Goal: Task Accomplishment & Management: Complete application form

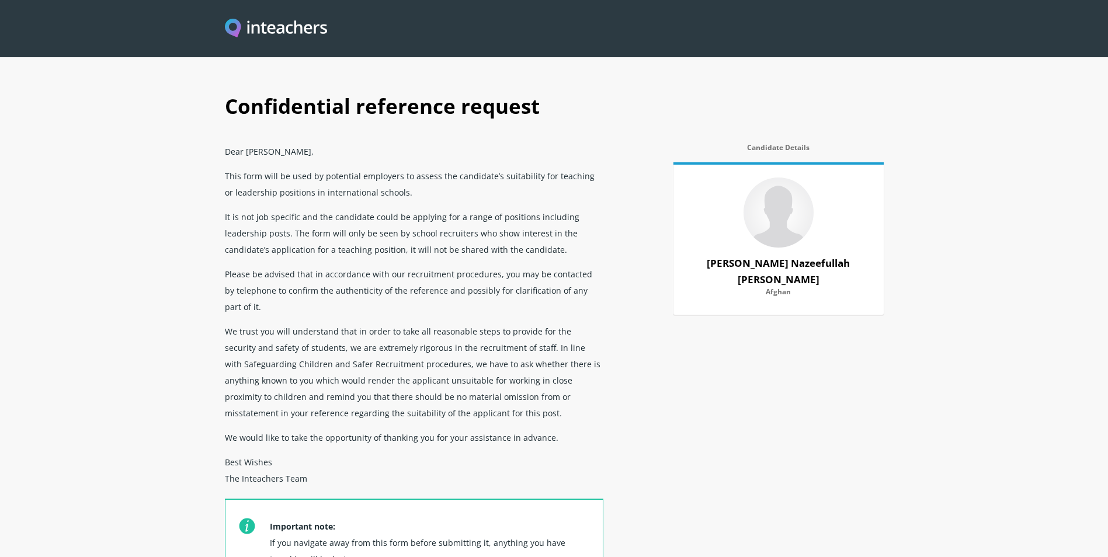
click at [701, 360] on div "Confidential reference request Dear Mrs Nushrat Ansari, This form will be used …" at bounding box center [554, 369] width 673 height 575
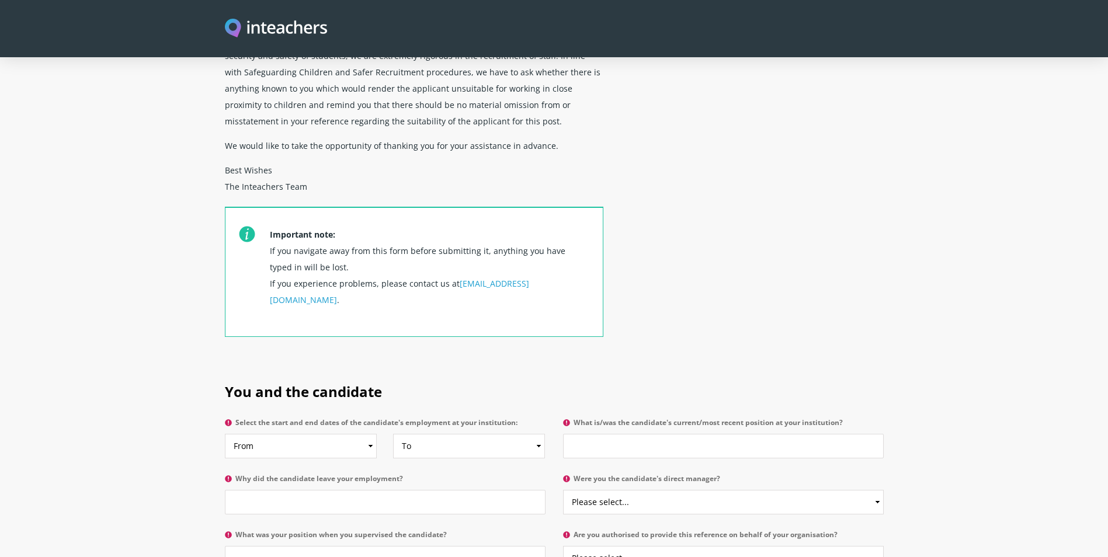
scroll to position [526, 0]
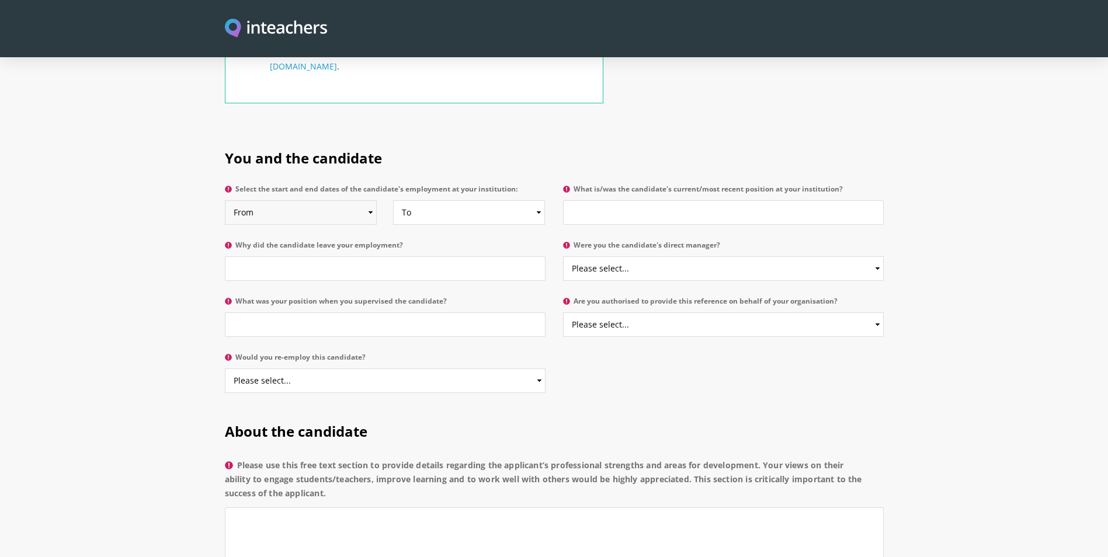
click at [351, 200] on select "From 2025 2024 2023 2022 2021 2020 2019 2018 2017 2016 2015 2014 2013 2012 2011…" at bounding box center [301, 212] width 152 height 25
select select "2025"
click at [225, 200] on select "From 2025 2024 2023 2022 2021 2020 2019 2018 2017 2016 2015 2014 2013 2012 2011…" at bounding box center [301, 212] width 152 height 25
click at [411, 200] on select "To Currently 2025 2024 2023 2022 2021 2020 2019 2018 2017 2016 2015 2014 2013 2…" at bounding box center [469, 212] width 152 height 25
select select
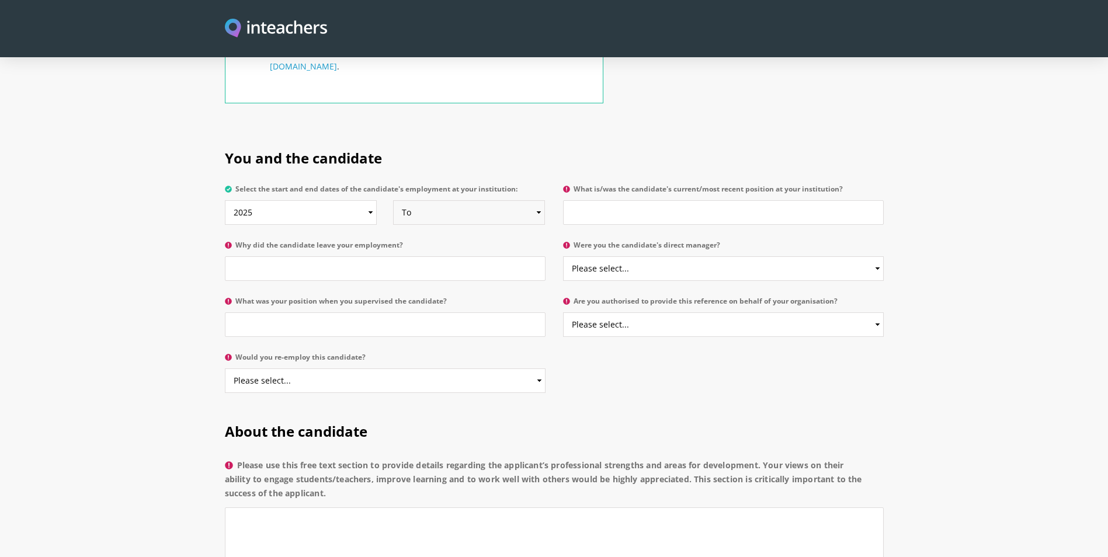
click at [393, 200] on select "To Currently 2025 2024 2023 2022 2021 2020 2019 2018 2017 2016 2015 2014 2013 2…" at bounding box center [469, 212] width 152 height 25
click at [655, 200] on input "What is/was the candidate's current/most recent position at your institution?" at bounding box center [723, 212] width 321 height 25
type input "Macrame Artist"
click at [336, 256] on input "Why did the candidate leave your employment?" at bounding box center [385, 268] width 321 height 25
type input "Still working"
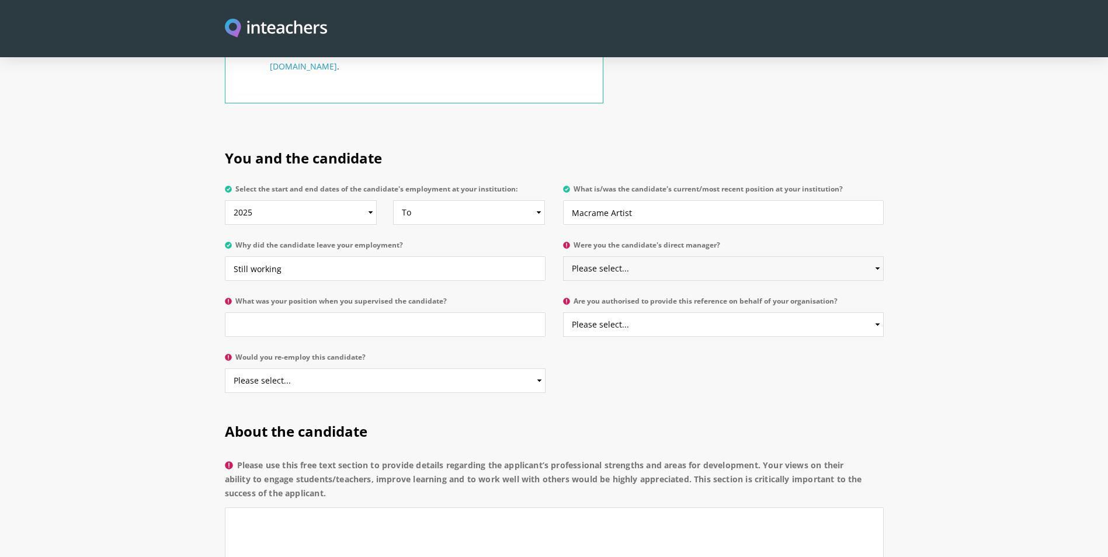
click at [613, 256] on select "Please select... Yes No" at bounding box center [723, 268] width 321 height 25
select select "Yes"
click at [563, 256] on select "Please select... Yes No" at bounding box center [723, 268] width 321 height 25
click at [340, 312] on input "What was your position when you supervised the candidate?" at bounding box center [385, 324] width 321 height 25
type input "Macrame artist"
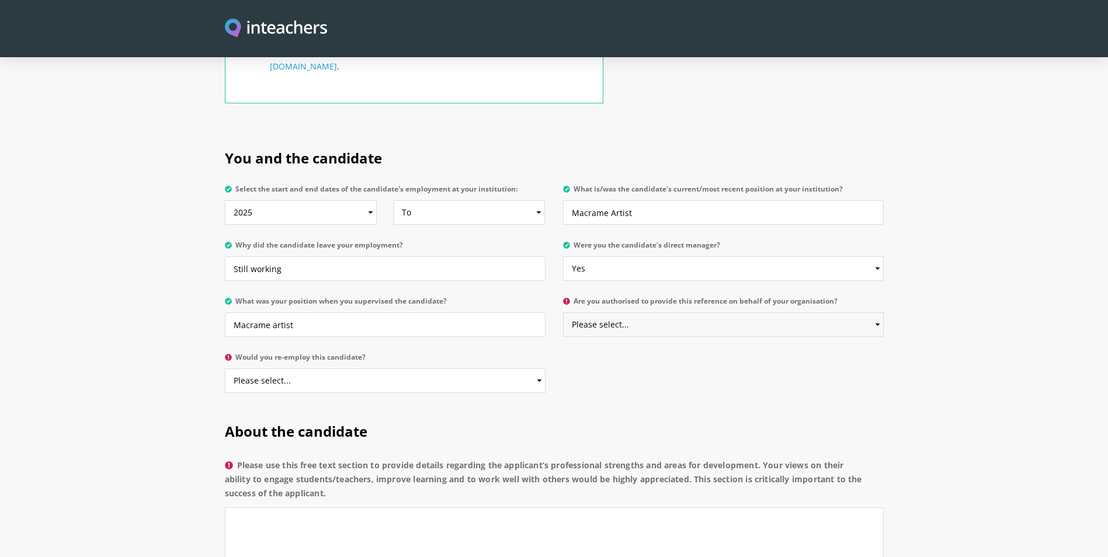
drag, startPoint x: 685, startPoint y: 292, endPoint x: 674, endPoint y: 302, distance: 14.9
click at [685, 312] on select "Please select... Yes No" at bounding box center [723, 324] width 321 height 25
select select "Yes"
click at [563, 312] on select "Please select... Yes No" at bounding box center [723, 324] width 321 height 25
click at [350, 369] on select "Please select... Yes No" at bounding box center [385, 381] width 321 height 25
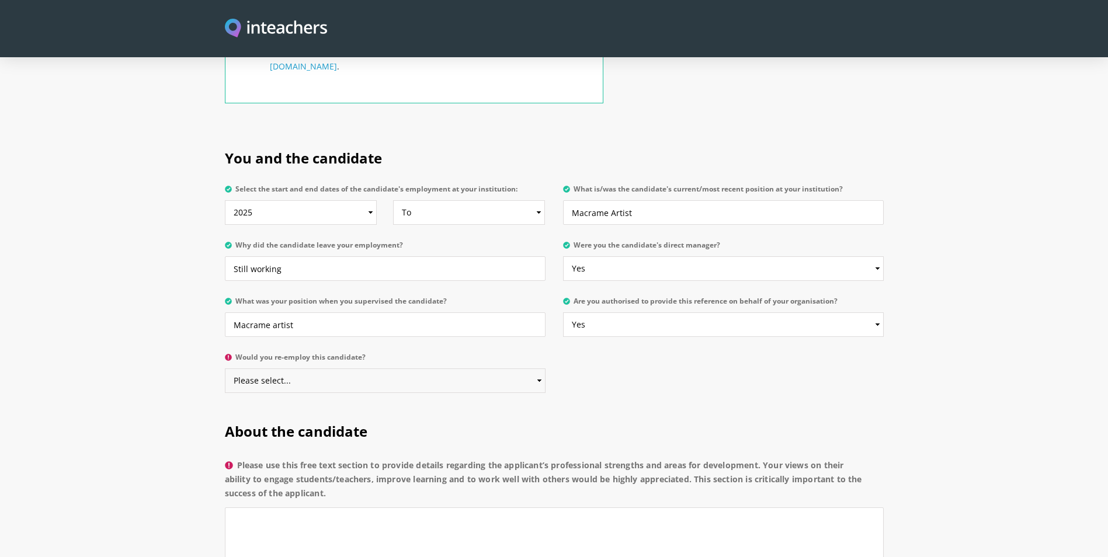
select select "Yes"
click at [225, 369] on select "Please select... Yes No" at bounding box center [385, 381] width 321 height 25
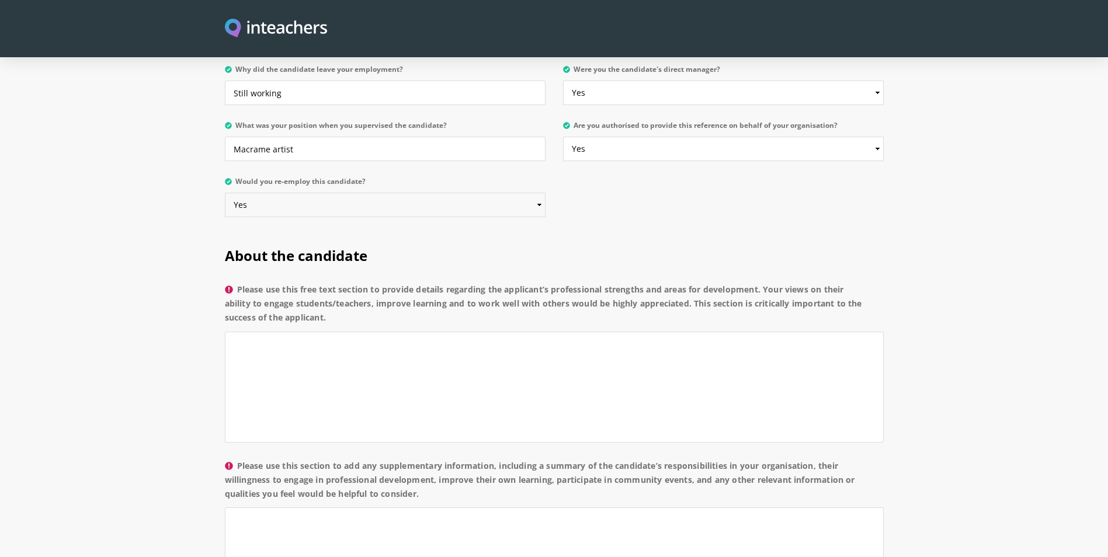
scroll to position [759, 0]
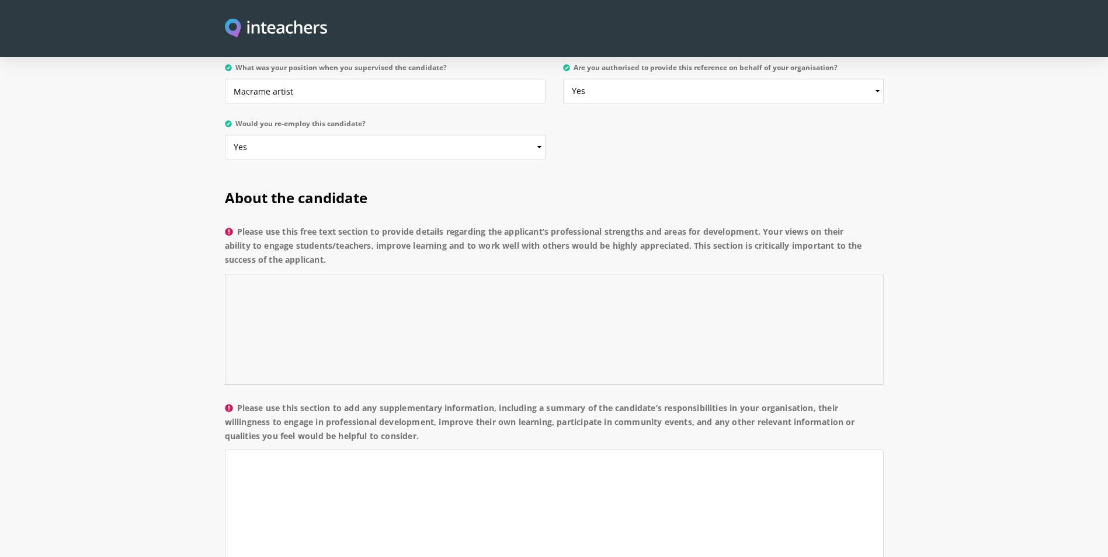
click at [360, 282] on textarea "Please use this free text section to provide details regarding the applicant’s …" at bounding box center [554, 329] width 659 height 111
click at [300, 308] on textarea "Please use this free text section to provide details regarding the applicant’s …" at bounding box center [554, 329] width 659 height 111
paste textarea "has been working as macrame artist with me and is dealing with students as well…"
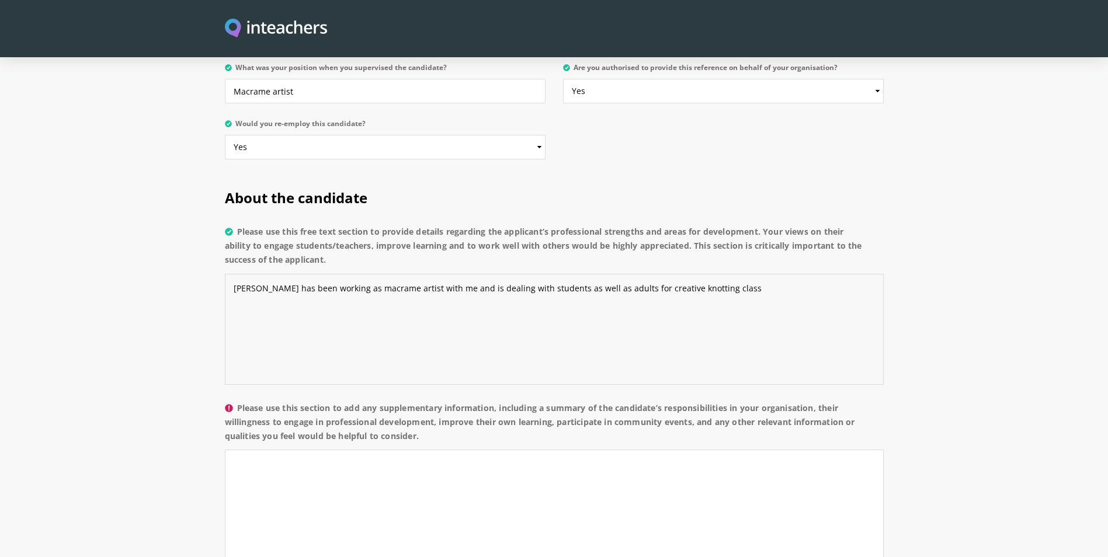
type textarea "Arzu has been working as macrame artist with me and is dealing with students as…"
click at [311, 466] on textarea "Please use this section to add any supplementary information, including a summa…" at bounding box center [554, 505] width 659 height 111
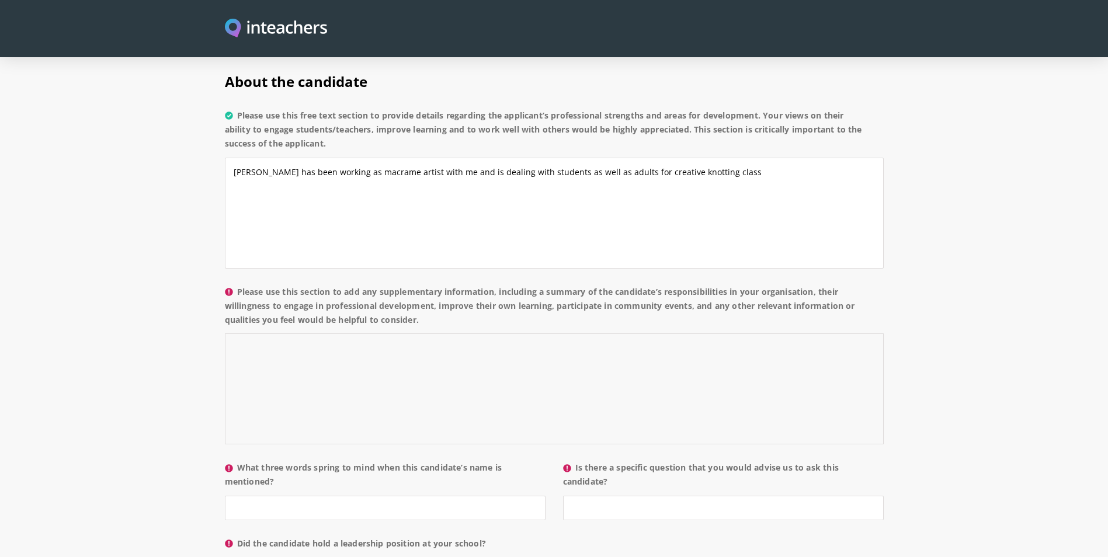
scroll to position [876, 0]
click at [295, 353] on textarea "Please use this section to add any supplementary information, including a summa…" at bounding box center [554, 388] width 659 height 111
paste textarea "She is a talented macramé artist with a natural ability to engage both adults a…"
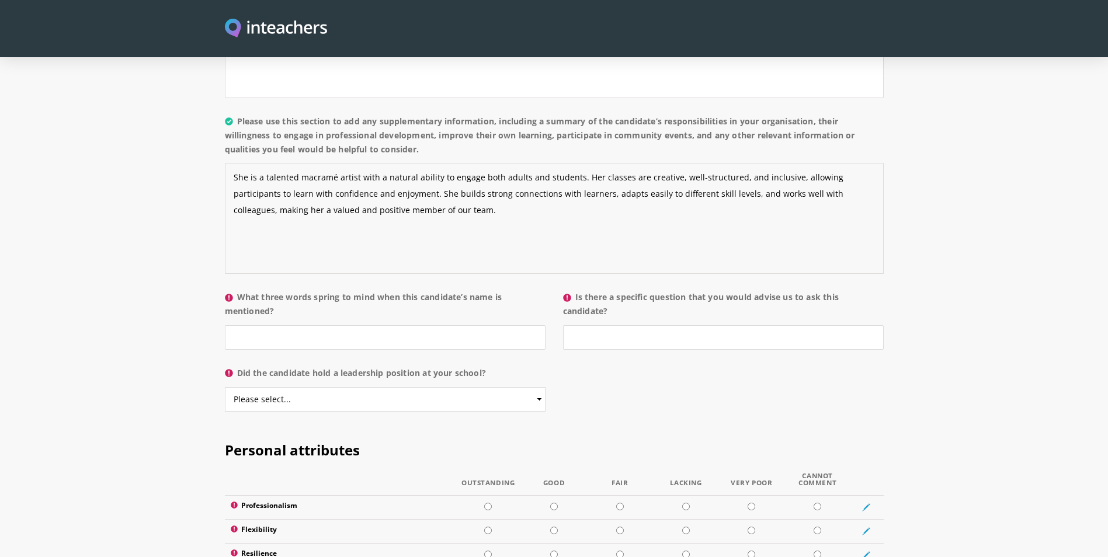
scroll to position [1051, 0]
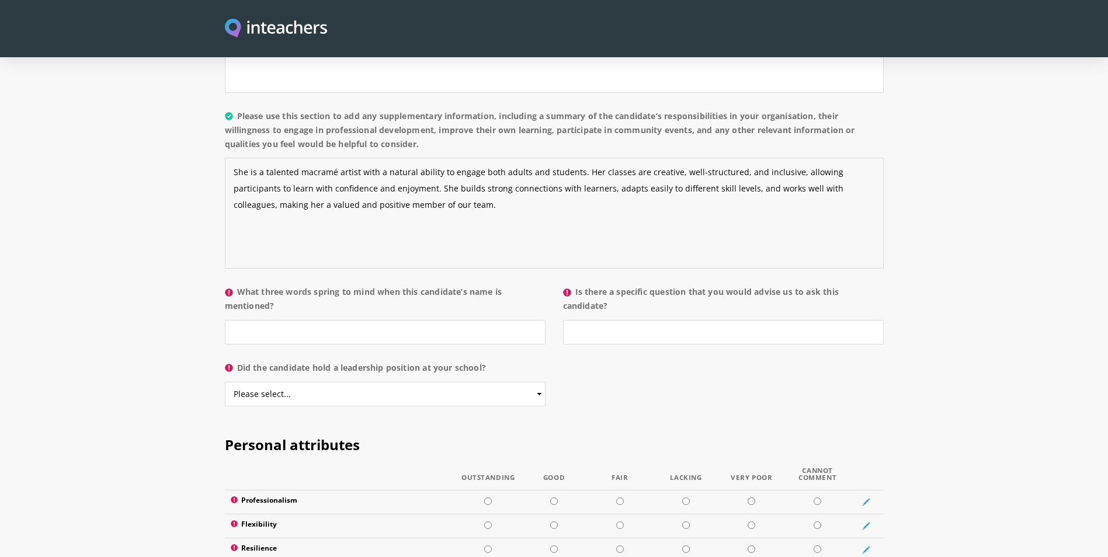
type textarea "She is a talented macramé artist with a natural ability to engage both adults a…"
click at [289, 320] on input "What three words spring to mind when this candidate’s name is mentioned?" at bounding box center [385, 332] width 321 height 25
click at [378, 320] on input "What three words spring to mind when this candidate’s name is mentioned?" at bounding box center [385, 332] width 321 height 25
type input "Energetic, attentive"
click at [675, 320] on input "Is there a specific question that you would advise us to ask this candidate?" at bounding box center [723, 332] width 321 height 25
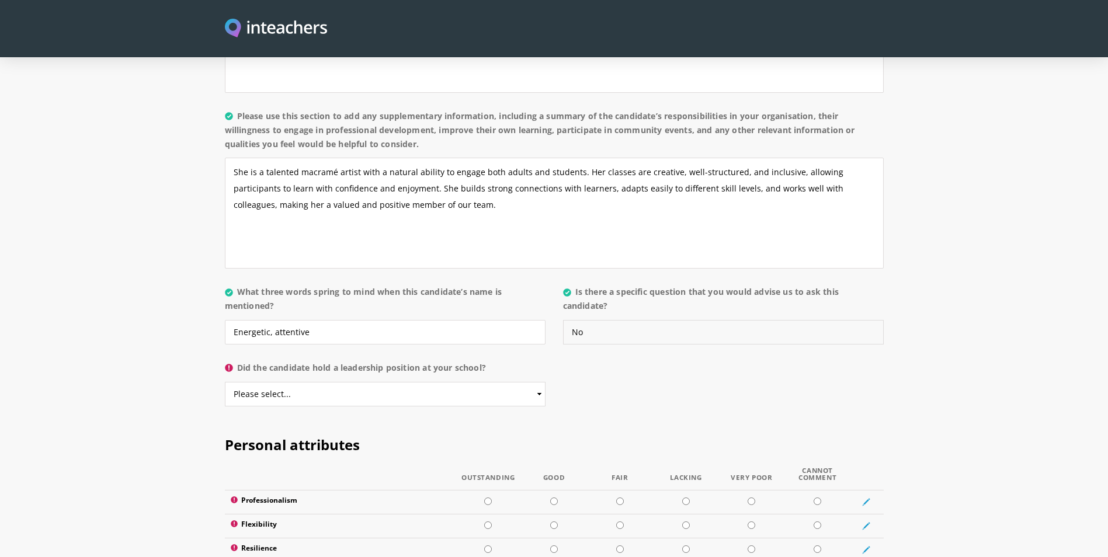
type input "No"
click at [360, 382] on select "Please select... Yes No" at bounding box center [385, 394] width 321 height 25
select select "Yes"
click at [225, 382] on select "Please select... Yes No" at bounding box center [385, 394] width 321 height 25
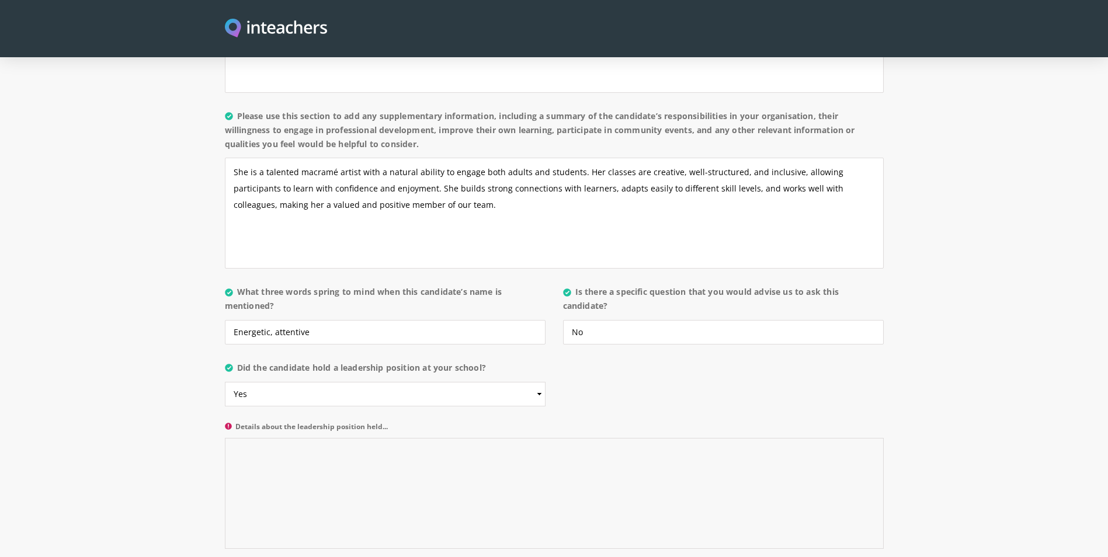
click at [342, 444] on textarea "Details about the leadership position held..." at bounding box center [554, 493] width 659 height 111
click at [354, 443] on textarea "Details about the leadership position held..." at bounding box center [554, 493] width 659 height 111
paste textarea "handles situation really well and fits the requirement of her roles and respons…"
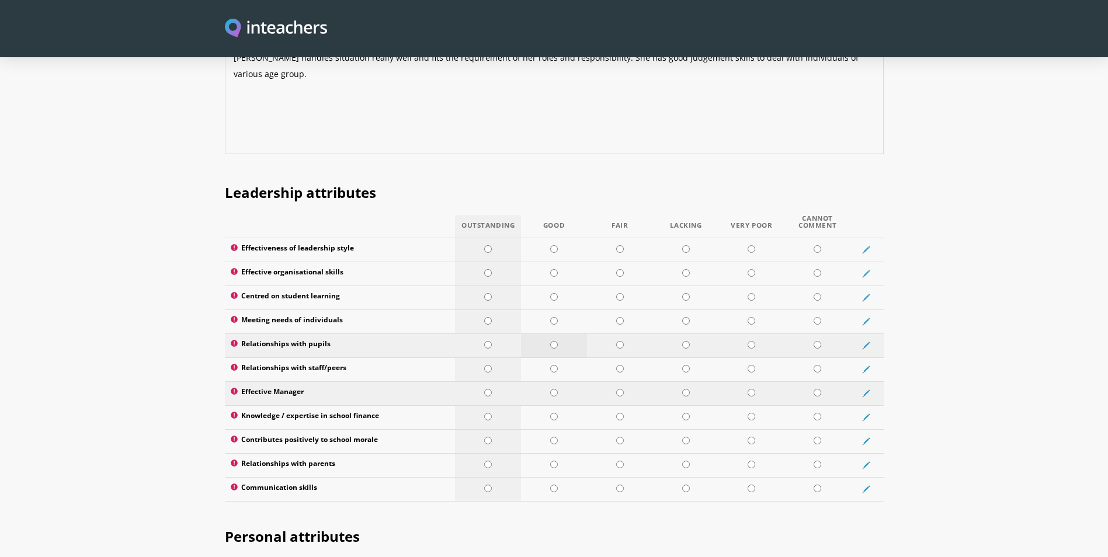
scroll to position [1460, 0]
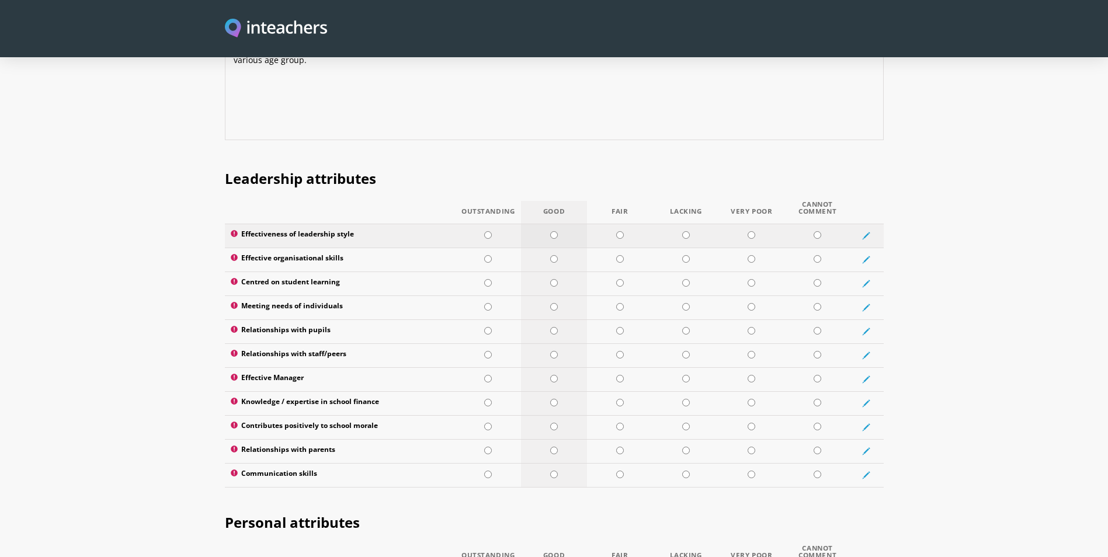
type textarea "Arzu handles situation really well and fits the requirement of her roles and re…"
click at [554, 231] on input "radio" at bounding box center [554, 235] width 8 height 8
radio input "true"
click at [551, 255] on input "radio" at bounding box center [554, 259] width 8 height 8
radio input "true"
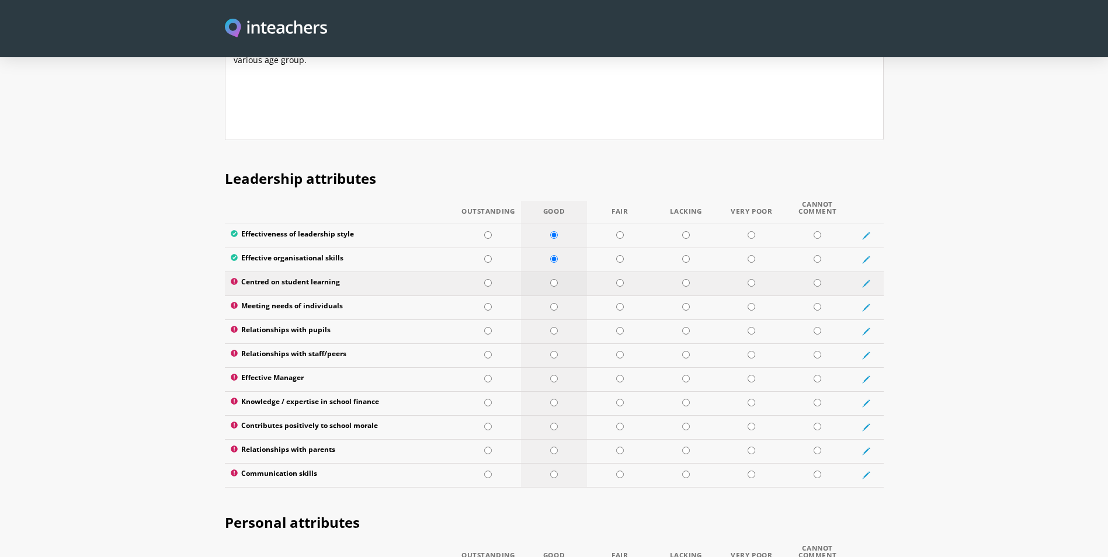
click at [551, 279] on input "radio" at bounding box center [554, 283] width 8 height 8
radio input "true"
click at [549, 296] on td at bounding box center [554, 308] width 66 height 24
radio input "true"
click at [552, 327] on input "radio" at bounding box center [554, 331] width 8 height 8
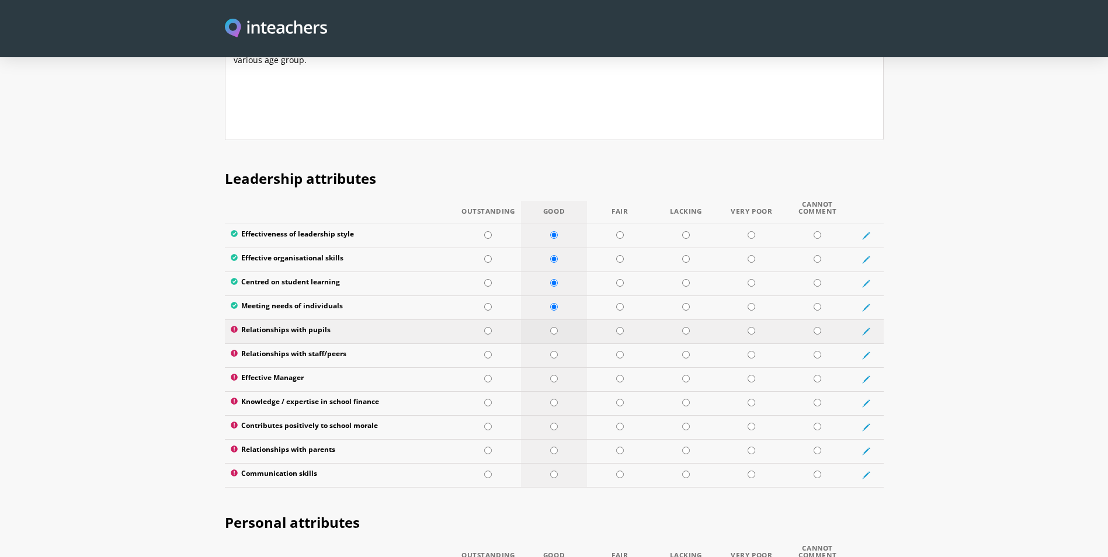
radio input "true"
drag, startPoint x: 550, startPoint y: 323, endPoint x: 548, endPoint y: 345, distance: 21.7
click at [550, 351] on input "radio" at bounding box center [554, 355] width 8 height 8
radio input "true"
click at [548, 367] on td at bounding box center [554, 379] width 66 height 24
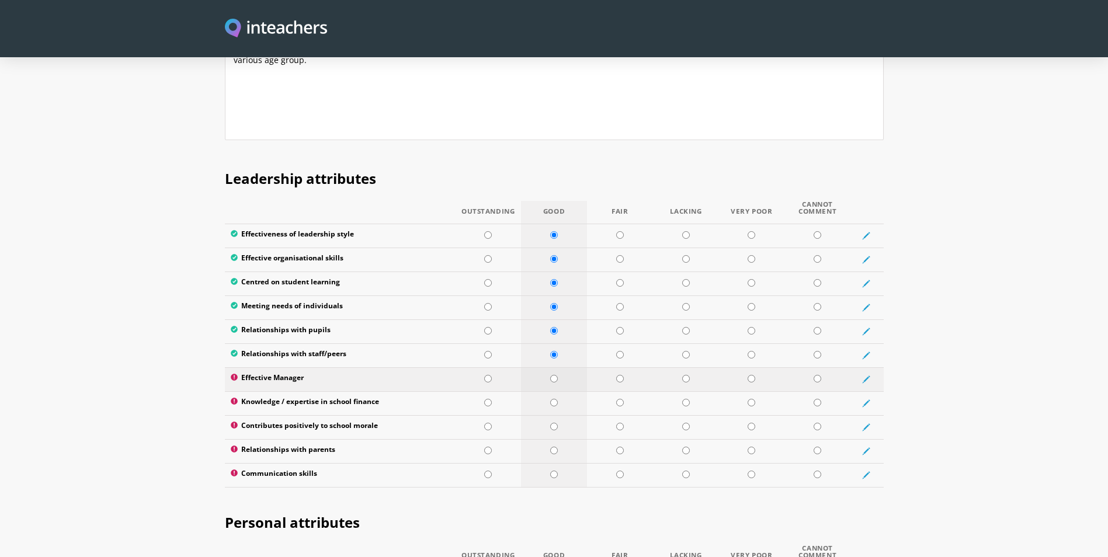
radio input "true"
click at [547, 391] on td at bounding box center [554, 403] width 66 height 24
radio input "true"
drag, startPoint x: 547, startPoint y: 392, endPoint x: 546, endPoint y: 411, distance: 18.7
click at [547, 415] on td at bounding box center [554, 427] width 66 height 24
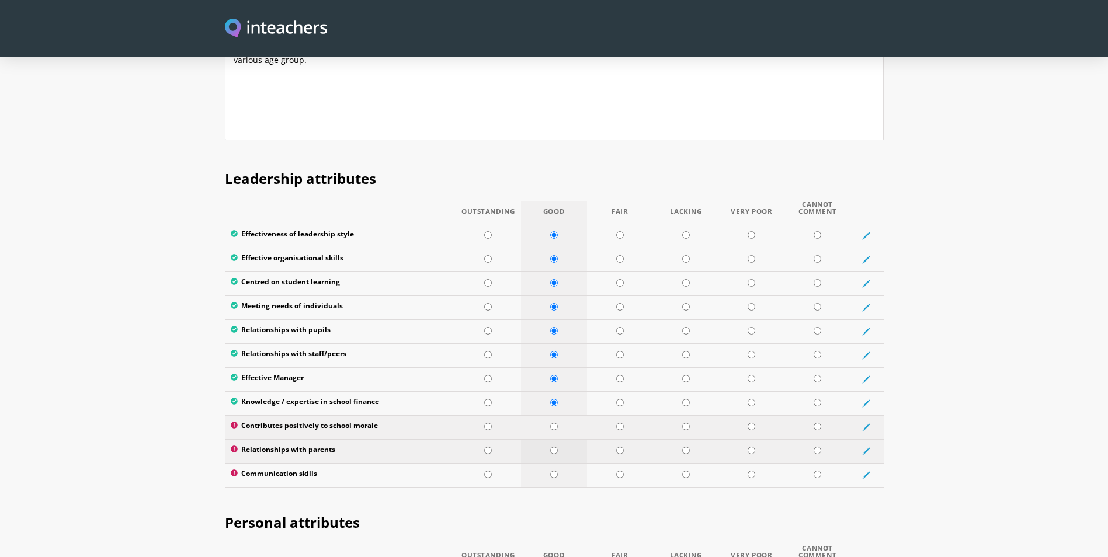
radio input "true"
drag, startPoint x: 546, startPoint y: 413, endPoint x: 547, endPoint y: 433, distance: 19.3
click at [546, 439] on td at bounding box center [554, 451] width 66 height 24
radio input "true"
click at [548, 463] on td at bounding box center [554, 475] width 66 height 24
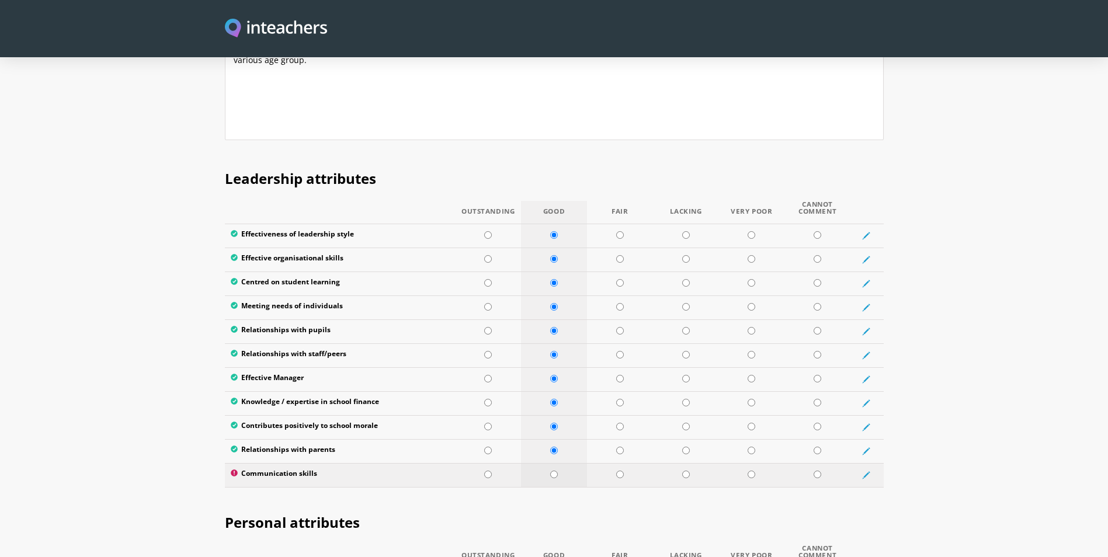
radio input "true"
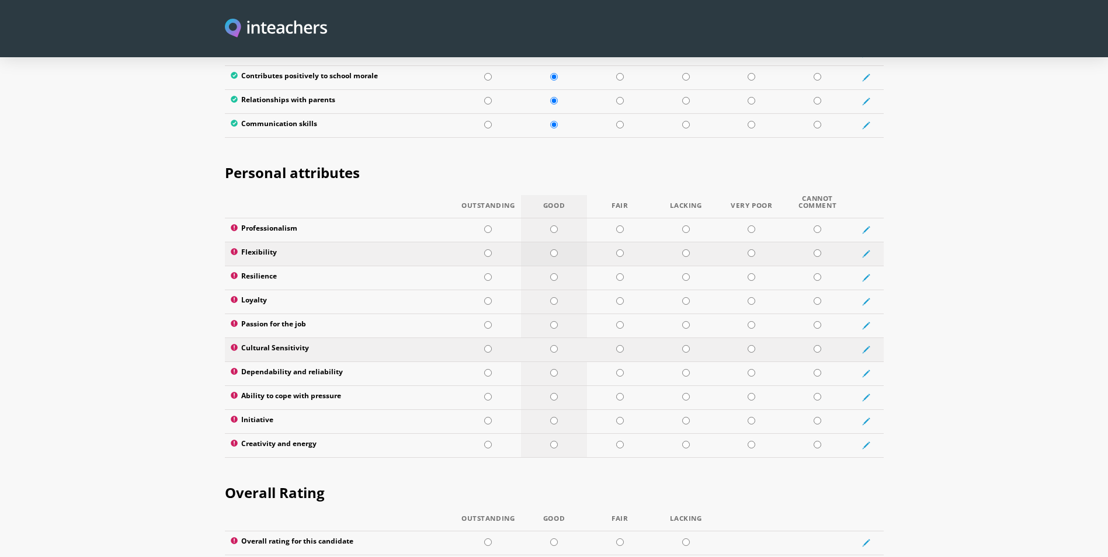
scroll to position [1811, 0]
click at [553, 225] on input "radio" at bounding box center [554, 229] width 8 height 8
radio input "true"
drag, startPoint x: 554, startPoint y: 218, endPoint x: 553, endPoint y: 240, distance: 21.6
click at [554, 249] on input "radio" at bounding box center [554, 253] width 8 height 8
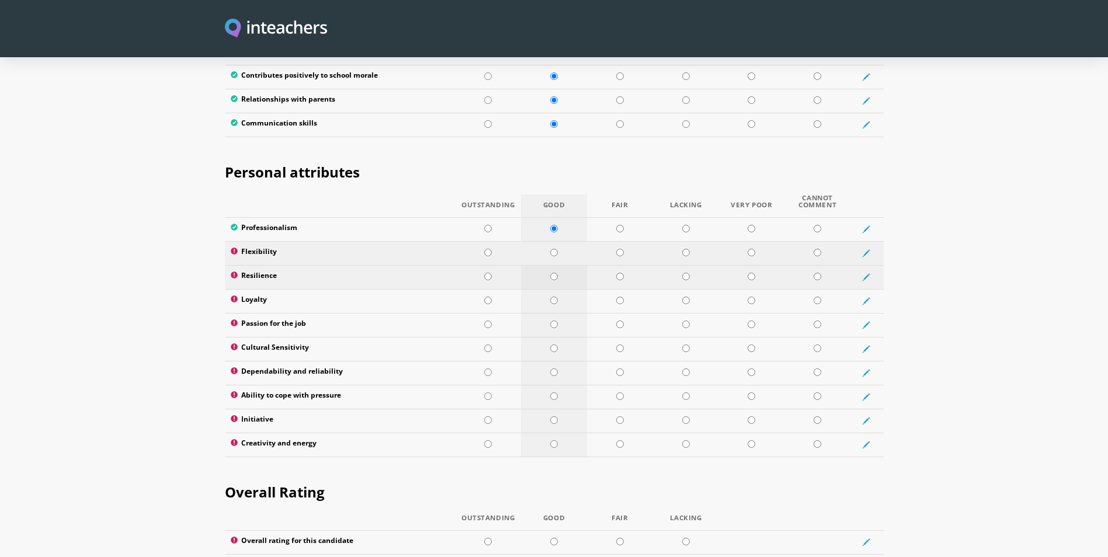
radio input "true"
click at [553, 273] on input "radio" at bounding box center [554, 277] width 8 height 8
radio input "true"
drag, startPoint x: 552, startPoint y: 267, endPoint x: 552, endPoint y: 287, distance: 19.3
click at [552, 297] on input "radio" at bounding box center [554, 301] width 8 height 8
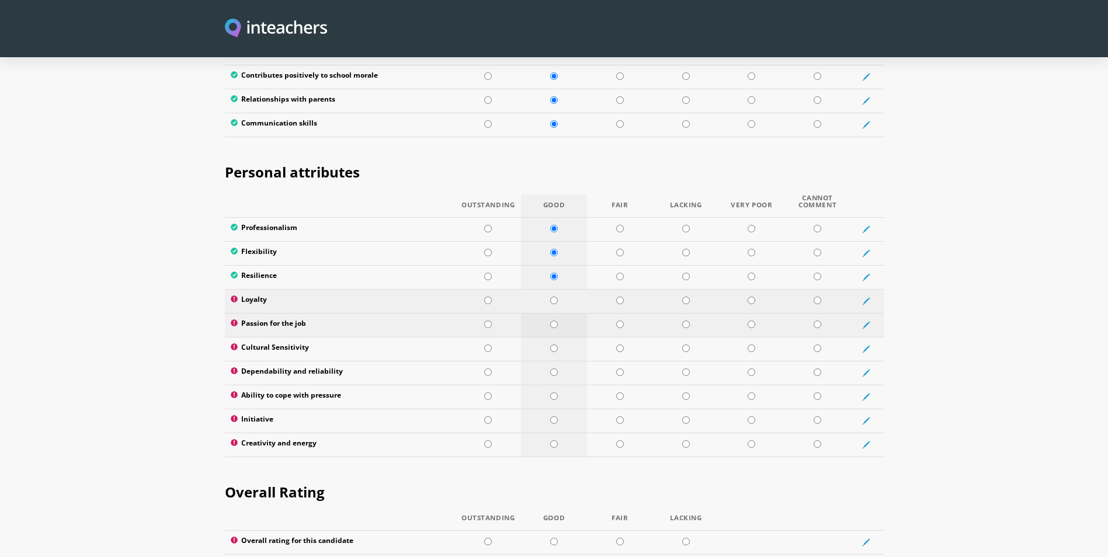
radio input "true"
drag, startPoint x: 553, startPoint y: 289, endPoint x: 552, endPoint y: 310, distance: 21.6
click at [553, 321] on input "radio" at bounding box center [554, 325] width 8 height 8
radio input "true"
drag, startPoint x: 552, startPoint y: 312, endPoint x: 552, endPoint y: 332, distance: 19.9
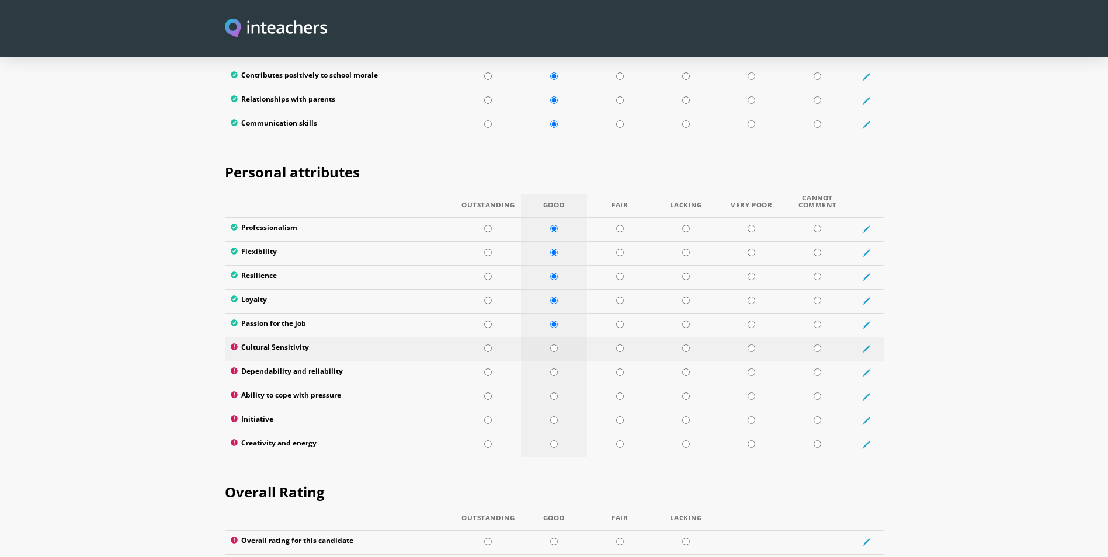
click at [552, 345] on input "radio" at bounding box center [554, 349] width 8 height 8
radio input "true"
drag, startPoint x: 552, startPoint y: 336, endPoint x: 548, endPoint y: 369, distance: 32.9
click at [551, 369] on input "radio" at bounding box center [554, 373] width 8 height 8
radio input "true"
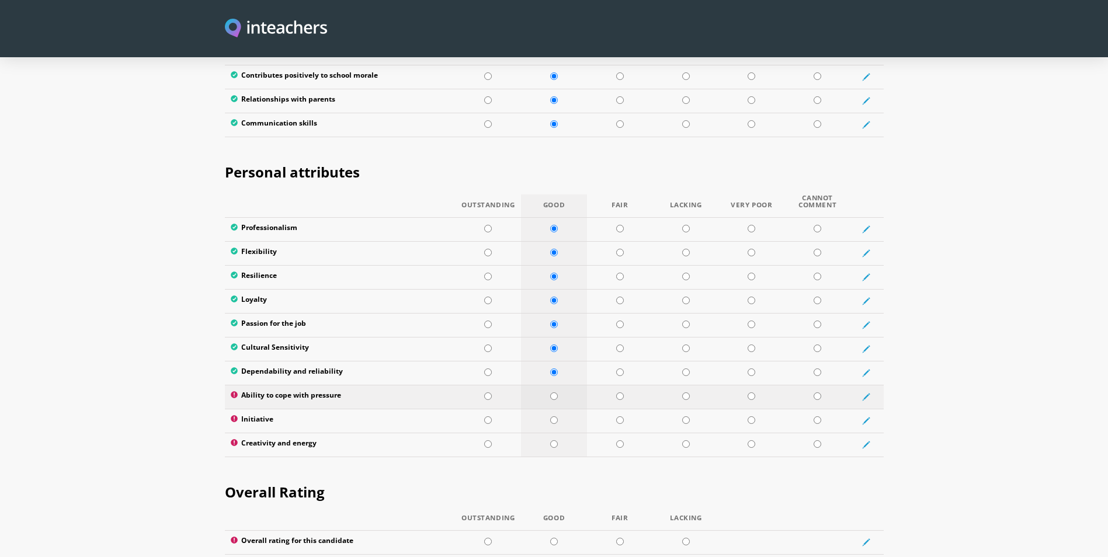
click at [548, 385] on td at bounding box center [554, 397] width 66 height 24
radio input "true"
drag, startPoint x: 552, startPoint y: 388, endPoint x: 551, endPoint y: 407, distance: 18.7
click at [552, 416] on input "radio" at bounding box center [554, 420] width 8 height 8
radio input "true"
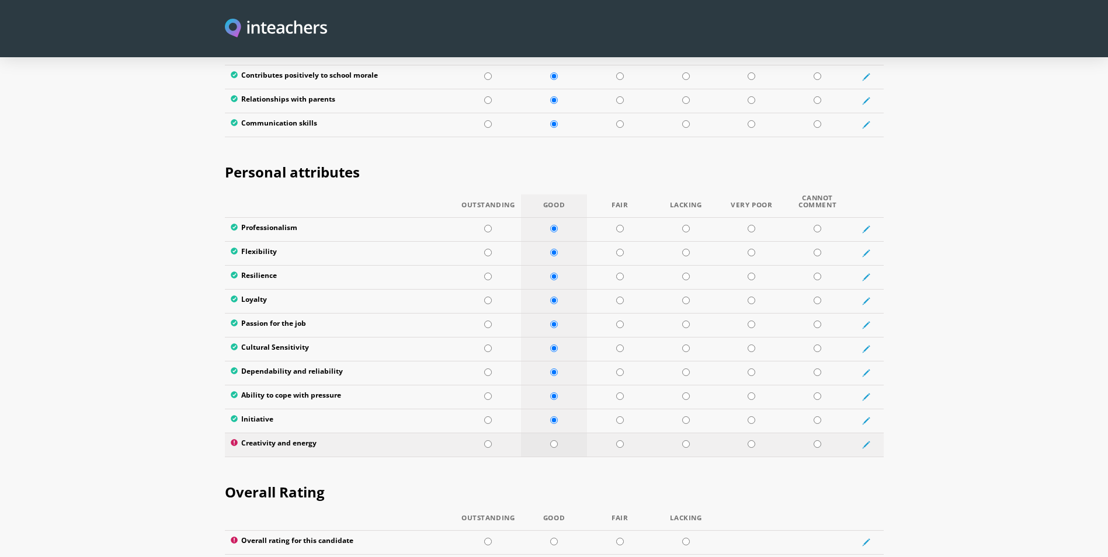
click at [551, 440] on input "radio" at bounding box center [554, 444] width 8 height 8
radio input "true"
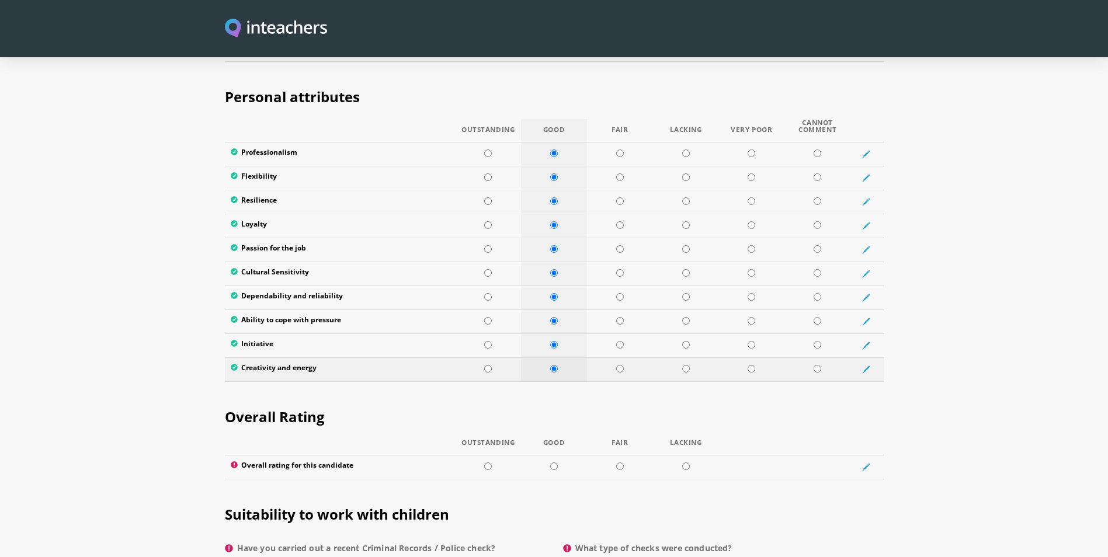
scroll to position [1986, 0]
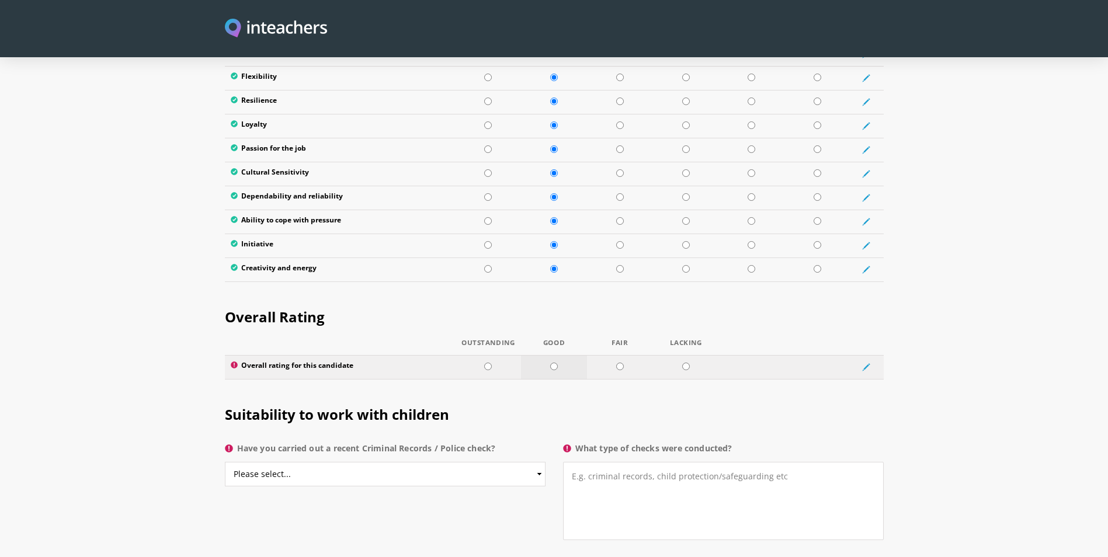
click at [557, 363] on input "radio" at bounding box center [554, 367] width 8 height 8
radio input "true"
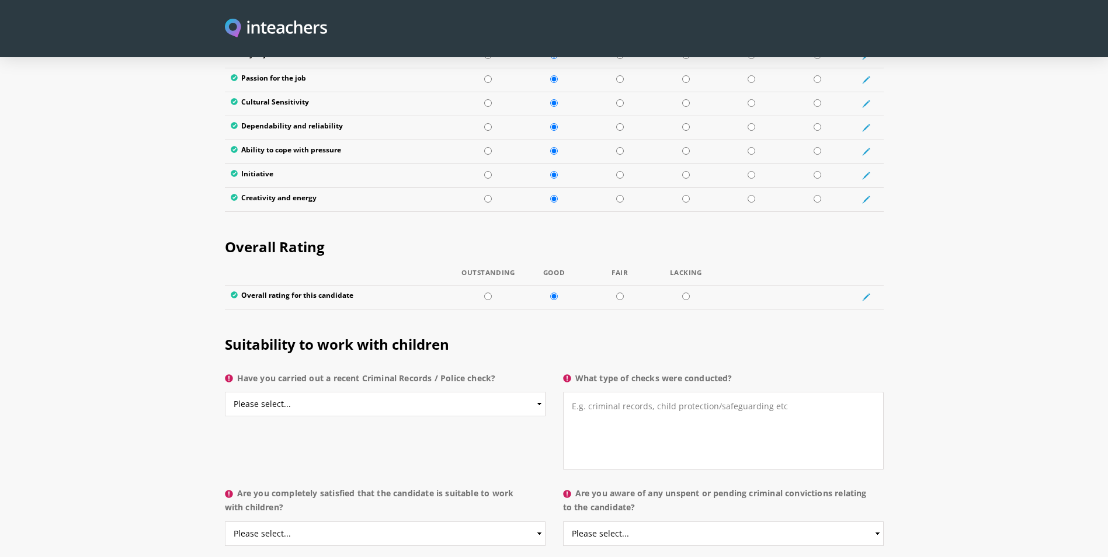
scroll to position [2161, 0]
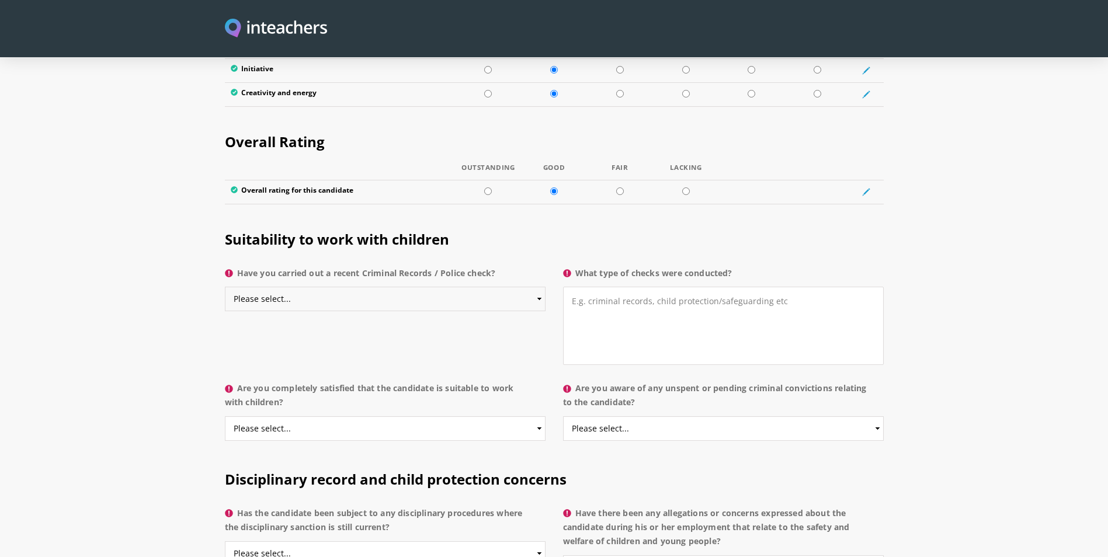
click at [320, 287] on select "Please select... Yes No Do not know" at bounding box center [385, 299] width 321 height 25
select select "Yes"
click at [225, 287] on select "Please select... Yes No Do not know" at bounding box center [385, 299] width 321 height 25
click at [670, 287] on textarea "What type of checks were conducted?" at bounding box center [723, 326] width 321 height 78
drag, startPoint x: 743, startPoint y: 271, endPoint x: 539, endPoint y: 282, distance: 204.7
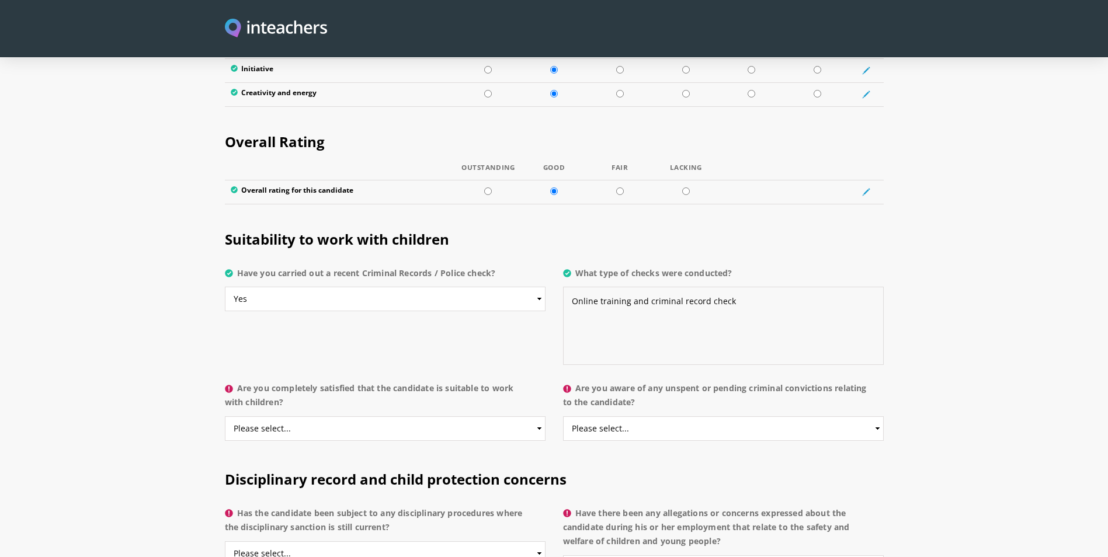
click at [539, 262] on div "Suitability to work with children Have you carried out a recent Criminal Record…" at bounding box center [554, 237] width 659 height 49
type textarea "Online training and criminal record check"
click at [372, 416] on select "Please select... Yes No Do not know" at bounding box center [385, 428] width 321 height 25
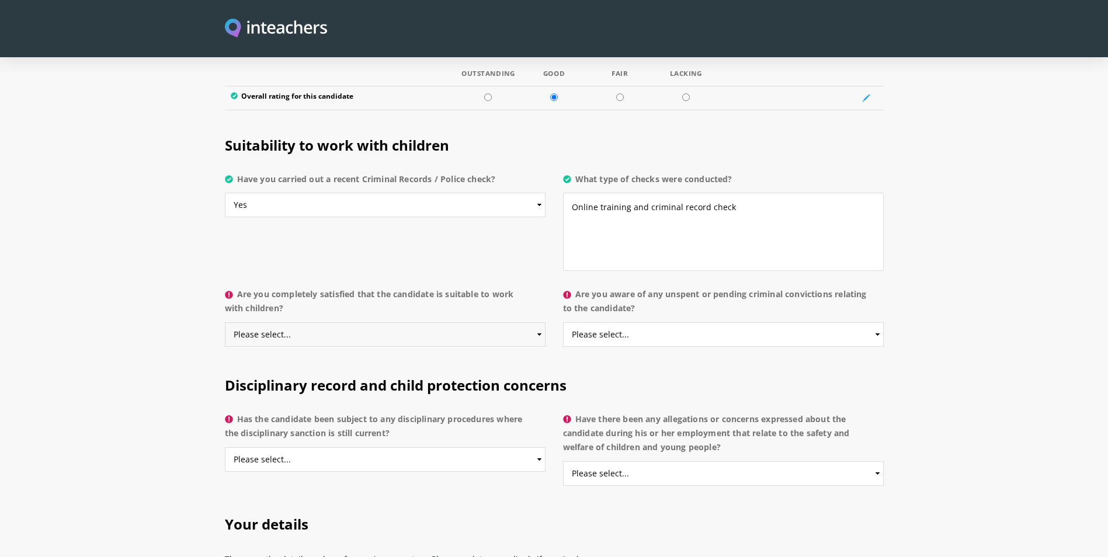
scroll to position [2336, 0]
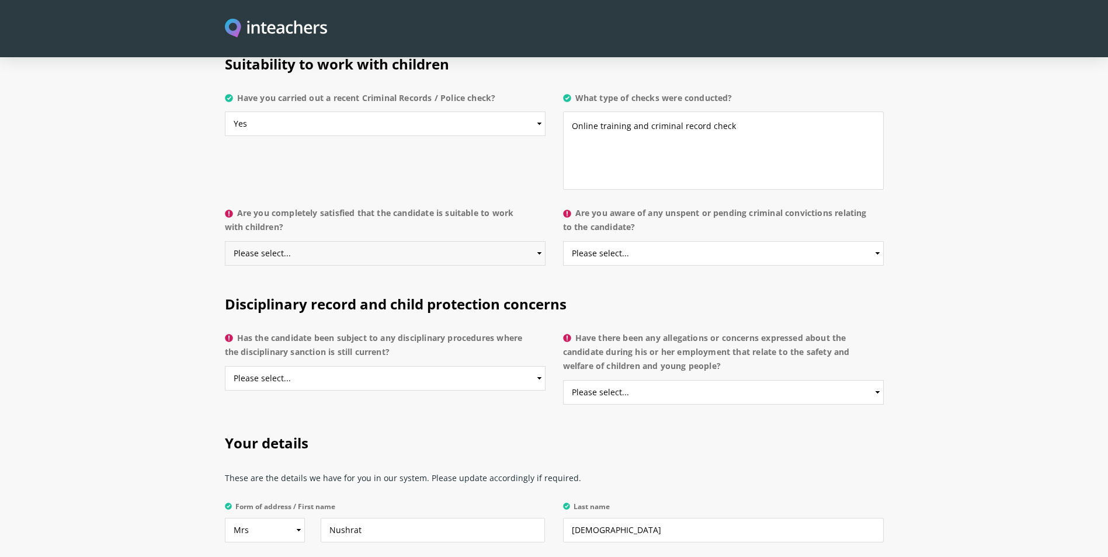
click at [318, 241] on select "Please select... Yes No Do not know" at bounding box center [385, 253] width 321 height 25
select select "Yes"
click at [225, 241] on select "Please select... Yes No Do not know" at bounding box center [385, 253] width 321 height 25
click at [620, 241] on select "Please select... Yes No Do not know" at bounding box center [723, 253] width 321 height 25
select select "No"
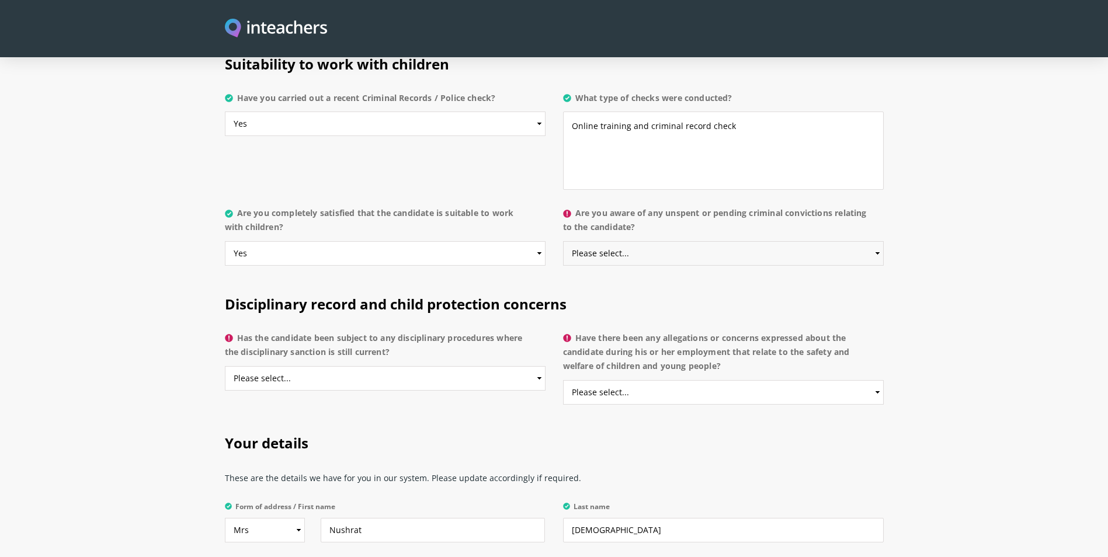
click at [563, 241] on select "Please select... Yes No Do not know" at bounding box center [723, 253] width 321 height 25
click at [306, 366] on select "Please select... Yes No Do not know" at bounding box center [385, 378] width 321 height 25
select select "No"
click at [225, 366] on select "Please select... Yes No Do not know" at bounding box center [385, 378] width 321 height 25
click at [631, 380] on select "Please select... Yes No Do not know" at bounding box center [723, 392] width 321 height 25
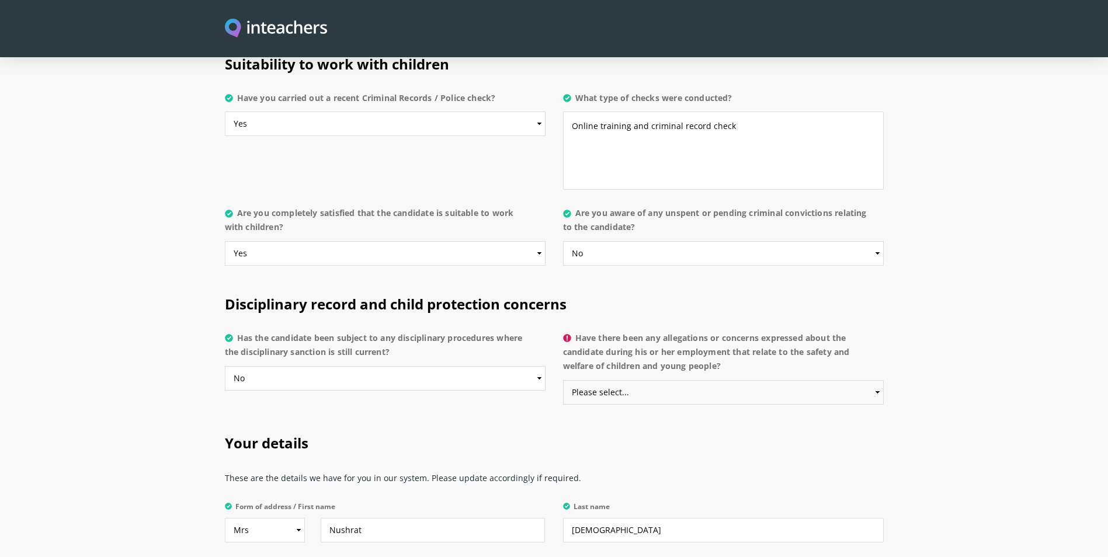
select select "No"
click at [563, 380] on select "Please select... Yes No Do not know" at bounding box center [723, 392] width 321 height 25
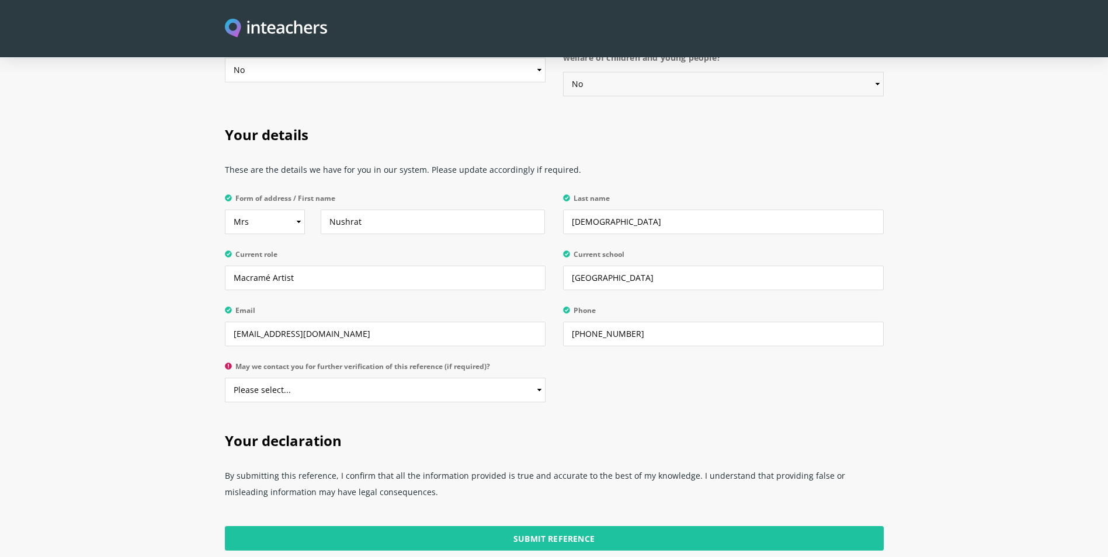
scroll to position [2687, 0]
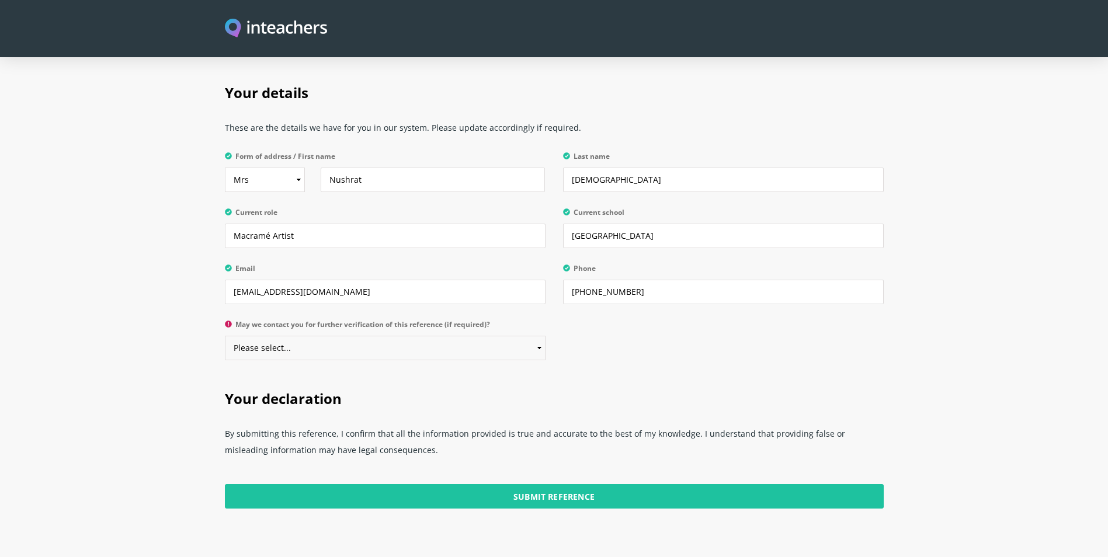
click at [428, 336] on select "Please select... Yes No" at bounding box center [385, 348] width 321 height 25
select select "Yes"
click at [225, 336] on select "Please select... Yes No" at bounding box center [385, 348] width 321 height 25
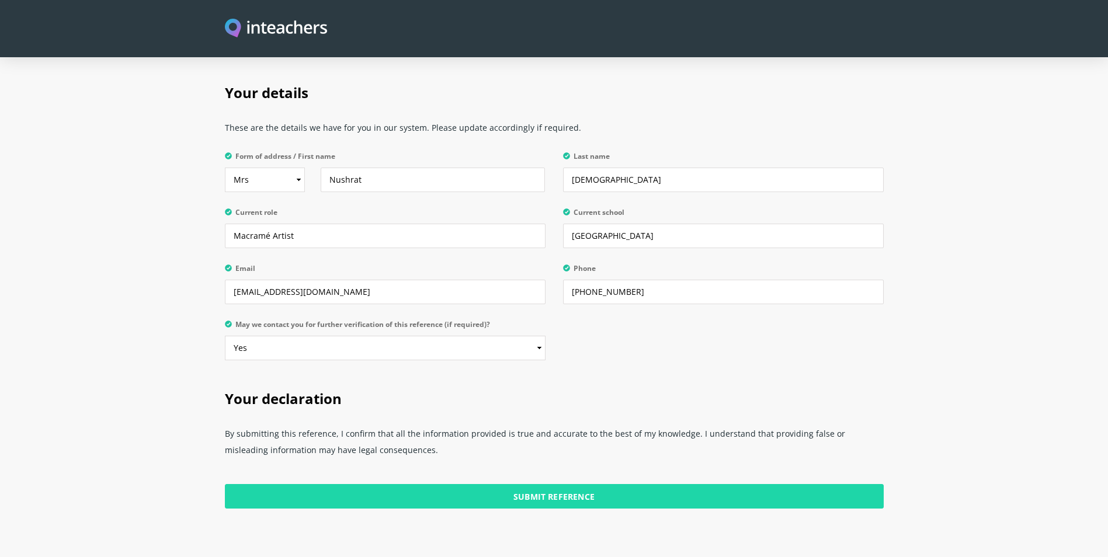
click at [578, 484] on input "Submit Reference" at bounding box center [554, 496] width 659 height 25
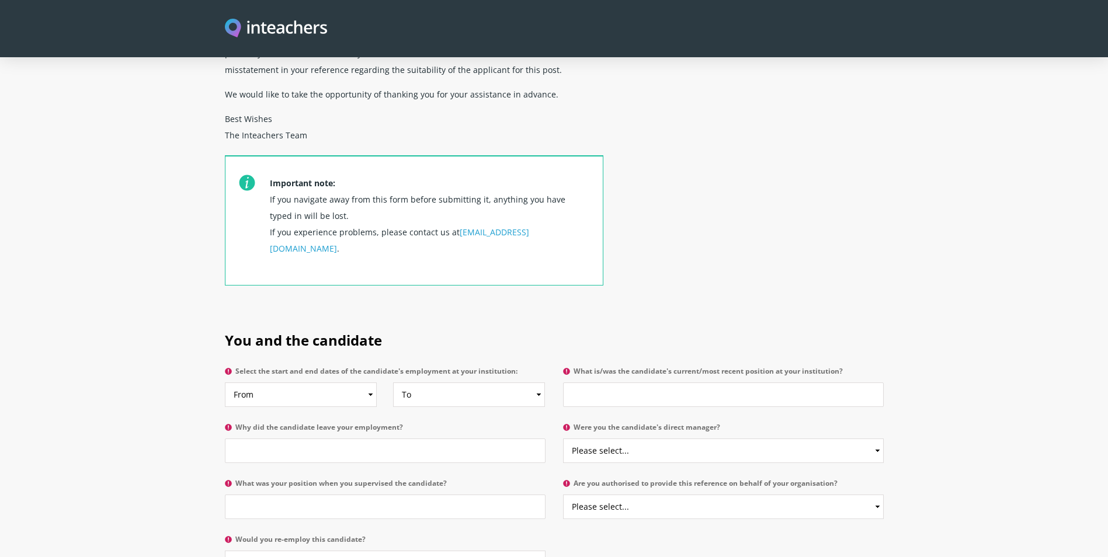
scroll to position [292, 0]
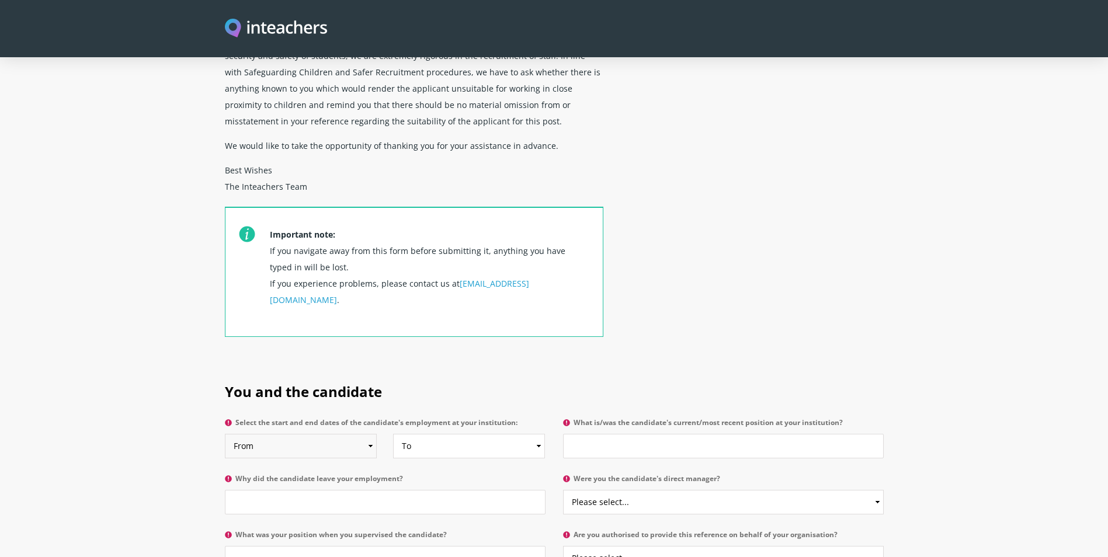
click at [307, 434] on select "From 2025 2024 2023 2022 2021 2020 2019 2018 2017 2016 2015 2014 2013 2012 2011…" at bounding box center [301, 446] width 152 height 25
select select "2025"
click at [225, 434] on select "From 2025 2024 2023 2022 2021 2020 2019 2018 2017 2016 2015 2014 2013 2012 2011…" at bounding box center [301, 446] width 152 height 25
click at [433, 434] on select "To Currently 2025 2024 2023 2022 2021 2020 2019 2018 2017 2016 2015 2014 2013 2…" at bounding box center [469, 446] width 152 height 25
select select
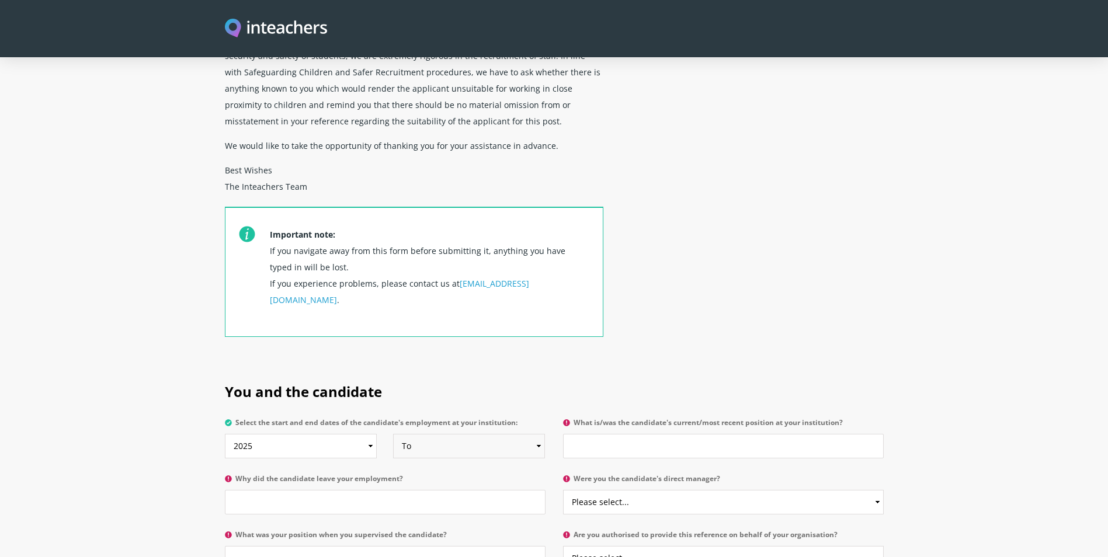
click at [393, 434] on select "To Currently 2025 2024 2023 2022 2021 2020 2019 2018 2017 2016 2015 2014 2013 2…" at bounding box center [469, 446] width 152 height 25
click at [610, 434] on input "What is/was the candidate's current/most recent position at your institution?" at bounding box center [723, 446] width 321 height 25
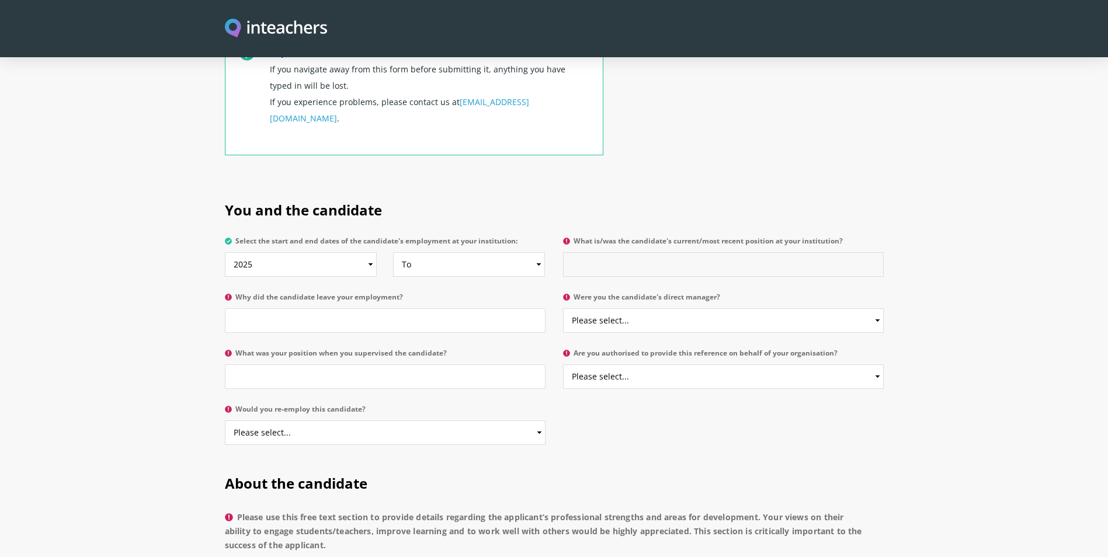
scroll to position [526, 0]
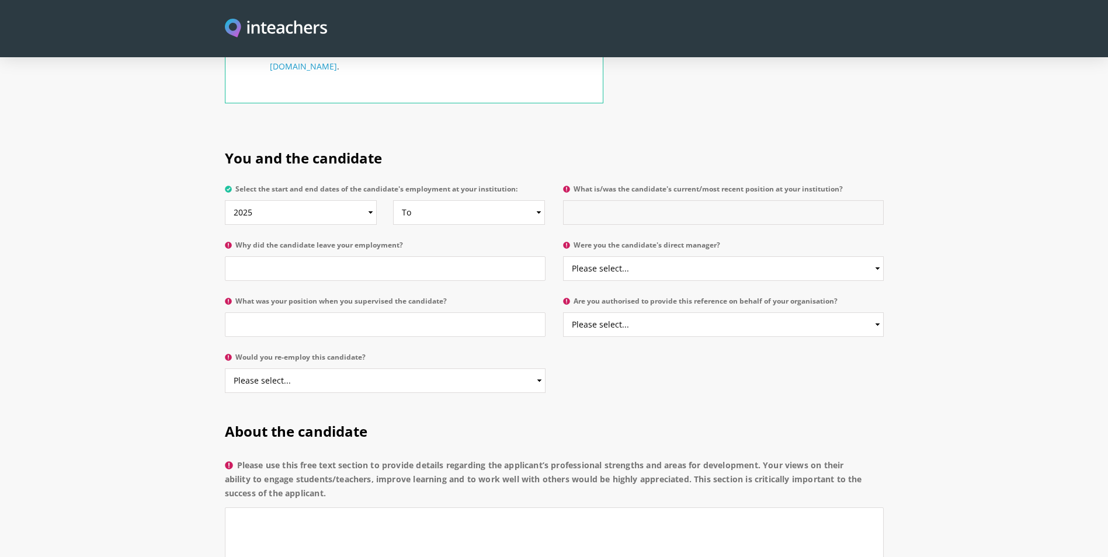
click at [613, 200] on input "What is/was the candidate's current/most recent position at your institution?" at bounding box center [723, 212] width 321 height 25
type input "Macrame artist"
click at [398, 256] on input "Why did the candidate leave your employment?" at bounding box center [385, 268] width 321 height 25
type input "Currently working"
click at [701, 256] on select "Please select... Yes No" at bounding box center [723, 268] width 321 height 25
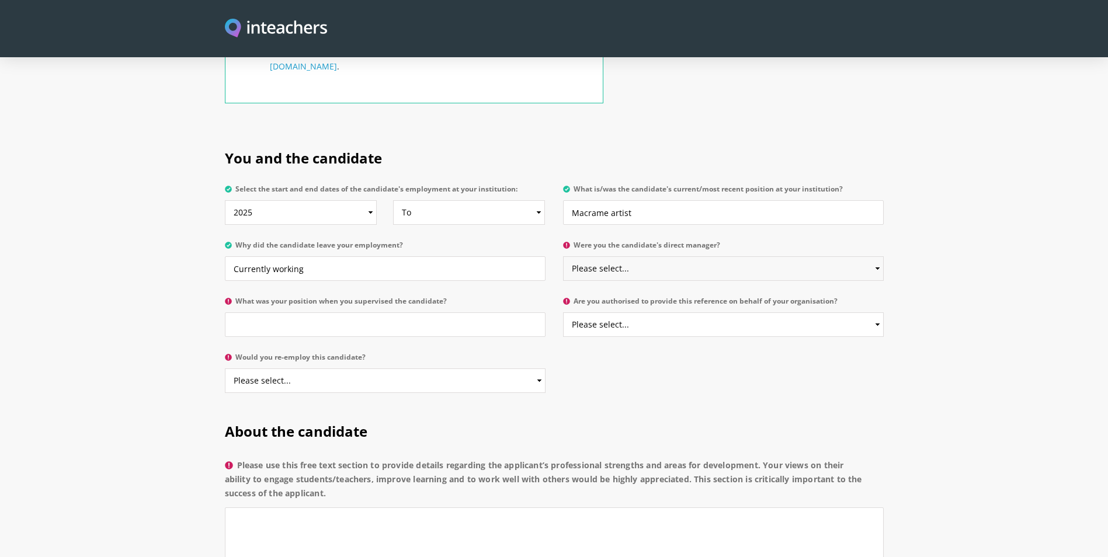
select select "Yes"
click at [563, 256] on select "Please select... Yes No" at bounding box center [723, 268] width 321 height 25
click at [346, 312] on input "What was your position when you supervised the candidate?" at bounding box center [385, 324] width 321 height 25
type input "Yes"
click at [637, 312] on select "Please select... Yes No" at bounding box center [723, 324] width 321 height 25
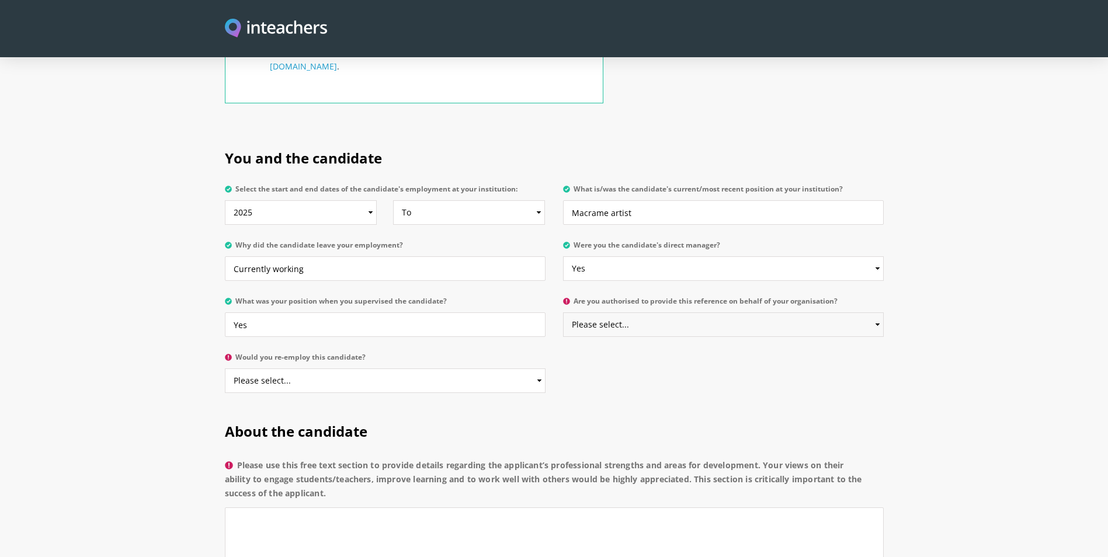
select select "Yes"
click at [563, 312] on select "Please select... Yes No" at bounding box center [723, 324] width 321 height 25
click at [391, 369] on select "Please select... Yes No" at bounding box center [385, 381] width 321 height 25
select select "Yes"
click at [225, 369] on select "Please select... Yes No" at bounding box center [385, 381] width 321 height 25
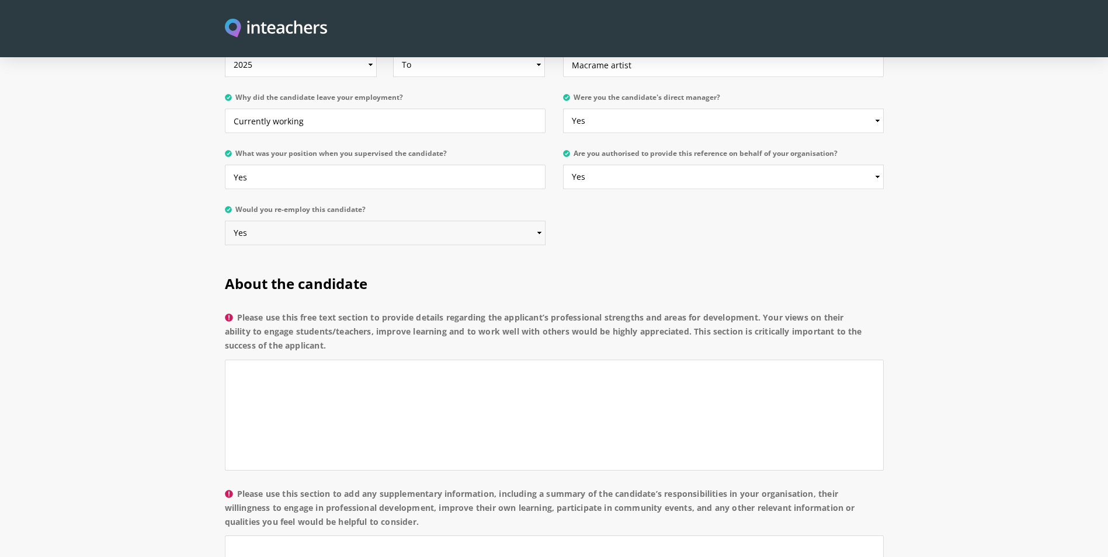
scroll to position [759, 0]
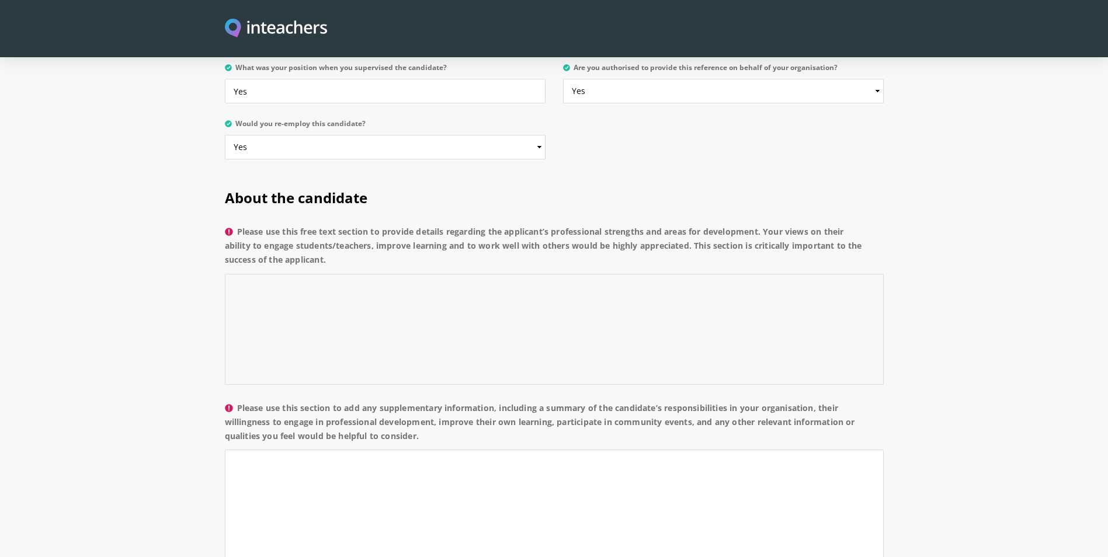
click at [324, 299] on textarea "Please use this free text section to provide details regarding the applicant’s …" at bounding box center [554, 329] width 659 height 111
drag, startPoint x: 548, startPoint y: 255, endPoint x: 109, endPoint y: 247, distance: 439.9
click at [109, 247] on section "About the candidate Please use this free text section to provide details regard…" at bounding box center [554, 440] width 1108 height 539
click at [559, 274] on textarea "Arzu works with me for macrame projects and we do handicraft works together" at bounding box center [554, 329] width 659 height 111
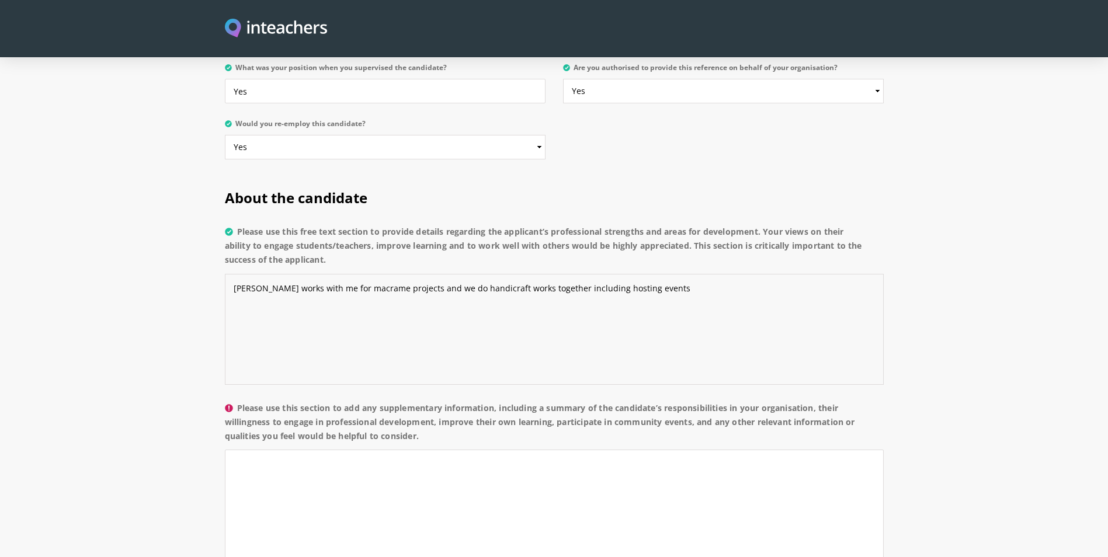
drag, startPoint x: 647, startPoint y: 258, endPoint x: 131, endPoint y: 258, distance: 515.7
click at [131, 258] on section "About the candidate Please use this free text section to provide details regard…" at bounding box center [554, 440] width 1108 height 539
type textarea "Arzu works with me for macrame projects and we do handicraft works together inc…"
click at [279, 458] on textarea "Please use this section to add any supplementary information, including a summa…" at bounding box center [554, 505] width 659 height 111
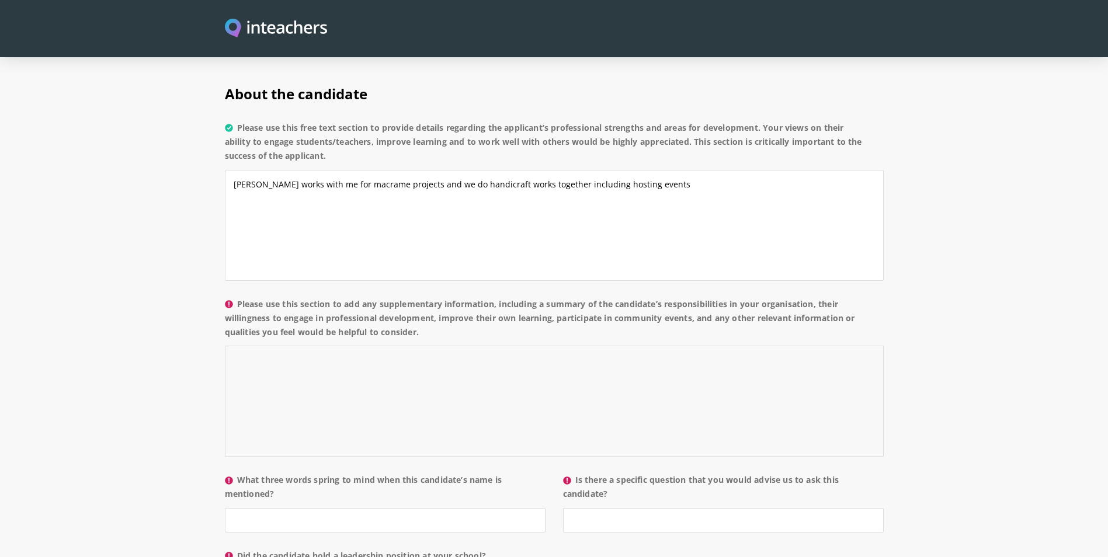
scroll to position [993, 0]
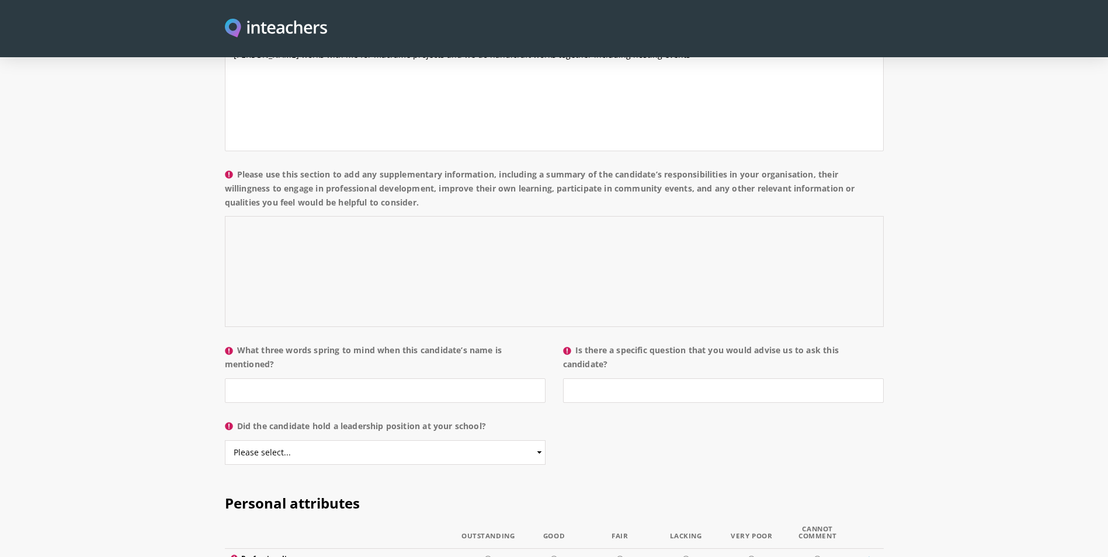
click at [305, 216] on textarea "Please use this section to add any supplementary information, including a summa…" at bounding box center [554, 271] width 659 height 111
paste textarea "She is a talented macramé artist with a natural ability to engage both adults a…"
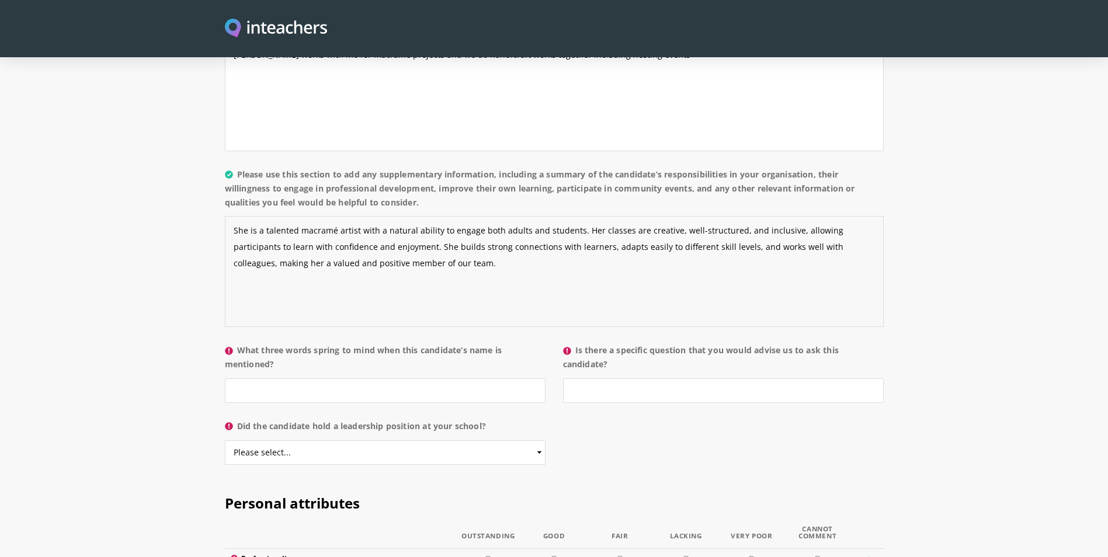
type textarea "She is a talented macramé artist with a natural ability to engage both adults a…"
click at [272, 378] on input "What three words spring to mind when this candidate’s name is mentioned?" at bounding box center [385, 390] width 321 height 25
type input "Professional"
click at [621, 378] on input "Is there a specific question that you would advise us to ask this candidate?" at bounding box center [723, 390] width 321 height 25
type input "No"
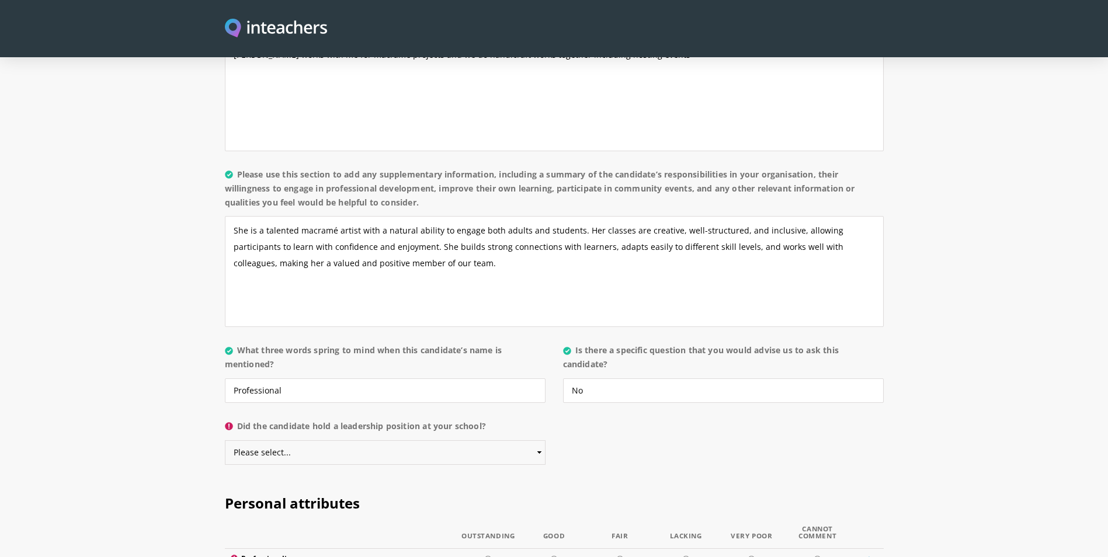
click at [379, 440] on select "Please select... Yes No" at bounding box center [385, 452] width 321 height 25
select select "Yes"
click at [225, 440] on select "Please select... Yes No" at bounding box center [385, 452] width 321 height 25
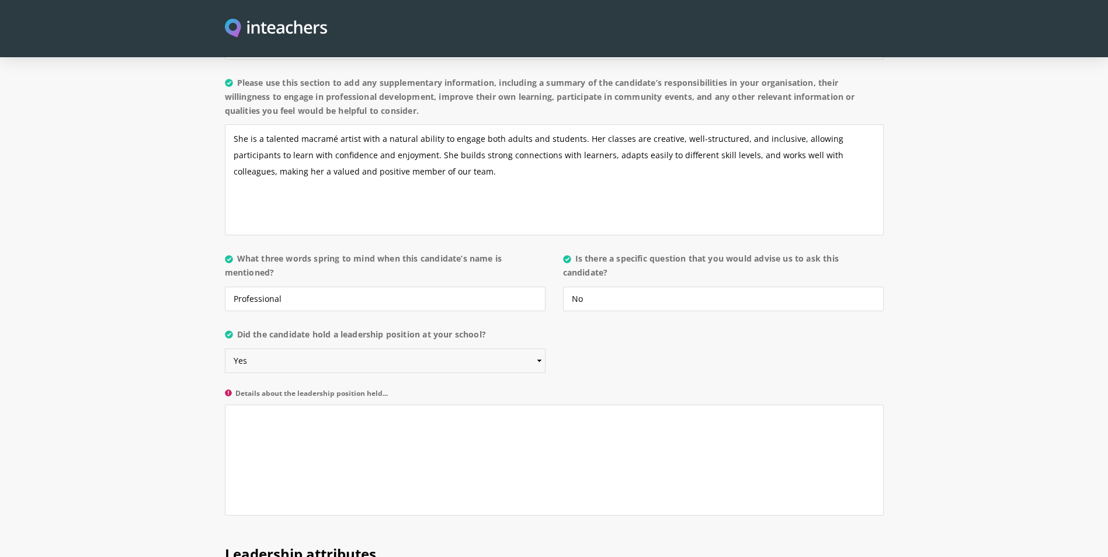
scroll to position [1051, 0]
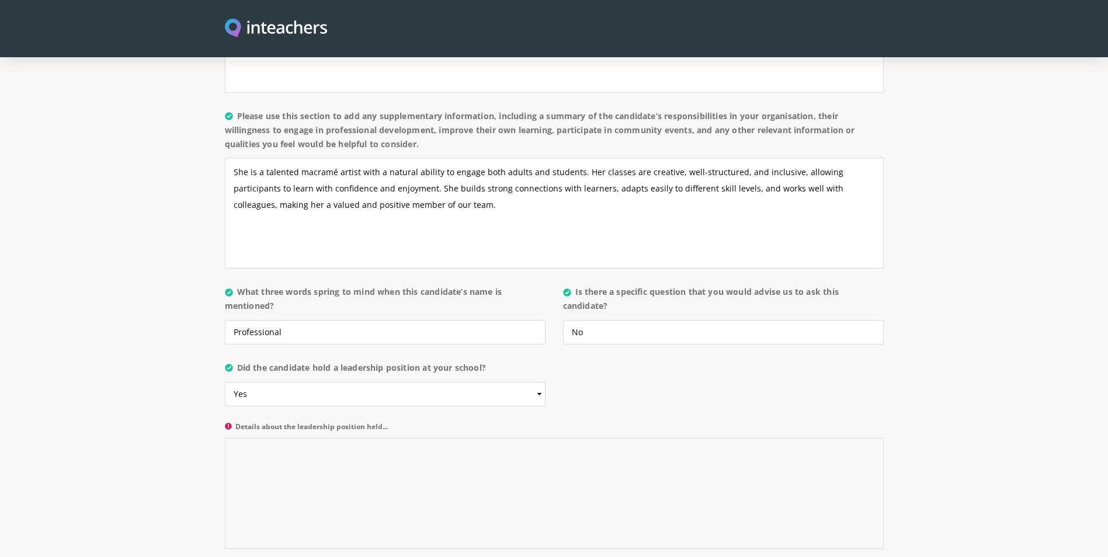
click at [392, 453] on textarea "Details about the leadership position held..." at bounding box center [554, 493] width 659 height 111
paste textarea "handles situation really well and fits the requirement of her roles and respons…"
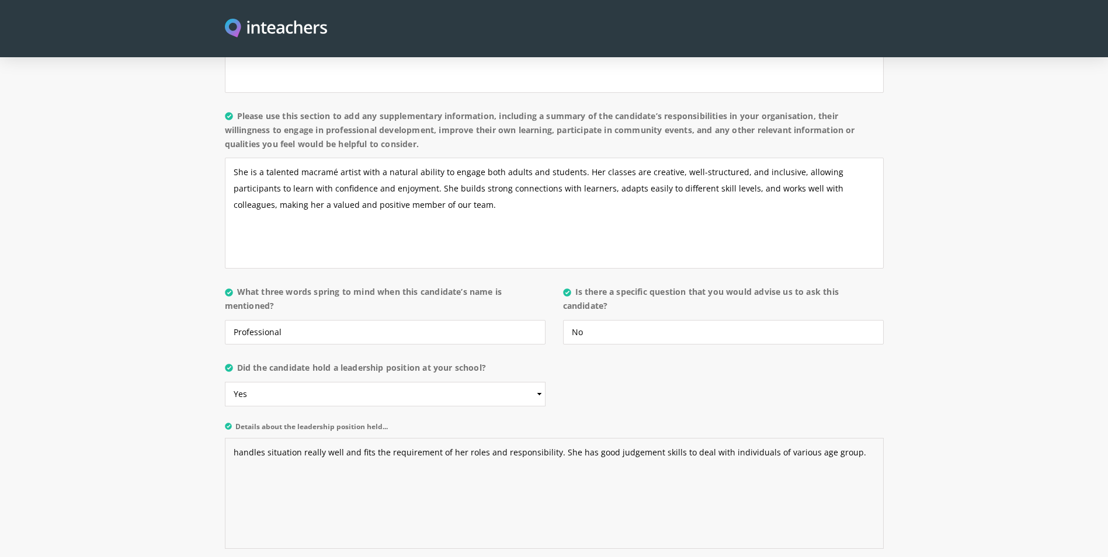
click at [231, 438] on textarea "handles situation really well and fits the requirement of her roles and respons…" at bounding box center [554, 493] width 659 height 111
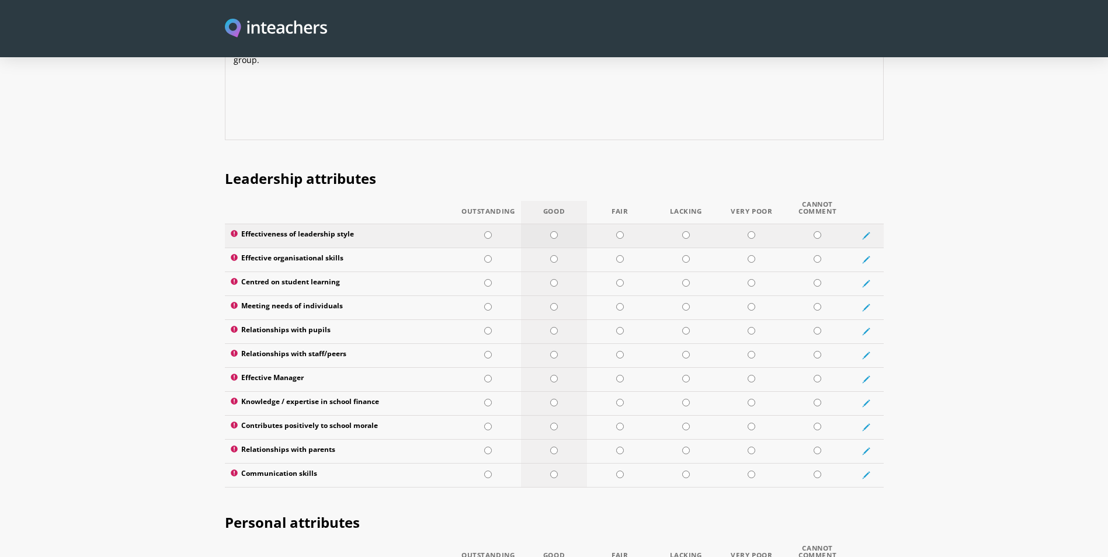
type textarea "She handles situation really well and fits the requirement of her roles and res…"
click at [556, 231] on input "radio" at bounding box center [554, 235] width 8 height 8
radio input "true"
click at [554, 248] on td at bounding box center [554, 260] width 66 height 24
radio input "true"
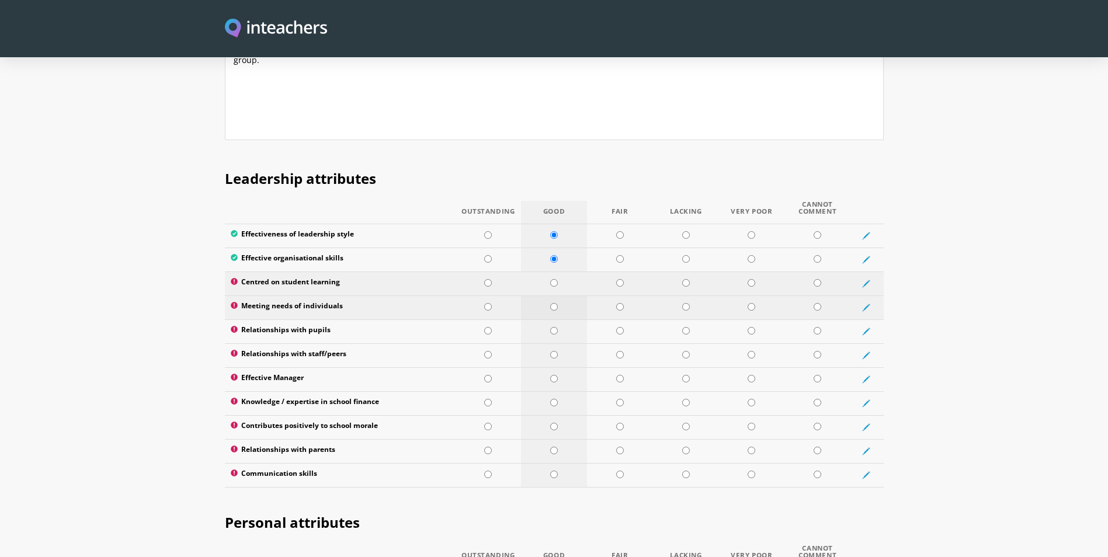
drag, startPoint x: 553, startPoint y: 253, endPoint x: 551, endPoint y: 281, distance: 27.5
click at [552, 272] on td at bounding box center [554, 284] width 66 height 24
radio input "true"
click at [551, 296] on td at bounding box center [554, 308] width 66 height 24
radio input "true"
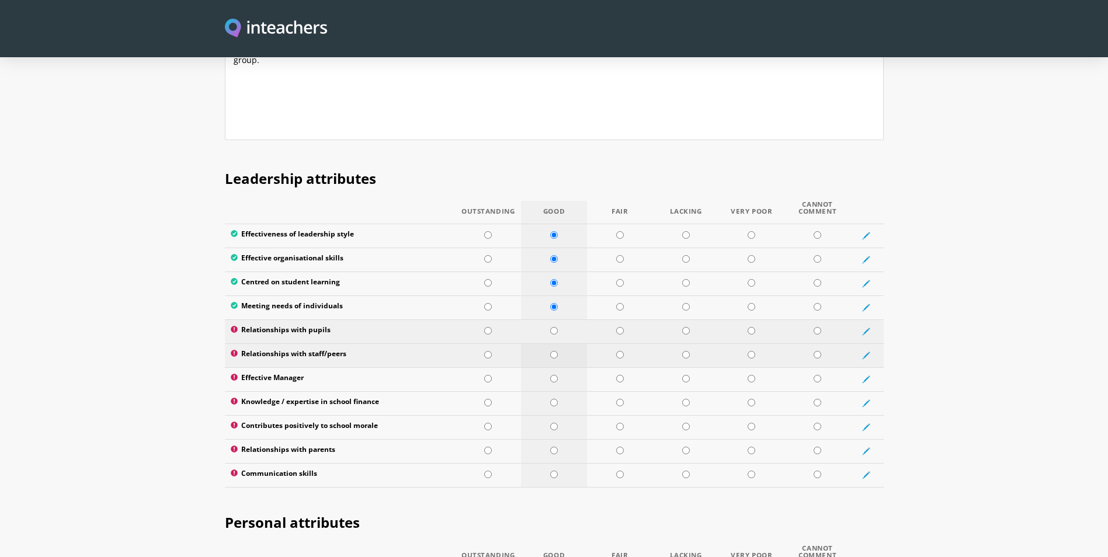
drag, startPoint x: 549, startPoint y: 299, endPoint x: 549, endPoint y: 326, distance: 27.4
click at [549, 319] on td at bounding box center [554, 331] width 66 height 24
radio input "true"
click at [549, 343] on td at bounding box center [554, 355] width 66 height 24
radio input "true"
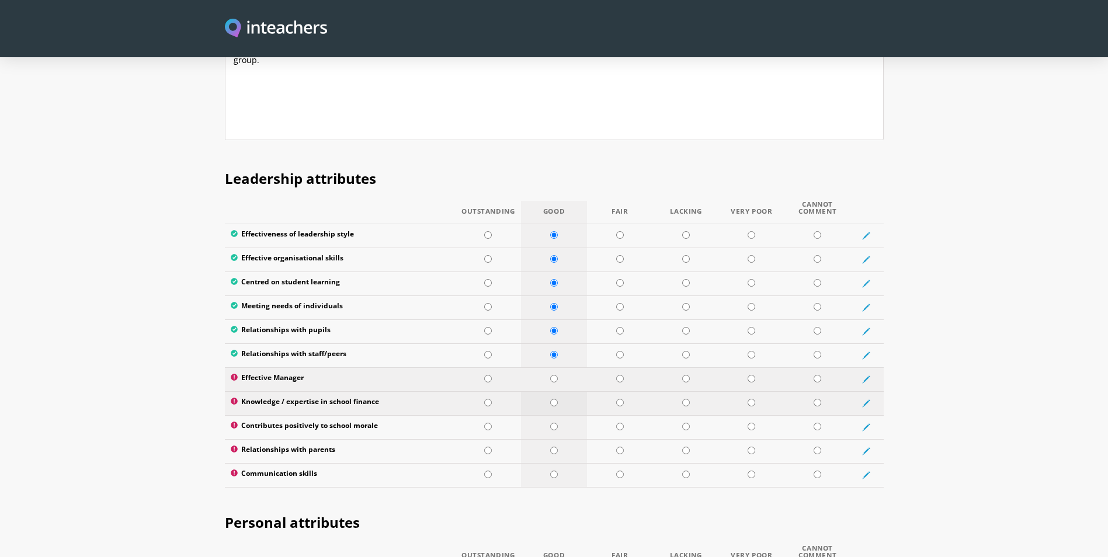
drag, startPoint x: 548, startPoint y: 346, endPoint x: 547, endPoint y: 371, distance: 25.1
click at [548, 367] on td at bounding box center [554, 379] width 66 height 24
radio input "true"
click at [547, 391] on td at bounding box center [554, 403] width 66 height 24
radio input "true"
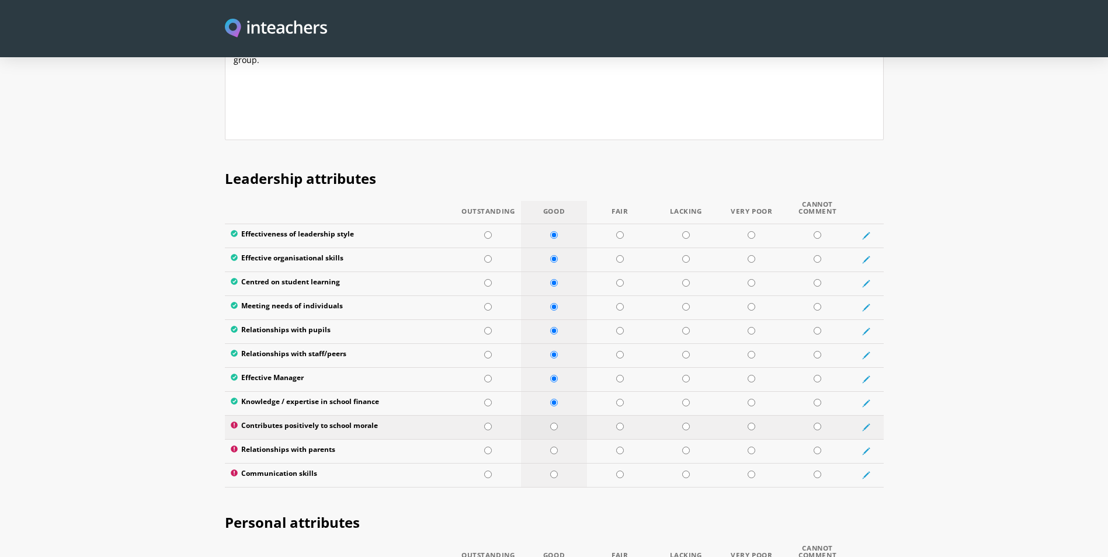
drag, startPoint x: 547, startPoint y: 395, endPoint x: 547, endPoint y: 409, distance: 13.4
click at [547, 415] on td at bounding box center [554, 427] width 66 height 24
radio input "true"
drag, startPoint x: 548, startPoint y: 415, endPoint x: 548, endPoint y: 433, distance: 18.7
click at [548, 439] on td at bounding box center [554, 451] width 66 height 24
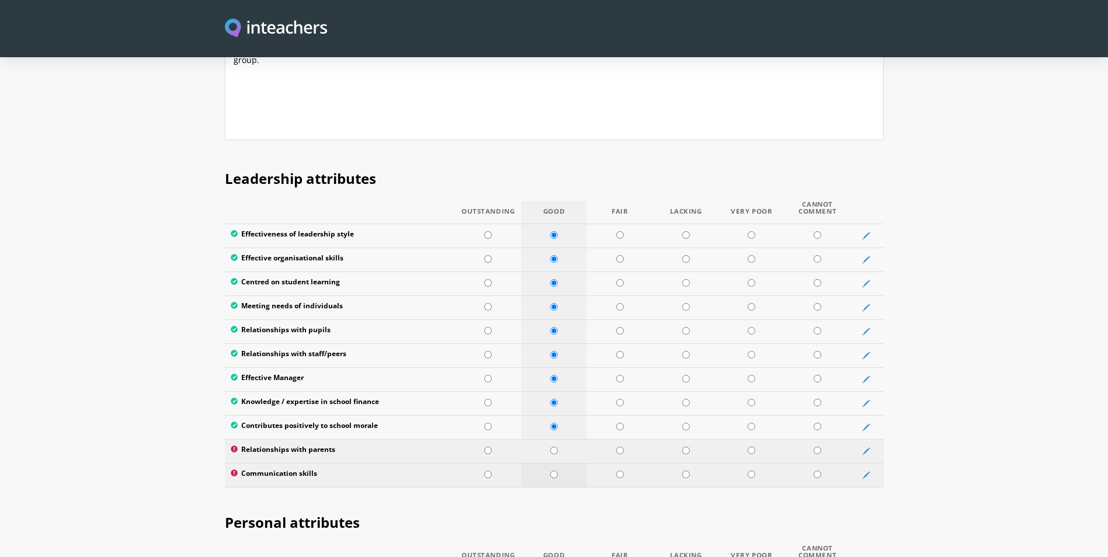
radio input "true"
click at [548, 463] on td at bounding box center [554, 475] width 66 height 24
radio input "true"
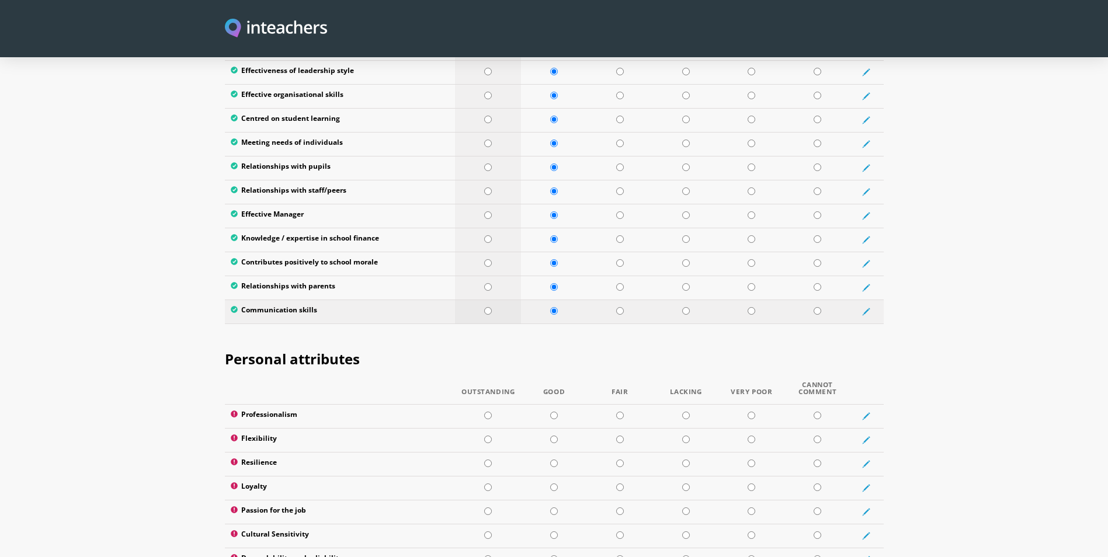
scroll to position [1694, 0]
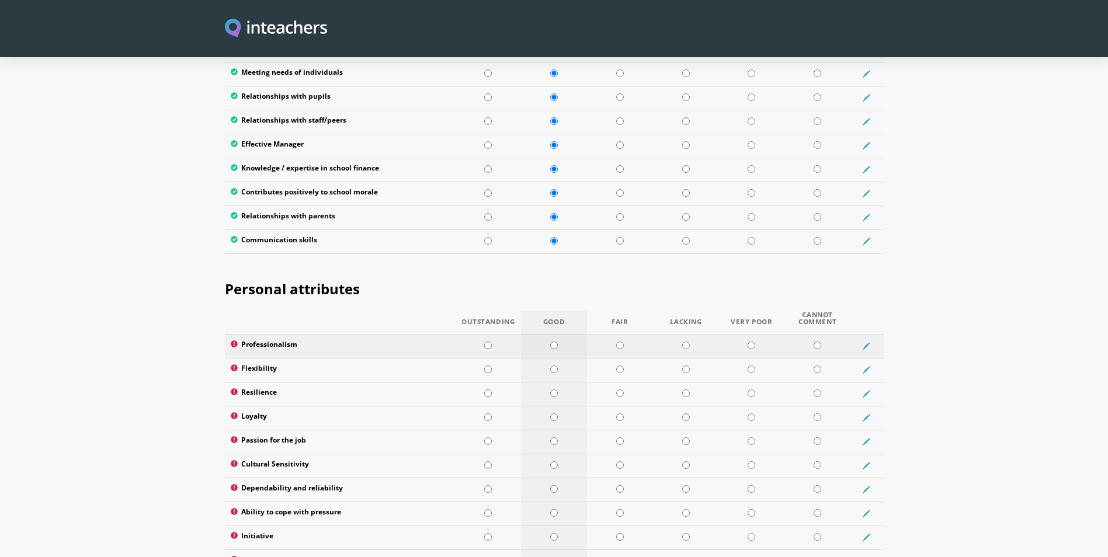
drag, startPoint x: 554, startPoint y: 311, endPoint x: 555, endPoint y: 333, distance: 22.8
click at [554, 342] on input "radio" at bounding box center [554, 346] width 8 height 8
radio input "true"
drag, startPoint x: 555, startPoint y: 336, endPoint x: 554, endPoint y: 348, distance: 11.7
click at [555, 366] on input "radio" at bounding box center [554, 370] width 8 height 8
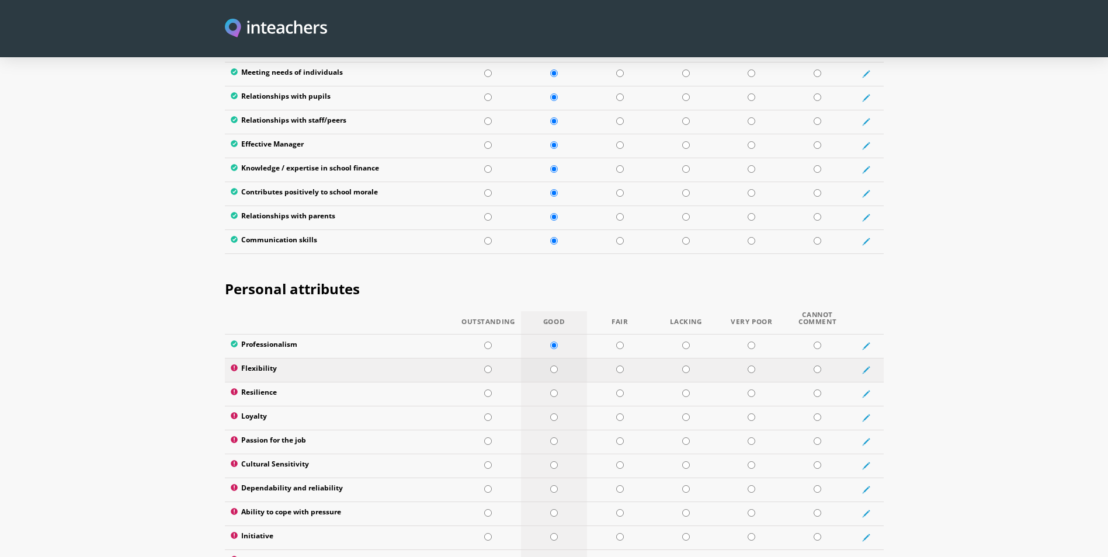
radio input "true"
click at [552, 382] on td at bounding box center [554, 394] width 66 height 24
radio input "true"
drag, startPoint x: 550, startPoint y: 383, endPoint x: 550, endPoint y: 390, distance: 6.5
click at [550, 413] on input "radio" at bounding box center [554, 417] width 8 height 8
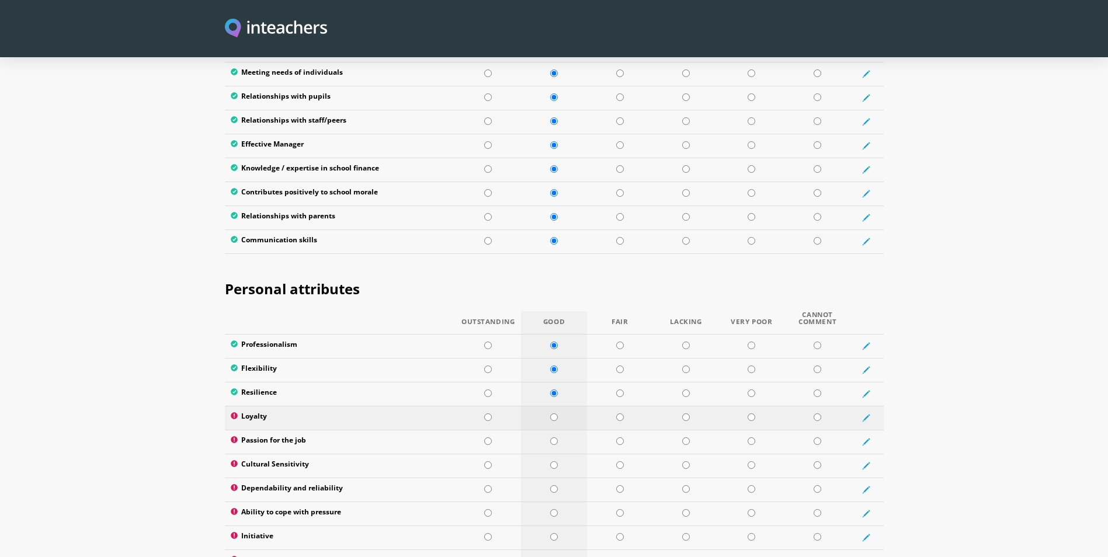
radio input "true"
click at [547, 430] on td at bounding box center [554, 442] width 66 height 24
radio input "true"
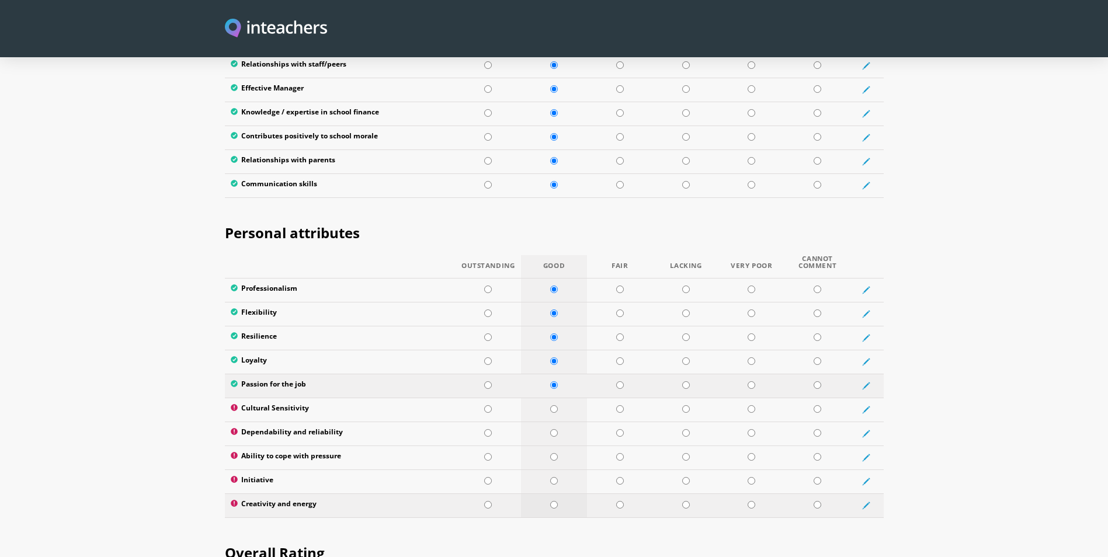
scroll to position [1811, 0]
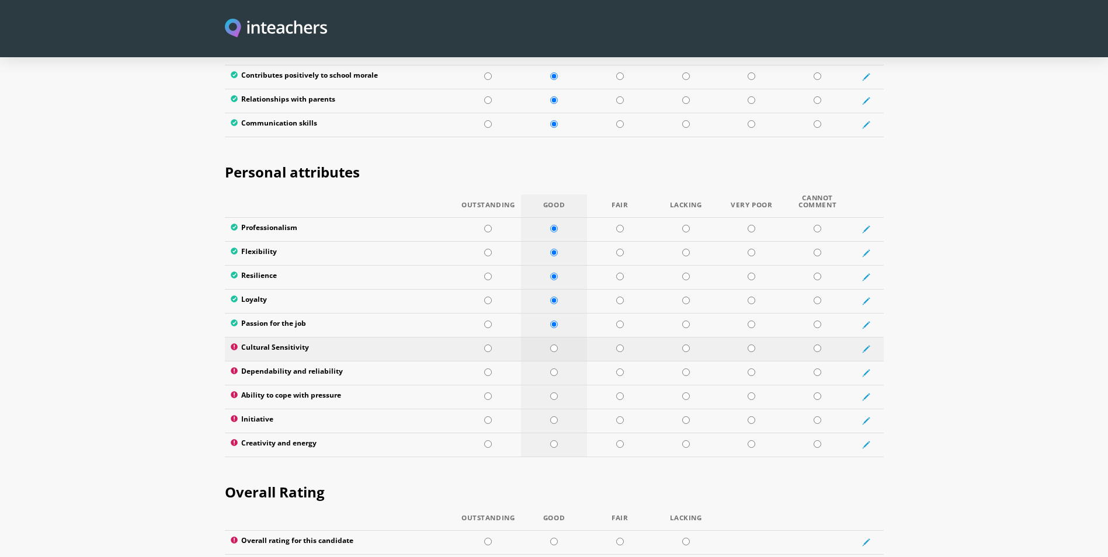
drag, startPoint x: 550, startPoint y: 318, endPoint x: 551, endPoint y: 341, distance: 22.8
click at [551, 345] on input "radio" at bounding box center [554, 349] width 8 height 8
radio input "true"
click at [551, 361] on td at bounding box center [554, 373] width 66 height 24
radio input "true"
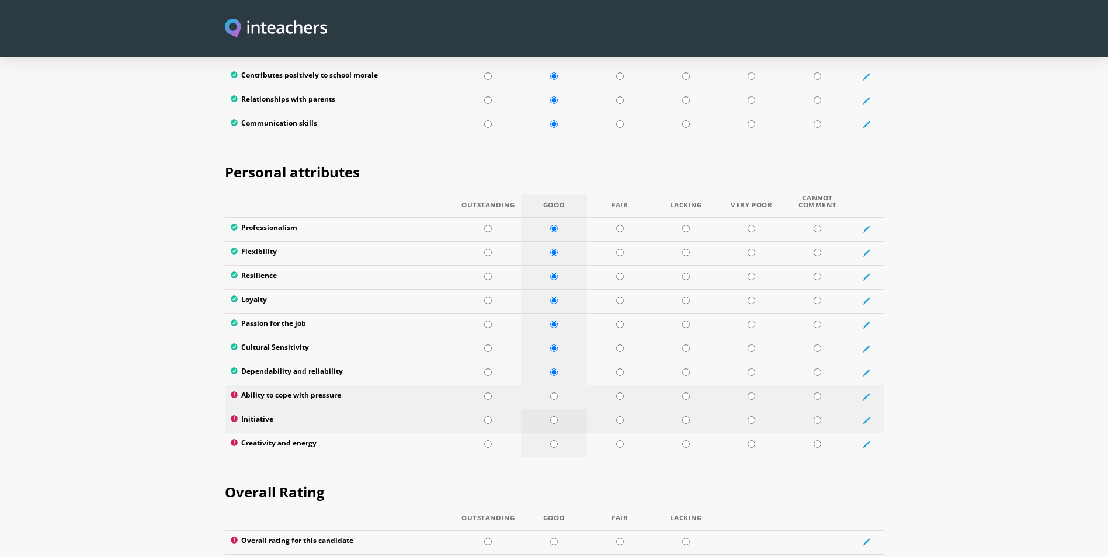
drag, startPoint x: 549, startPoint y: 364, endPoint x: 549, endPoint y: 382, distance: 18.1
click at [549, 385] on td at bounding box center [554, 397] width 66 height 24
radio input "true"
drag, startPoint x: 549, startPoint y: 382, endPoint x: 549, endPoint y: 402, distance: 19.9
click at [549, 409] on td at bounding box center [554, 421] width 66 height 24
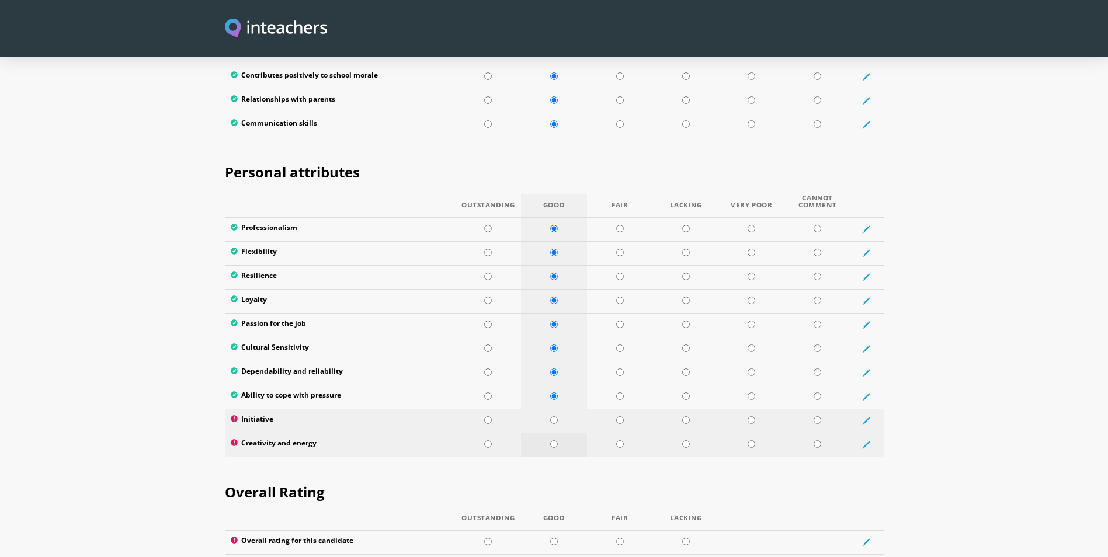
radio input "true"
click at [549, 433] on td at bounding box center [554, 445] width 66 height 24
radio input "true"
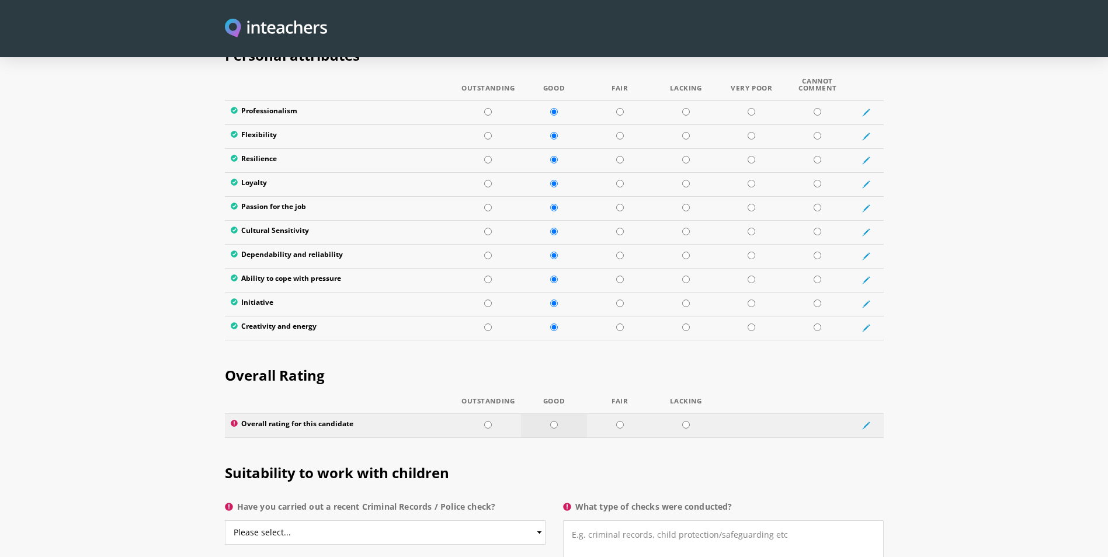
click at [558, 413] on td at bounding box center [554, 425] width 66 height 24
radio input "true"
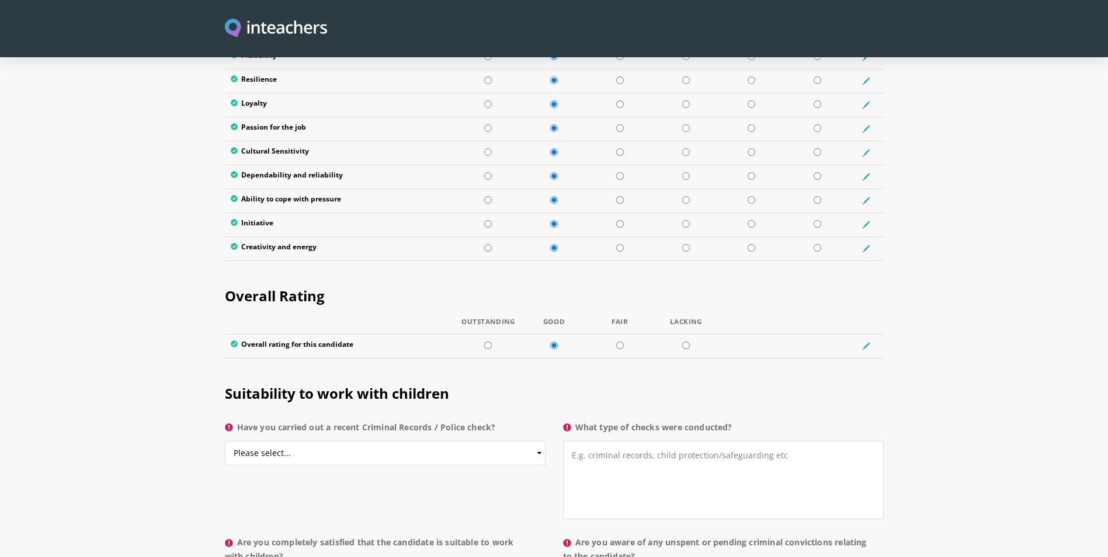
scroll to position [2103, 0]
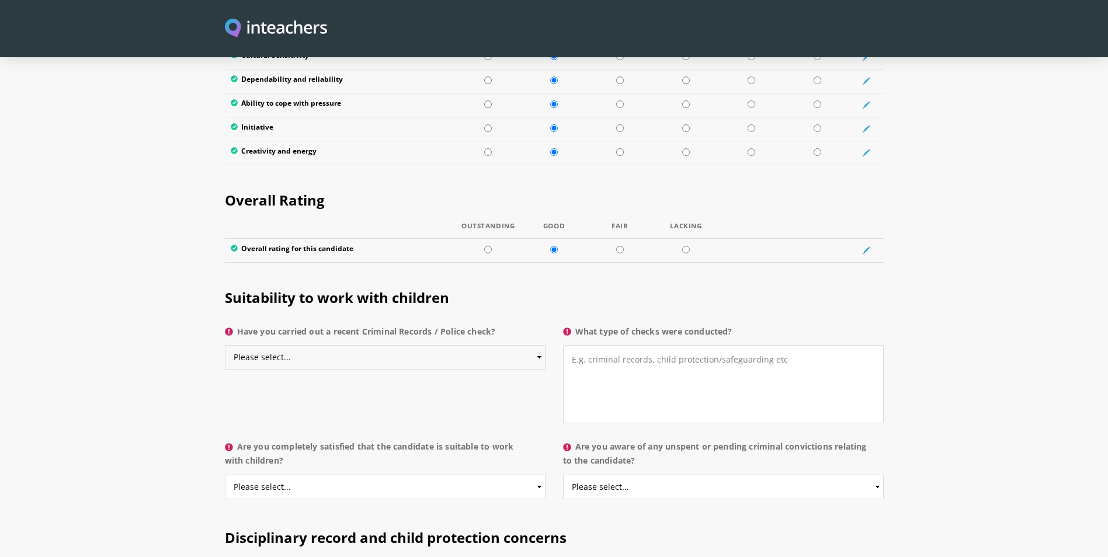
click at [422, 345] on select "Please select... Yes No Do not know" at bounding box center [385, 357] width 321 height 25
select select "Yes"
click at [225, 345] on select "Please select... Yes No Do not know" at bounding box center [385, 357] width 321 height 25
click at [597, 349] on textarea "What type of checks were conducted?" at bounding box center [723, 384] width 321 height 78
paste textarea "Online training and criminal record check"
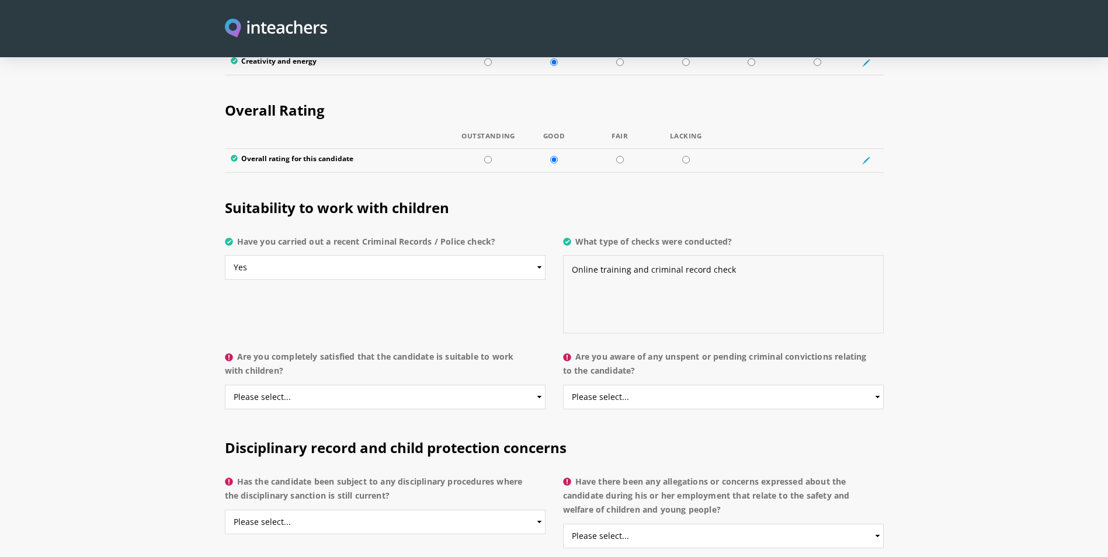
scroll to position [2278, 0]
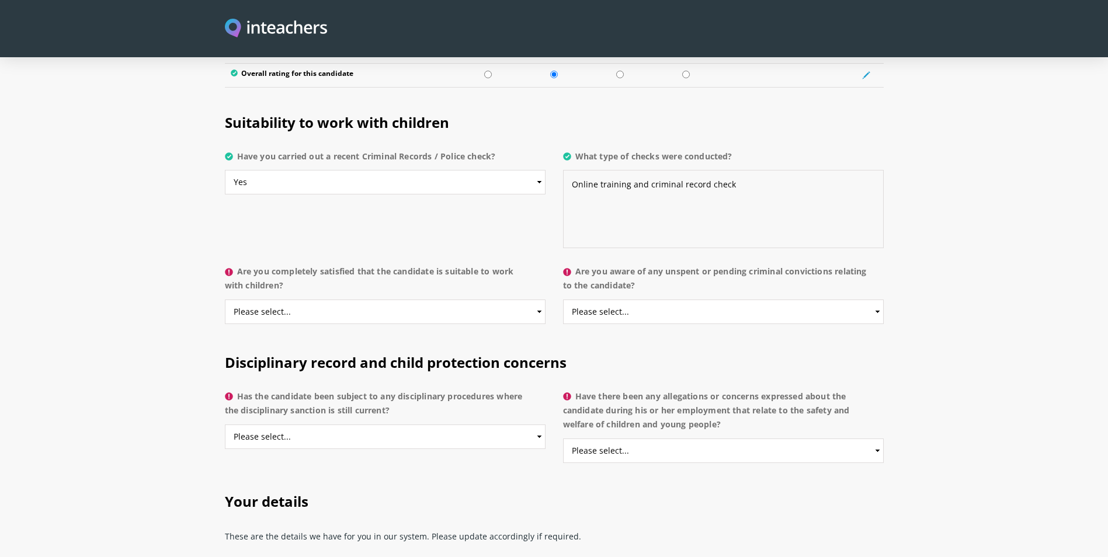
type textarea "Online training and criminal record check"
click at [334, 300] on select "Please select... Yes No Do not know" at bounding box center [385, 312] width 321 height 25
select select "Yes"
click at [225, 300] on select "Please select... Yes No Do not know" at bounding box center [385, 312] width 321 height 25
click at [658, 300] on select "Please select... Yes No Do not know" at bounding box center [723, 312] width 321 height 25
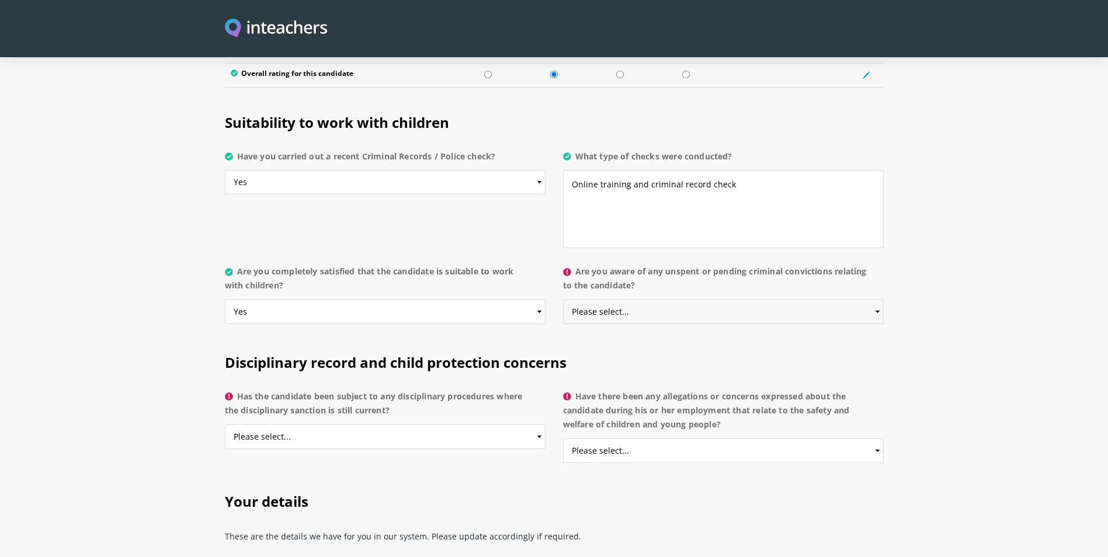
select select "No"
click at [563, 300] on select "Please select... Yes No Do not know" at bounding box center [723, 312] width 321 height 25
click at [313, 425] on select "Please select... Yes No Do not know" at bounding box center [385, 437] width 321 height 25
select select "No"
click at [225, 425] on select "Please select... Yes No Do not know" at bounding box center [385, 437] width 321 height 25
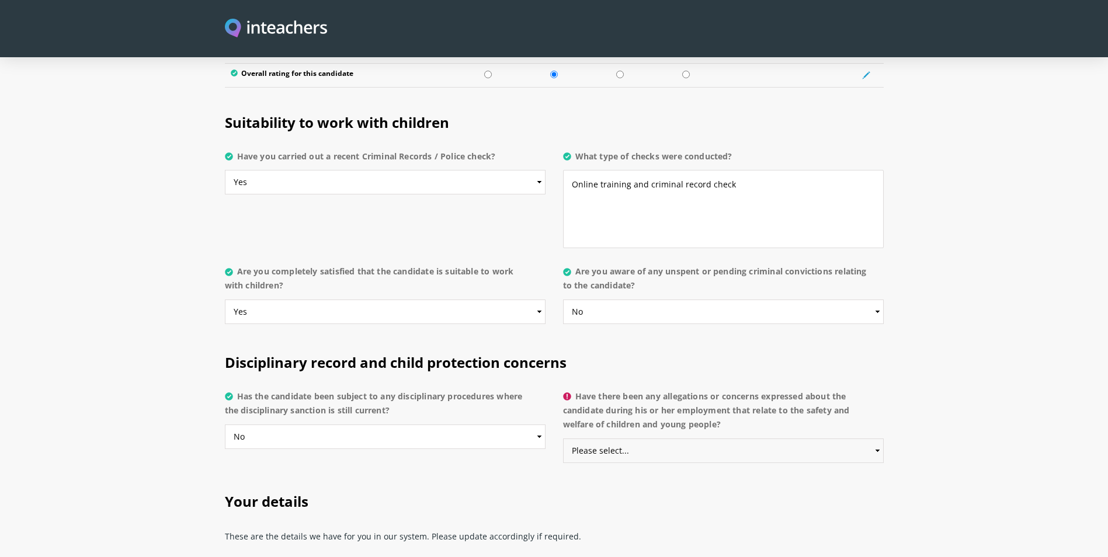
click at [651, 439] on select "Please select... Yes No Do not know" at bounding box center [723, 451] width 321 height 25
select select "No"
click at [563, 439] on select "Please select... Yes No Do not know" at bounding box center [723, 451] width 321 height 25
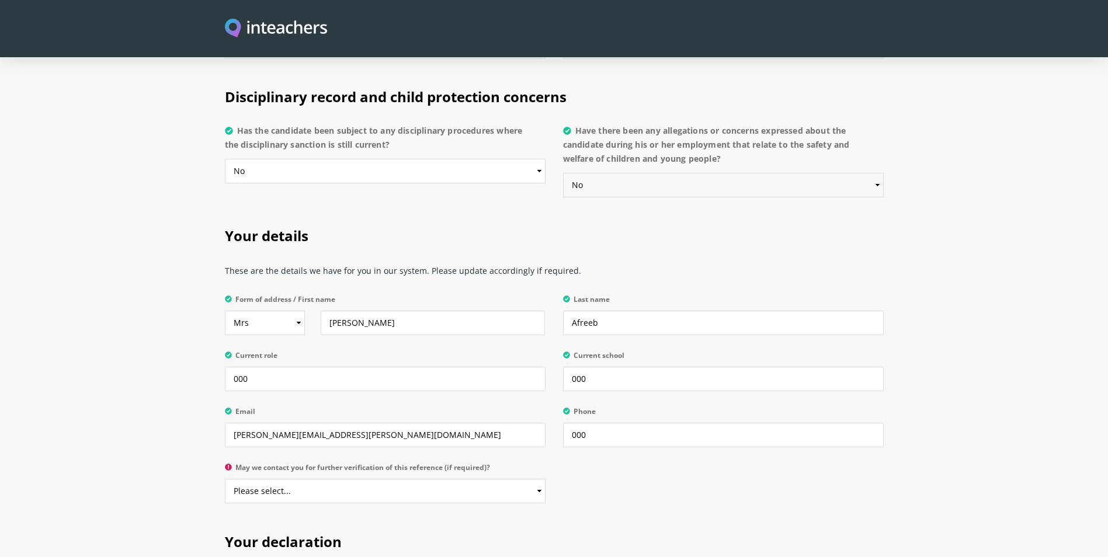
scroll to position [2628, 0]
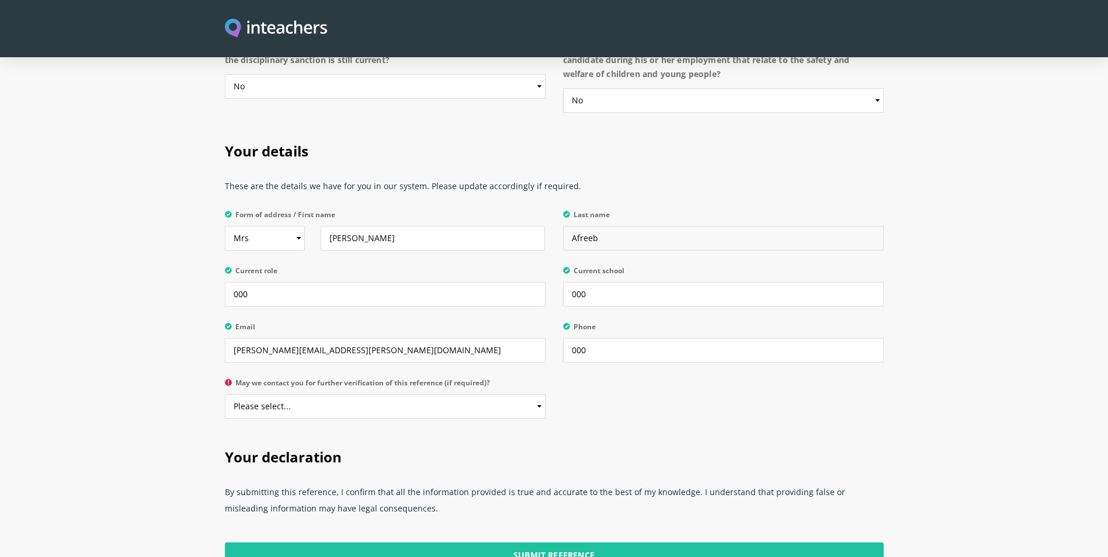
click at [613, 226] on input "Afreeb" at bounding box center [723, 238] width 321 height 25
type input "Afreen"
drag, startPoint x: 278, startPoint y: 265, endPoint x: 189, endPoint y: 263, distance: 88.8
click at [189, 263] on section "Your details These are the details we have for you in our system. Please update…" at bounding box center [554, 277] width 1108 height 306
type input "Macrame artist"
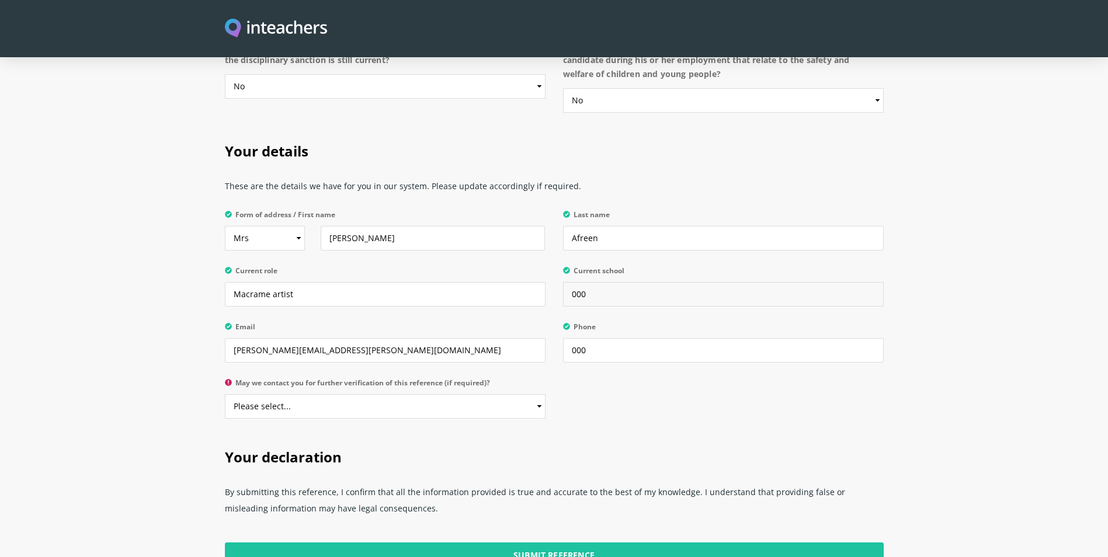
drag, startPoint x: 622, startPoint y: 265, endPoint x: 495, endPoint y: 249, distance: 127.8
click at [495, 206] on div "Form of address / First name Select Mr Mrs Miss Ms Dr Prof Sara Last name Afree…" at bounding box center [554, 206] width 659 height 0
type input "Dream decor"
drag, startPoint x: 613, startPoint y: 321, endPoint x: 527, endPoint y: 318, distance: 86.5
click at [527, 206] on div "Form of address / First name Select Mr Mrs Miss Ms Dr Prof Sara Last name Afree…" at bounding box center [554, 206] width 659 height 0
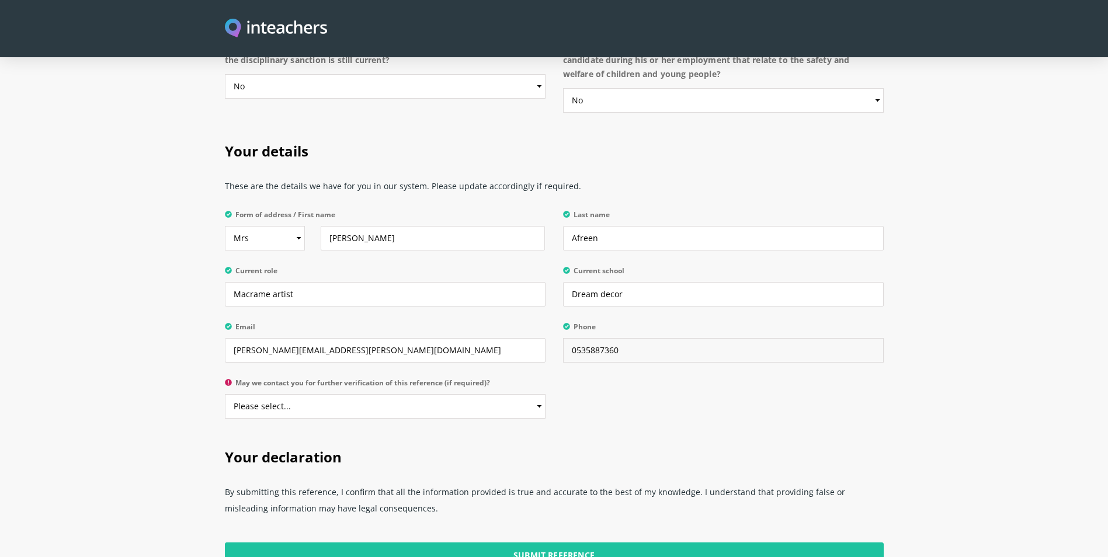
type input "0535887360"
click at [464, 394] on select "Please select... Yes No" at bounding box center [385, 406] width 321 height 25
select select "Yes"
click at [225, 394] on select "Please select... Yes No" at bounding box center [385, 406] width 321 height 25
click at [500, 543] on input "Submit Reference" at bounding box center [554, 555] width 659 height 25
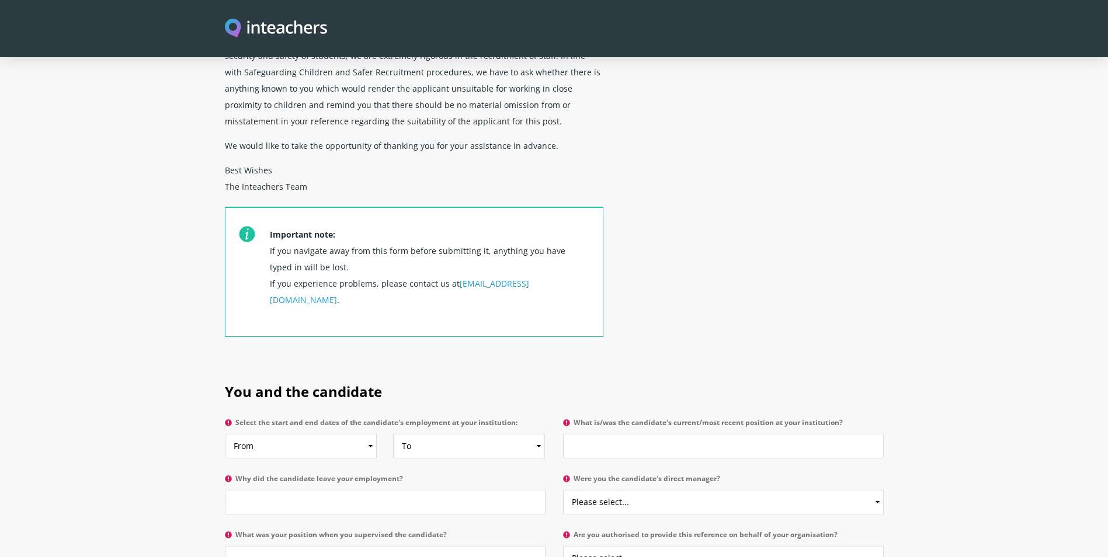
scroll to position [467, 0]
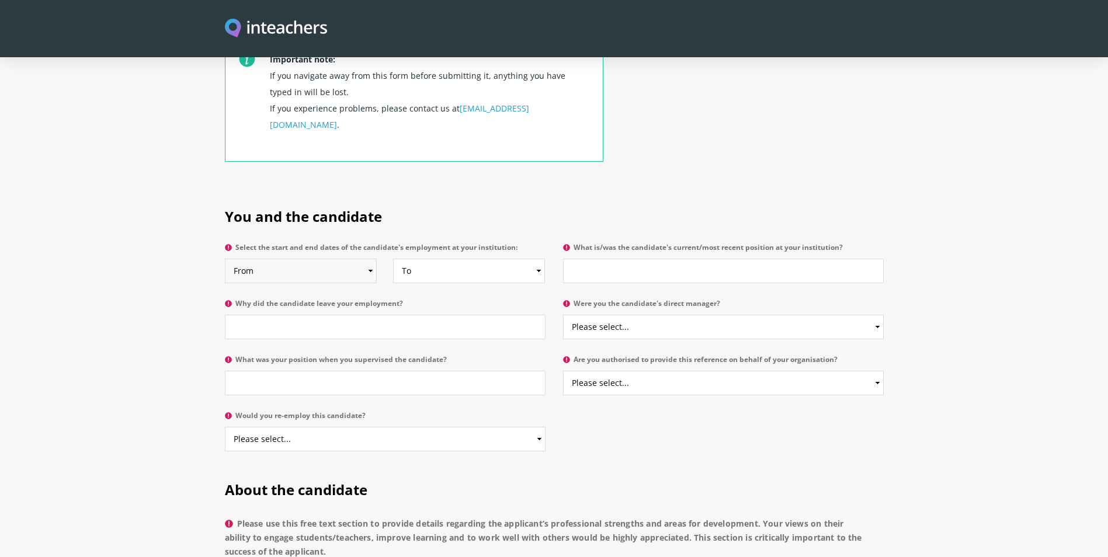
drag, startPoint x: 340, startPoint y: 239, endPoint x: 328, endPoint y: 242, distance: 12.0
click at [340, 259] on select "From 2025 2024 2023 2022 2021 2020 2019 2018 2017 2016 2015 2014 2013 2012 2011…" at bounding box center [301, 271] width 152 height 25
select select "2025"
click at [225, 259] on select "From 2025 2024 2023 2022 2021 2020 2019 2018 2017 2016 2015 2014 2013 2012 2011…" at bounding box center [301, 271] width 152 height 25
click at [399, 259] on select "To Currently 2025 2024 2023 2022 2021 2020 2019 2018 2017 2016 2015 2014 2013 2…" at bounding box center [469, 271] width 152 height 25
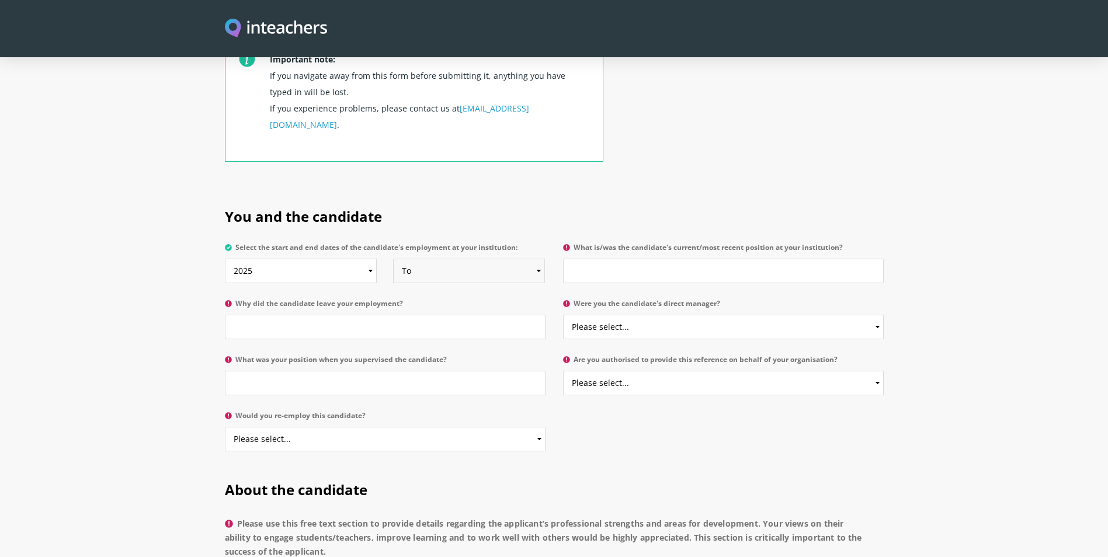
select select
click at [393, 259] on select "To Currently 2025 2024 2023 2022 2021 2020 2019 2018 2017 2016 2015 2014 2013 2…" at bounding box center [469, 271] width 152 height 25
click at [607, 259] on input "What is/was the candidate's current/most recent position at your institution?" at bounding box center [723, 271] width 321 height 25
type input "Macrame artist"
click at [336, 315] on input "Why did the candidate leave your employment?" at bounding box center [385, 327] width 321 height 25
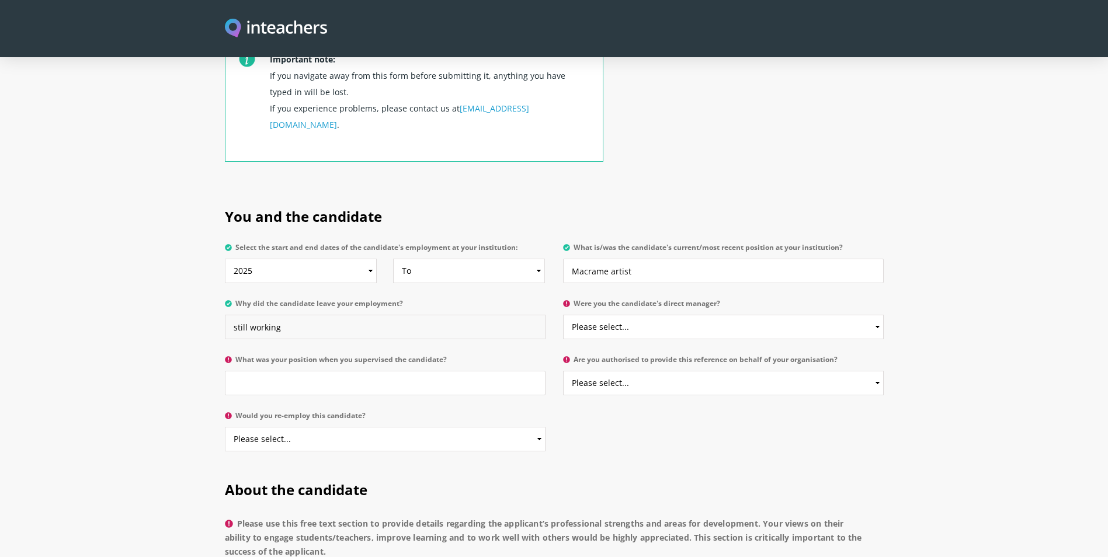
type input "still working"
click at [654, 315] on select "Please select... Yes No" at bounding box center [723, 327] width 321 height 25
select select "Yes"
click at [563, 315] on select "Please select... Yes No" at bounding box center [723, 327] width 321 height 25
click at [425, 371] on input "What was your position when you supervised the candidate?" at bounding box center [385, 383] width 321 height 25
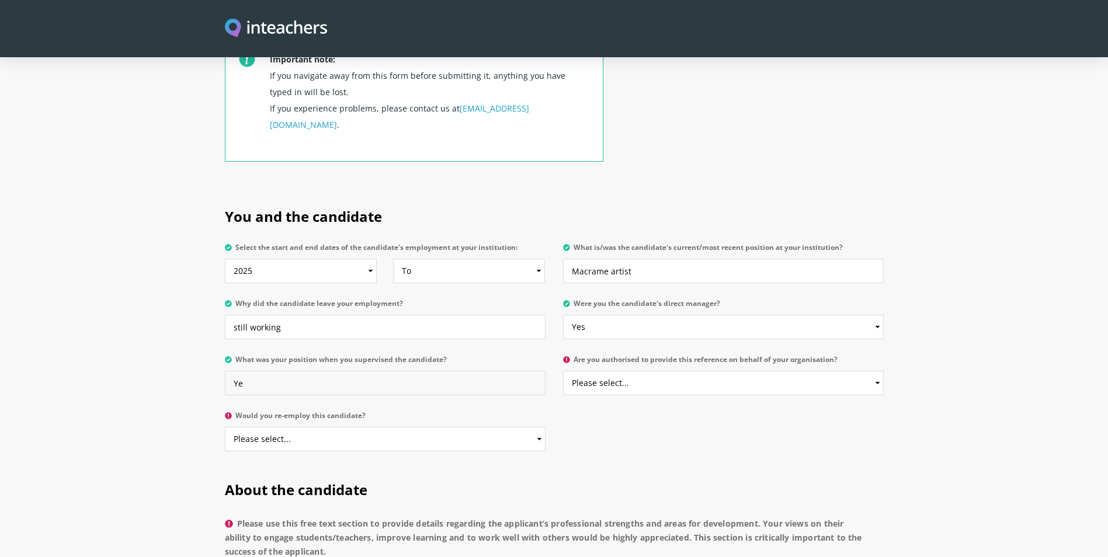
type input "Y"
type input "Macrame artist"
click at [621, 371] on select "Please select... Yes No" at bounding box center [723, 383] width 321 height 25
select select "Yes"
click at [563, 371] on select "Please select... Yes No" at bounding box center [723, 383] width 321 height 25
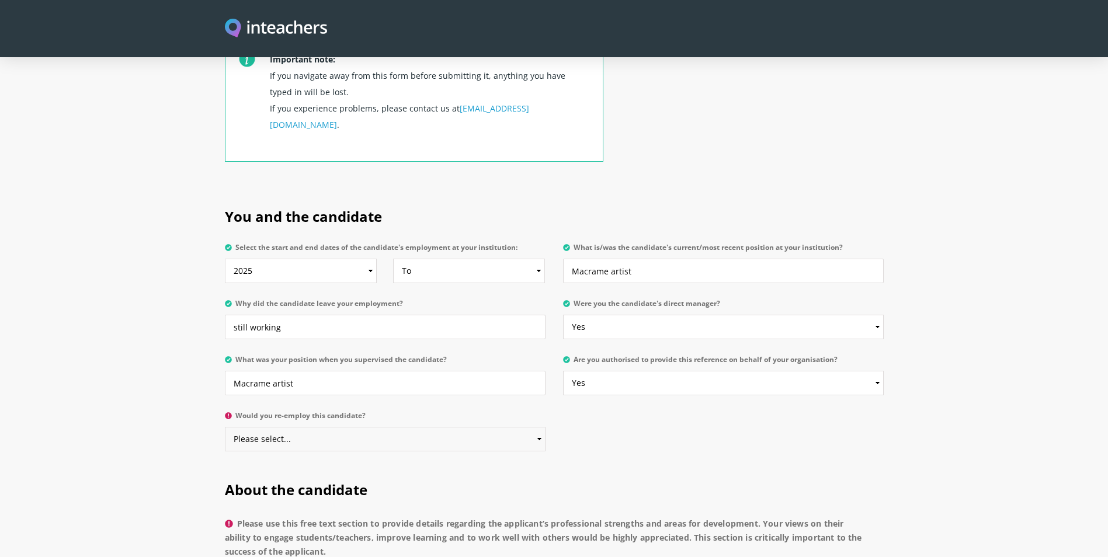
click at [432, 427] on select "Please select... Yes No" at bounding box center [385, 439] width 321 height 25
select select "Yes"
click at [225, 427] on select "Please select... Yes No" at bounding box center [385, 439] width 321 height 25
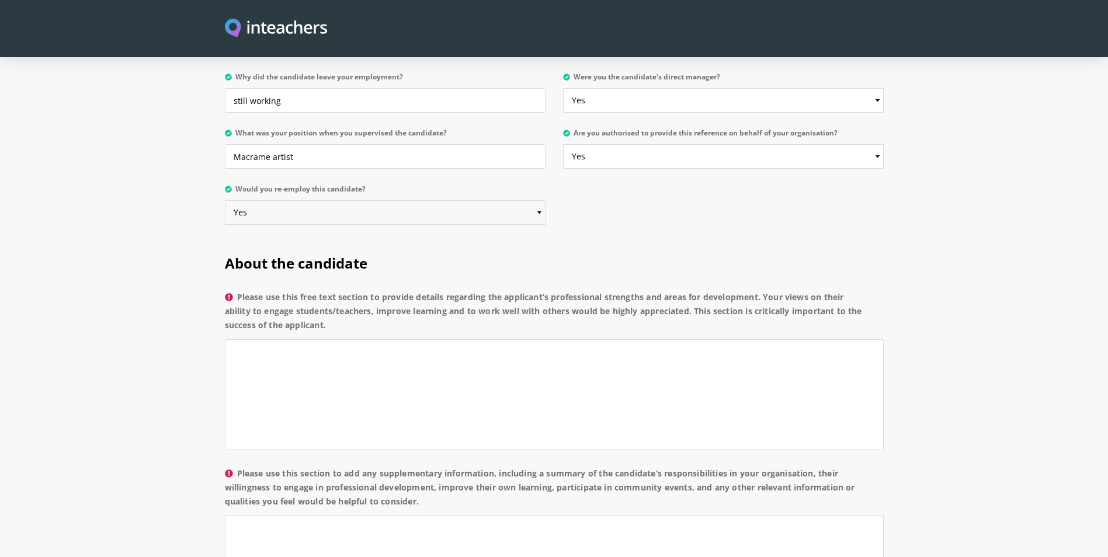
scroll to position [759, 0]
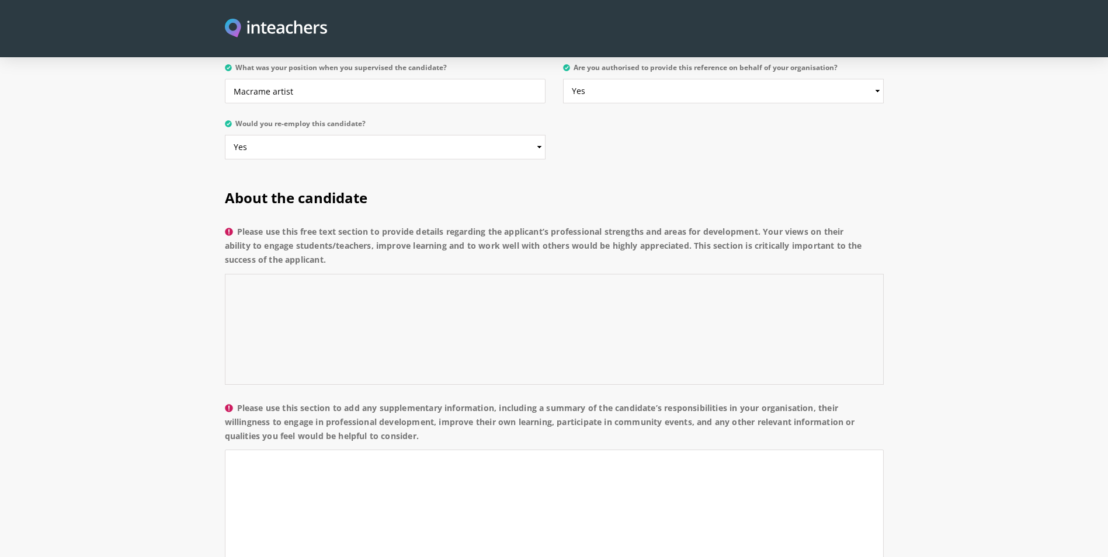
click at [347, 288] on textarea "Please use this free text section to provide details regarding the applicant’s …" at bounding box center [554, 329] width 659 height 111
paste textarea "works with me for macrame projects and we do handicraft works together includin…"
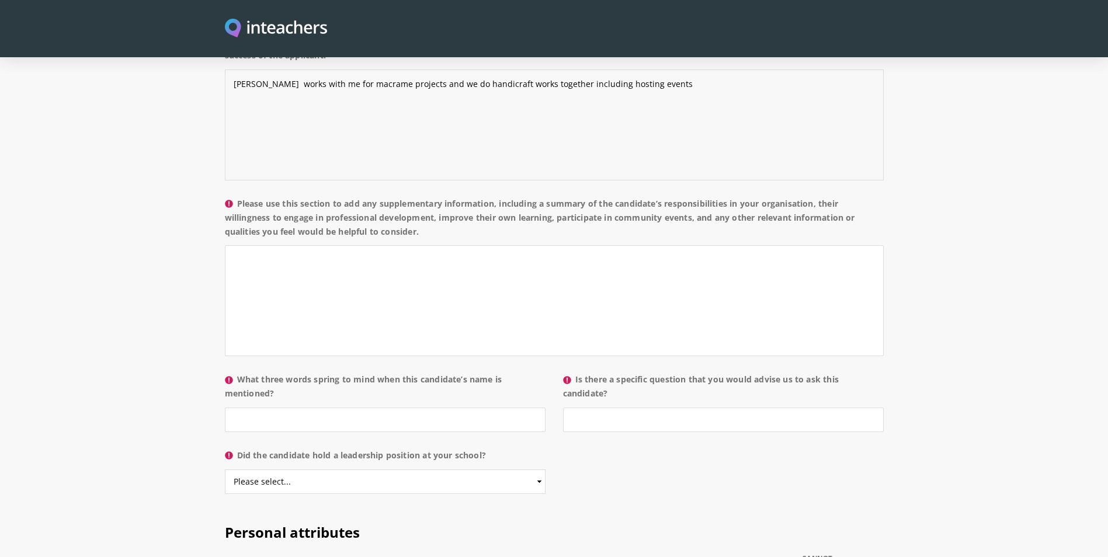
scroll to position [1051, 0]
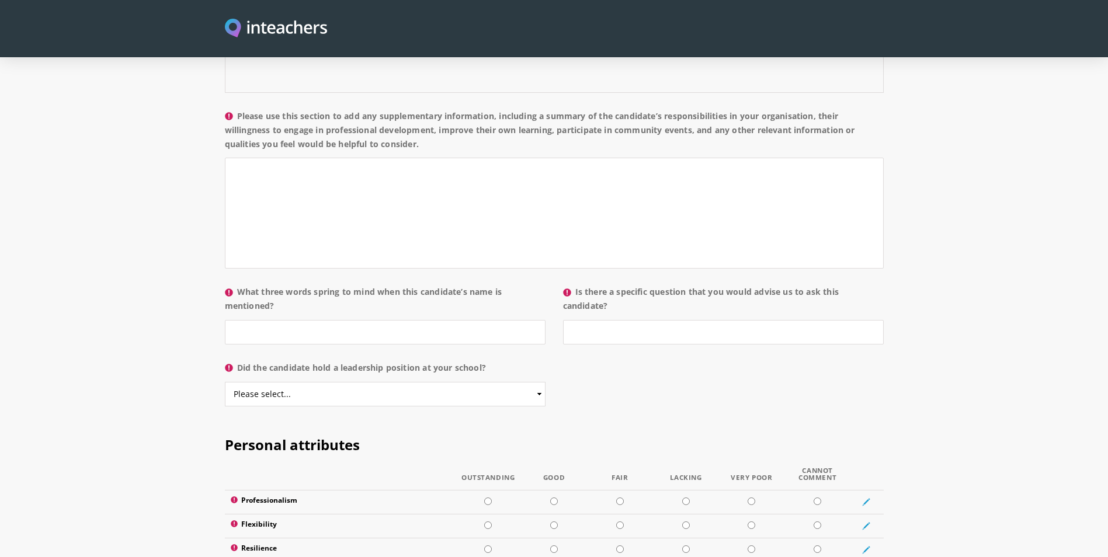
type textarea "[PERSON_NAME] works with me for macrame projects and we do handicraft works tog…"
click at [329, 200] on textarea "Please use this section to add any supplementary information, including a summa…" at bounding box center [554, 213] width 659 height 111
click at [324, 174] on textarea "Please use this section to add any supplementary information, including a summa…" at bounding box center [554, 213] width 659 height 111
paste textarea "She is a talented macramé artist with a natural ability to engage both adults a…"
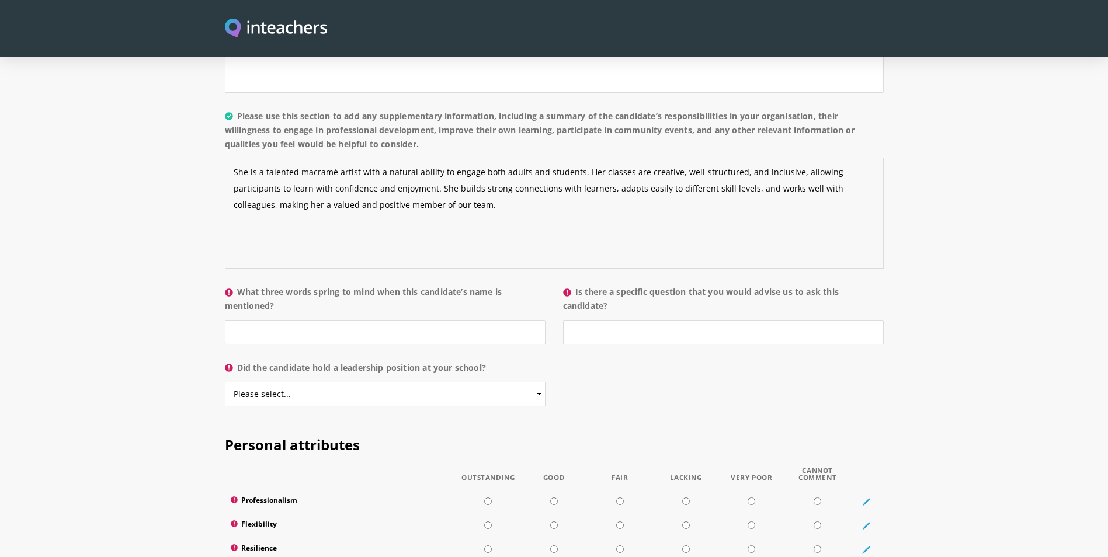
type textarea "She is a talented macramé artist with a natural ability to engage both adults a…"
click at [311, 320] on input "What three words spring to mind when this candidate’s name is mentioned?" at bounding box center [385, 332] width 321 height 25
type input "Good"
click at [658, 320] on input "Is there a specific question that you would advise us to ask this candidate?" at bounding box center [723, 332] width 321 height 25
type input "No"
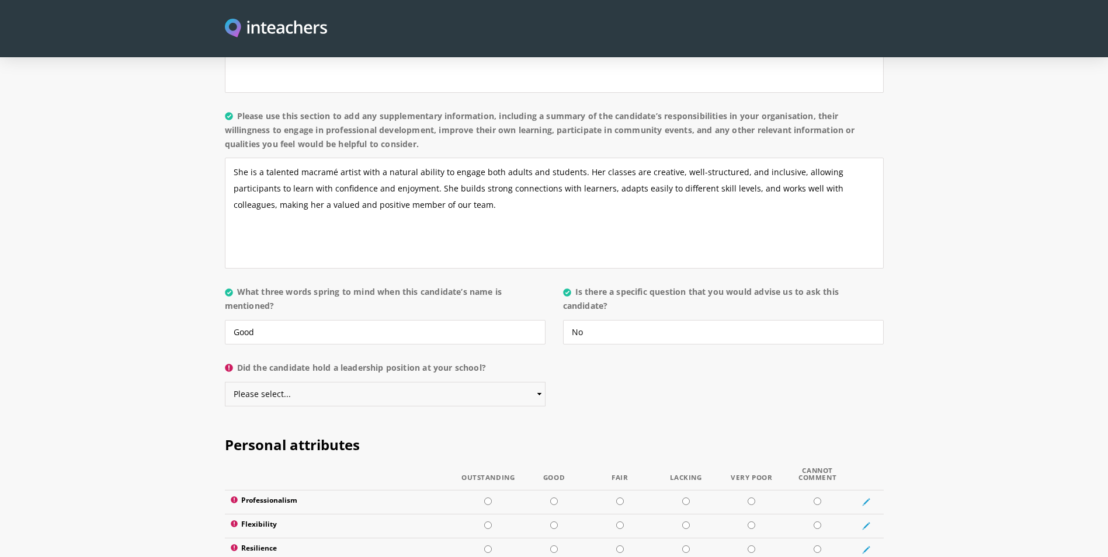
drag, startPoint x: 425, startPoint y: 356, endPoint x: 418, endPoint y: 361, distance: 8.9
click at [425, 382] on select "Please select... Yes No" at bounding box center [385, 394] width 321 height 25
select select "Yes"
click at [225, 382] on select "Please select... Yes No" at bounding box center [385, 394] width 321 height 25
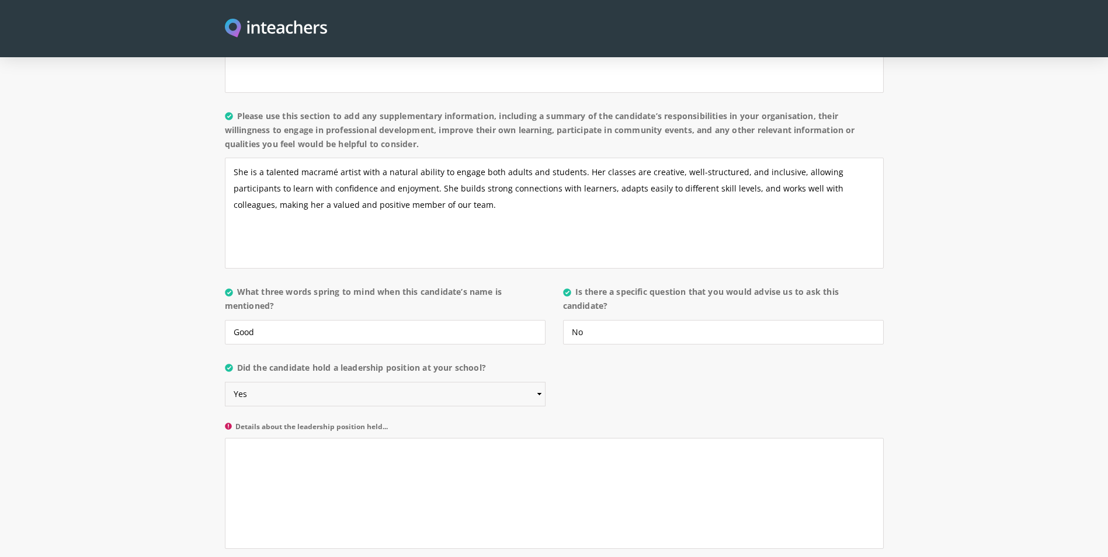
scroll to position [1168, 0]
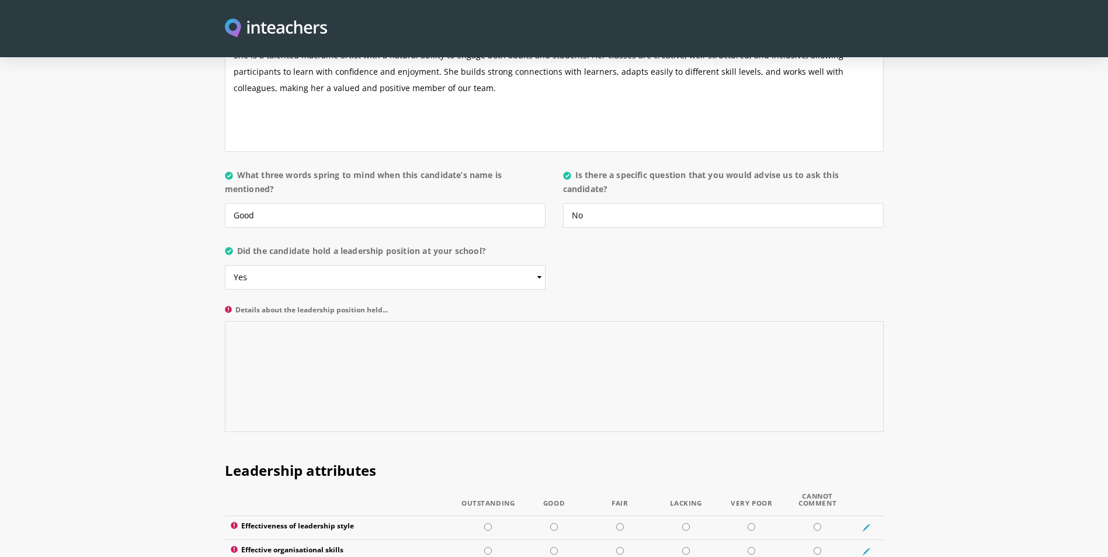
click at [421, 336] on textarea "Details about the leadership position held..." at bounding box center [554, 376] width 659 height 111
click at [512, 359] on textarea "Details about the leadership position held..." at bounding box center [554, 376] width 659 height 111
paste textarea "[PERSON_NAME] handles situation really well and fits the requirement of her rol…"
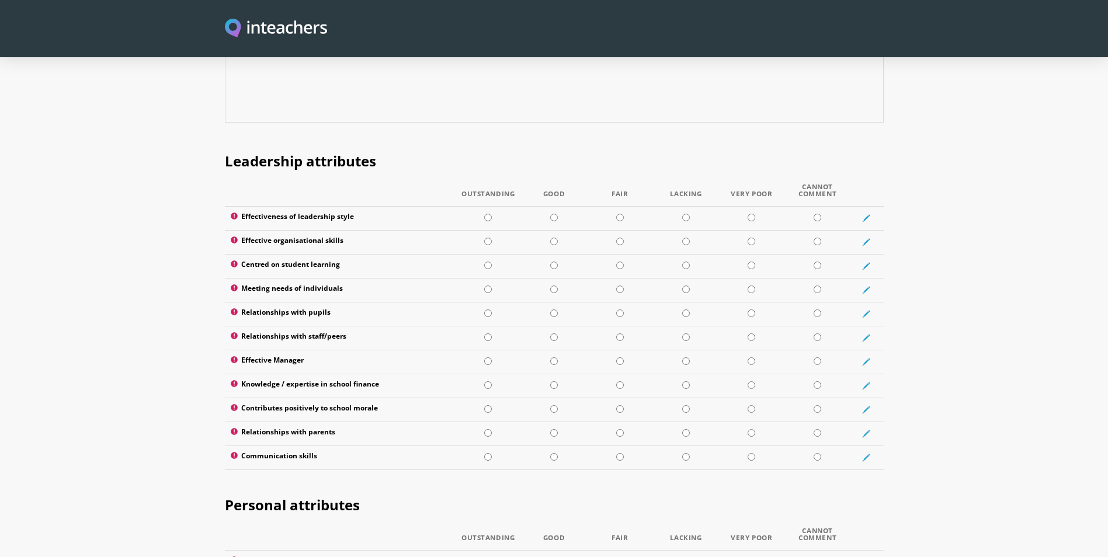
scroll to position [1518, 0]
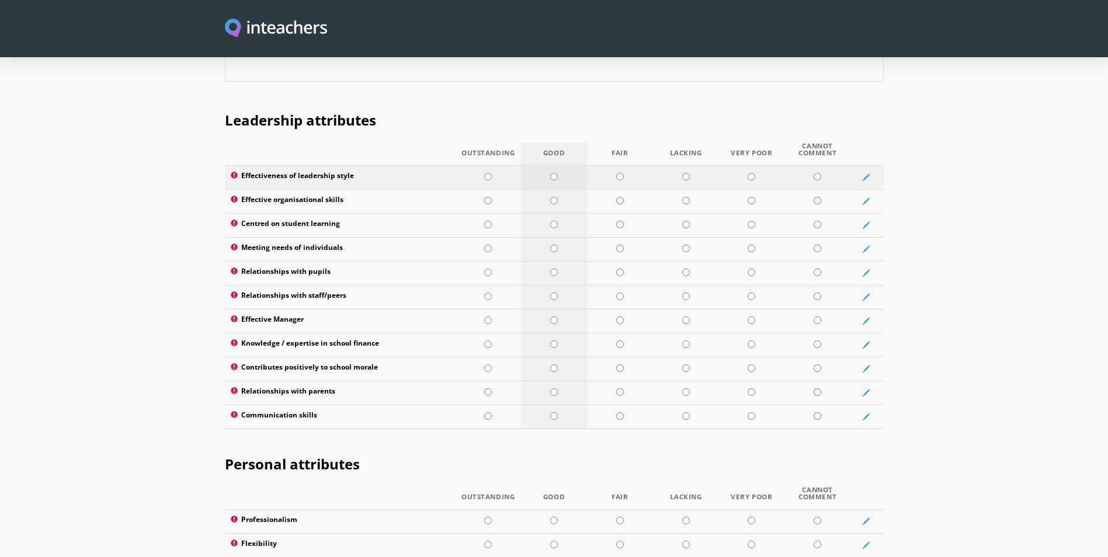
type textarea "[PERSON_NAME] handles situation really well and fits the requirement of her rol…"
click at [552, 173] on input "radio" at bounding box center [554, 177] width 8 height 8
radio input "true"
click at [555, 197] on input "radio" at bounding box center [554, 201] width 8 height 8
radio input "true"
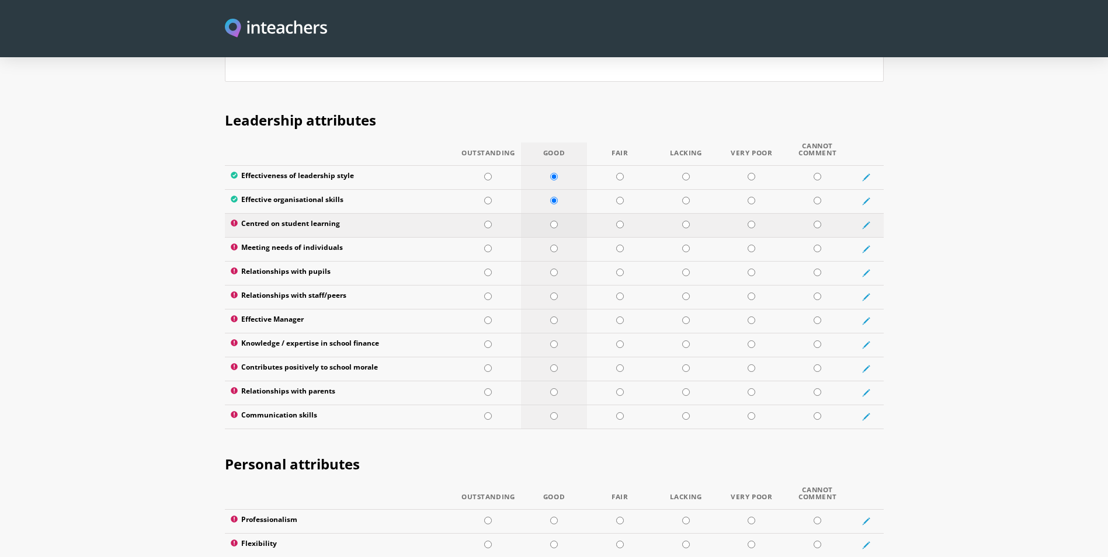
click at [554, 213] on td at bounding box center [554, 225] width 66 height 24
radio input "true"
click at [554, 245] on input "radio" at bounding box center [554, 249] width 8 height 8
radio input "true"
click at [553, 261] on td at bounding box center [554, 273] width 66 height 24
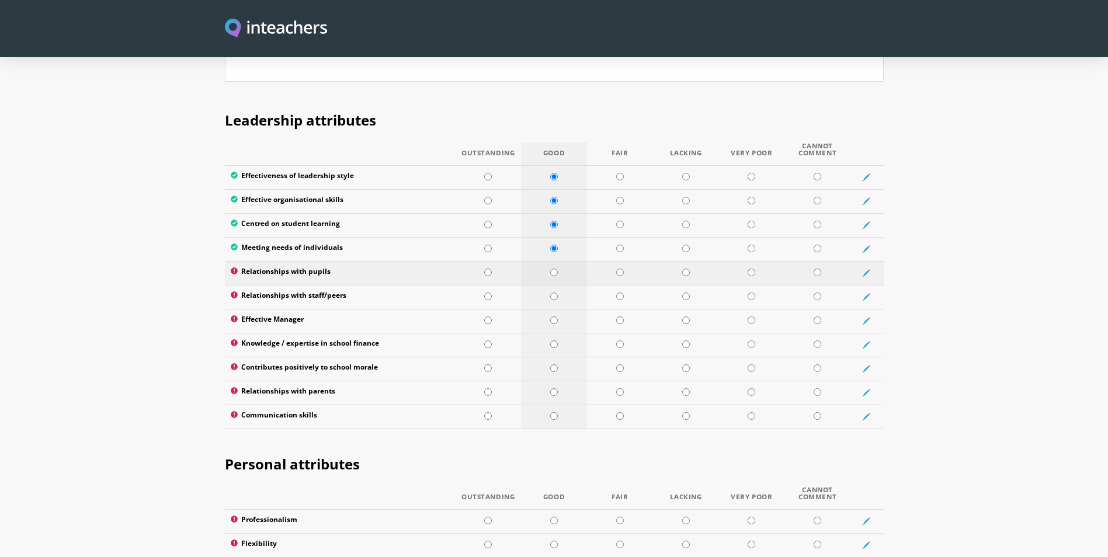
radio input "true"
click at [552, 293] on input "radio" at bounding box center [554, 297] width 8 height 8
radio input "true"
click at [552, 317] on input "radio" at bounding box center [554, 321] width 8 height 8
radio input "true"
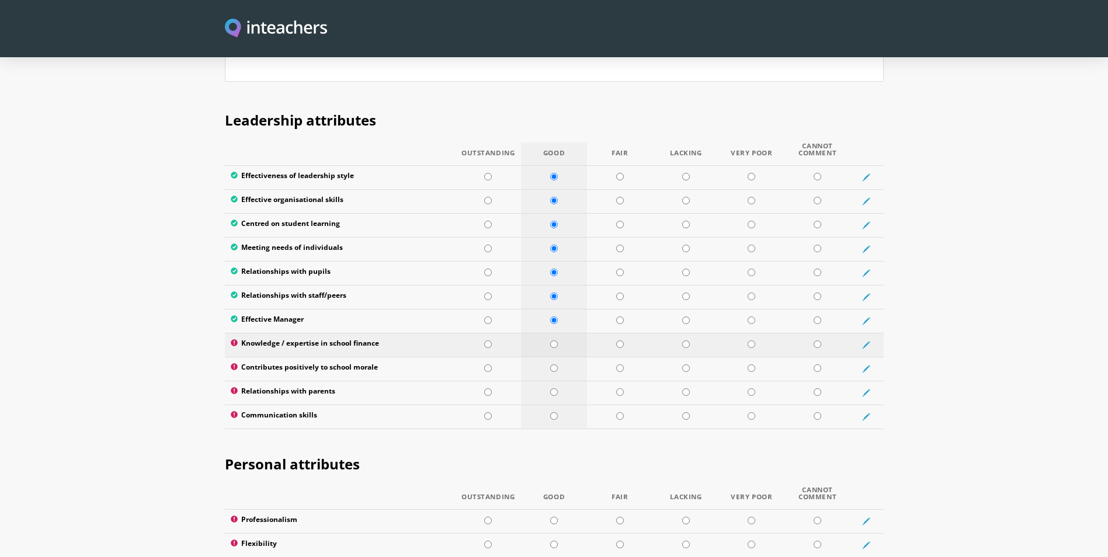
click at [553, 340] on input "radio" at bounding box center [554, 344] width 8 height 8
radio input "true"
click at [555, 364] on input "radio" at bounding box center [554, 368] width 8 height 8
radio input "true"
drag, startPoint x: 555, startPoint y: 355, endPoint x: 555, endPoint y: 376, distance: 21.6
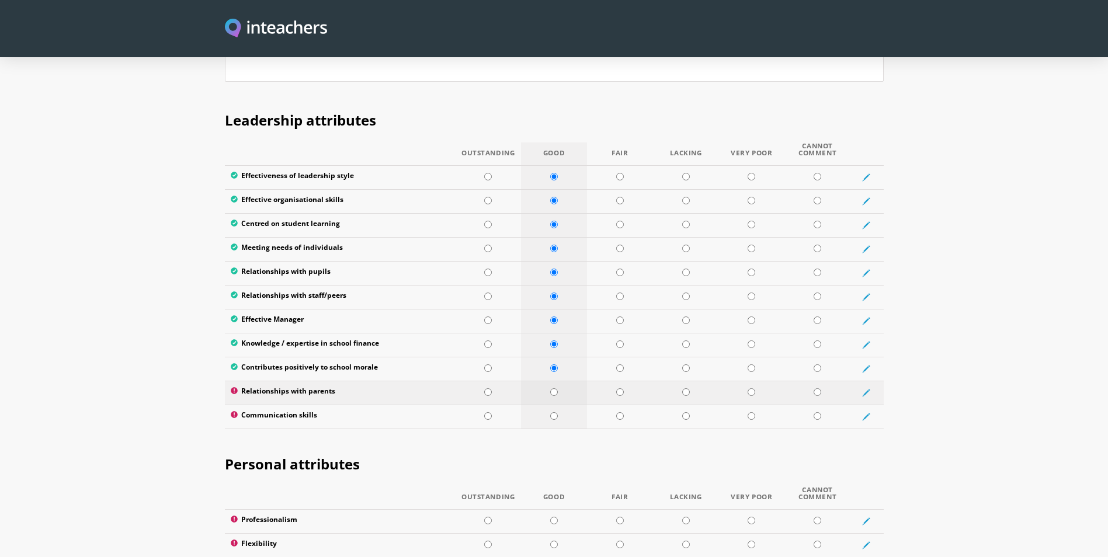
click at [555, 381] on td at bounding box center [554, 393] width 66 height 24
radio input "true"
click at [555, 412] on input "radio" at bounding box center [554, 416] width 8 height 8
radio input "true"
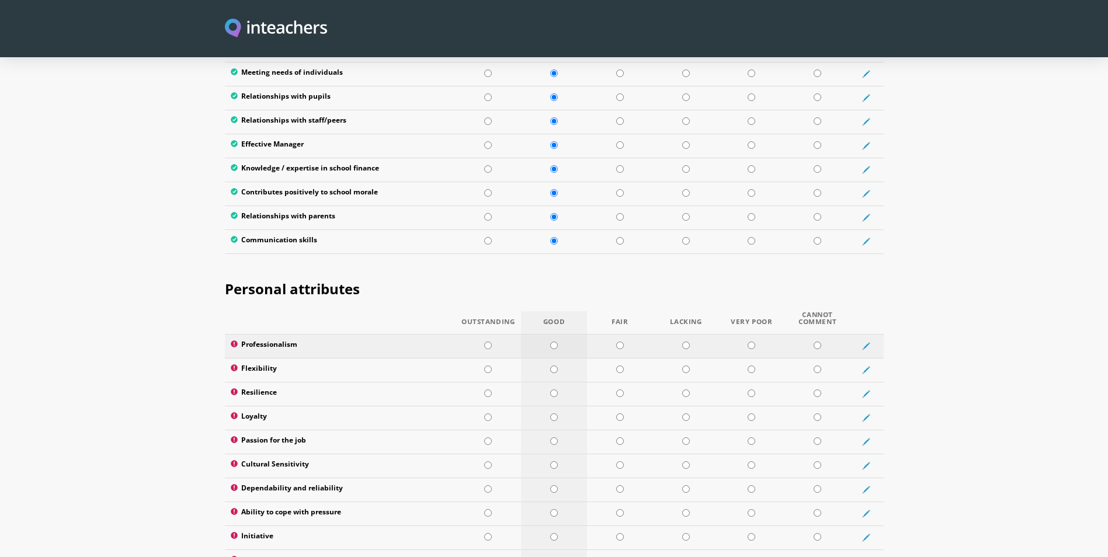
click at [551, 334] on td at bounding box center [554, 346] width 66 height 24
radio input "true"
click at [555, 366] on input "radio" at bounding box center [554, 370] width 8 height 8
radio input "true"
click at [555, 390] on input "radio" at bounding box center [554, 394] width 8 height 8
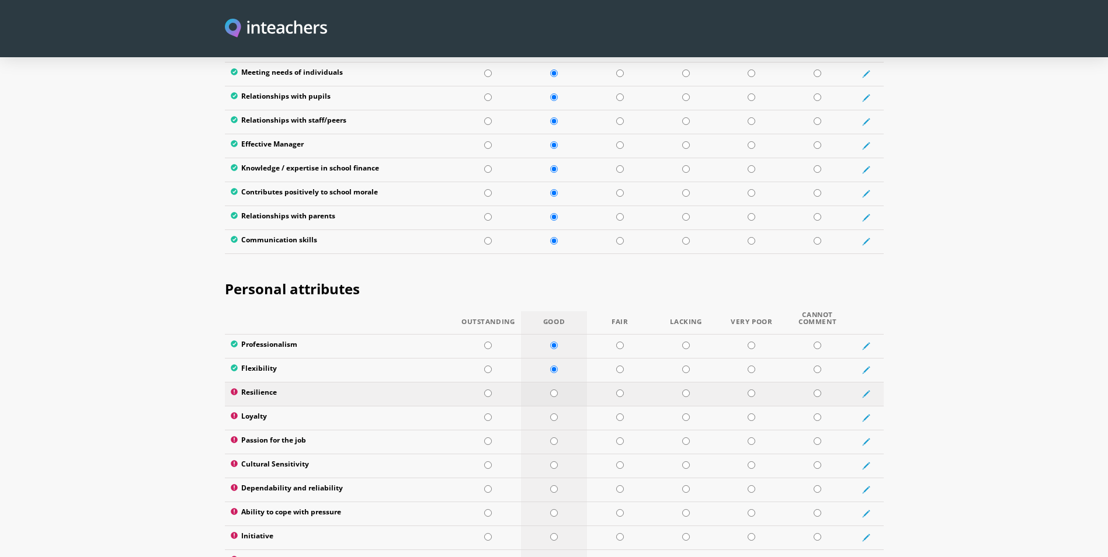
radio input "true"
click at [554, 413] on input "radio" at bounding box center [554, 417] width 8 height 8
radio input "true"
drag, startPoint x: 551, startPoint y: 411, endPoint x: 553, endPoint y: 427, distance: 15.9
click at [551, 430] on td at bounding box center [554, 442] width 66 height 24
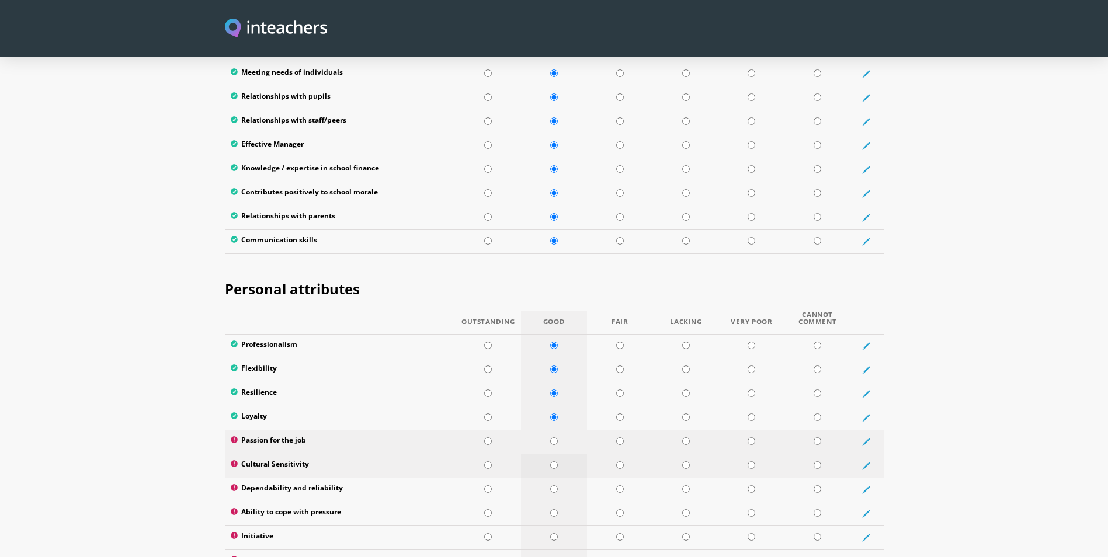
radio input "true"
click at [555, 461] on input "radio" at bounding box center [554, 465] width 8 height 8
radio input "true"
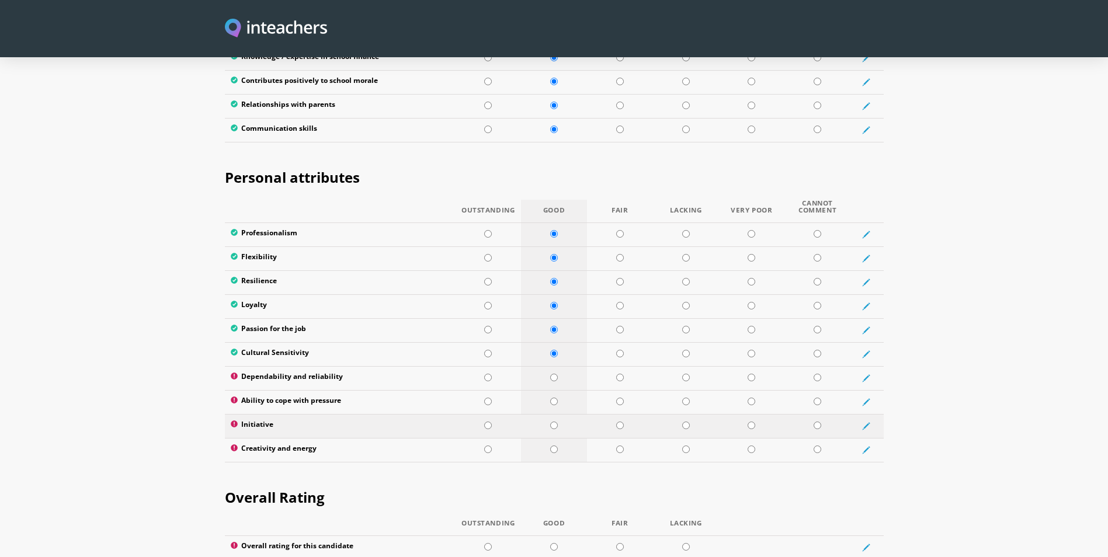
scroll to position [1869, 0]
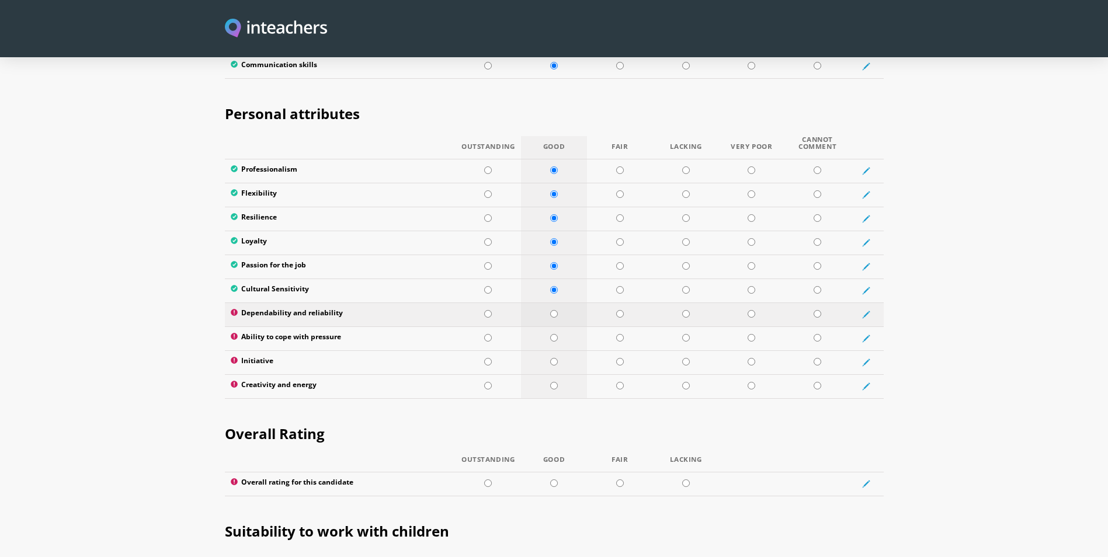
click at [559, 303] on td at bounding box center [554, 315] width 66 height 24
radio input "true"
click at [552, 334] on input "radio" at bounding box center [554, 338] width 8 height 8
radio input "true"
click at [552, 358] on input "radio" at bounding box center [554, 362] width 8 height 8
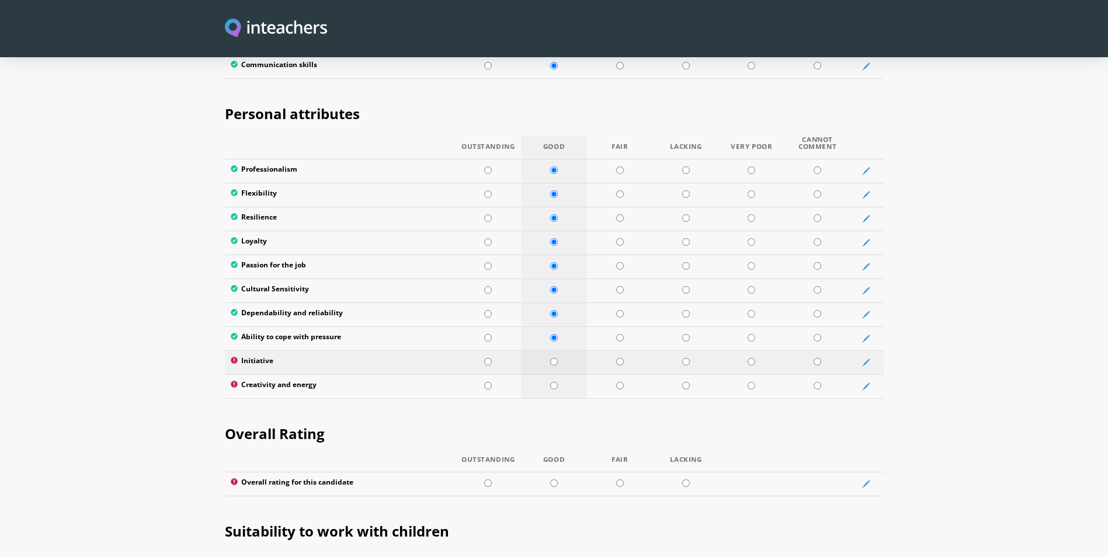
radio input "true"
click at [552, 382] on input "radio" at bounding box center [554, 386] width 8 height 8
radio input "true"
click at [557, 479] on input "radio" at bounding box center [554, 483] width 8 height 8
radio input "true"
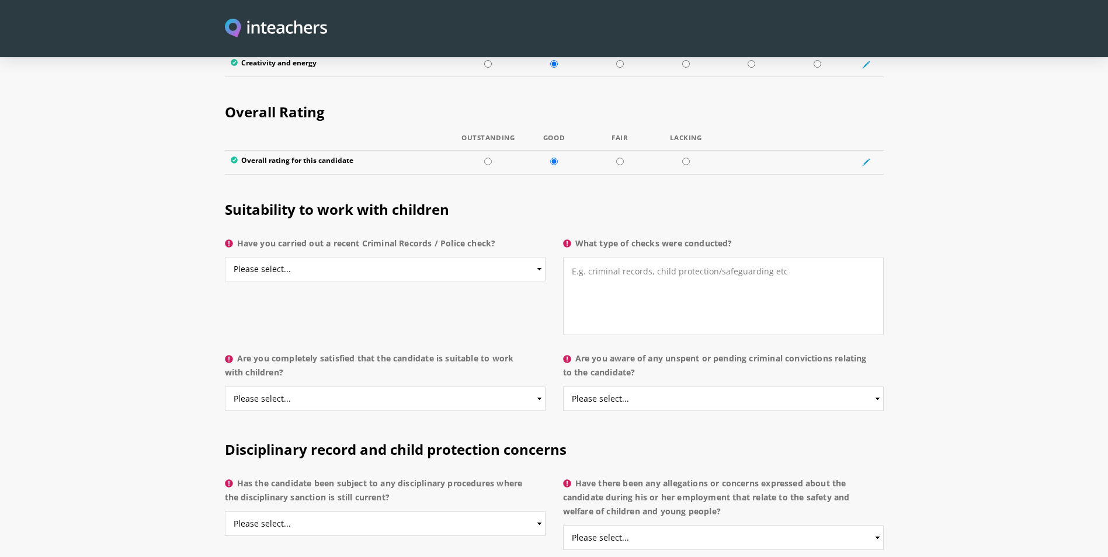
scroll to position [2219, 0]
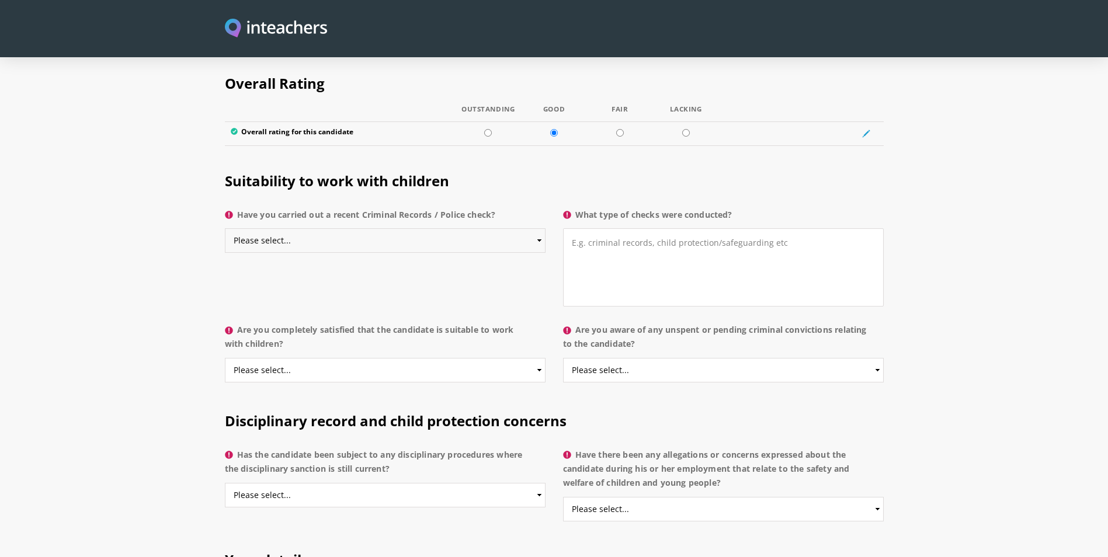
drag, startPoint x: 406, startPoint y: 204, endPoint x: 396, endPoint y: 207, distance: 11.1
click at [406, 228] on select "Please select... Yes No Do not know" at bounding box center [385, 240] width 321 height 25
select select "Yes"
click at [225, 228] on select "Please select... Yes No Do not know" at bounding box center [385, 240] width 321 height 25
click at [609, 230] on textarea "What type of checks were conducted?" at bounding box center [723, 267] width 321 height 78
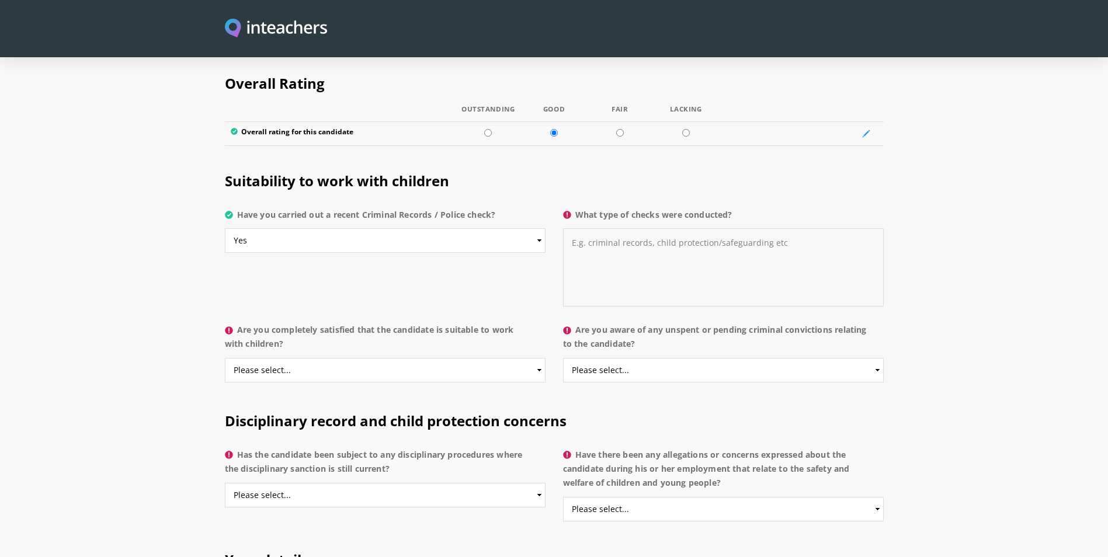
click at [731, 230] on textarea "What type of checks were conducted?" at bounding box center [723, 267] width 321 height 78
paste textarea "Online training and criminal record check"
type textarea "Online training and criminal record check"
click at [392, 358] on select "Please select... Yes No Do not know" at bounding box center [385, 370] width 321 height 25
select select "Yes"
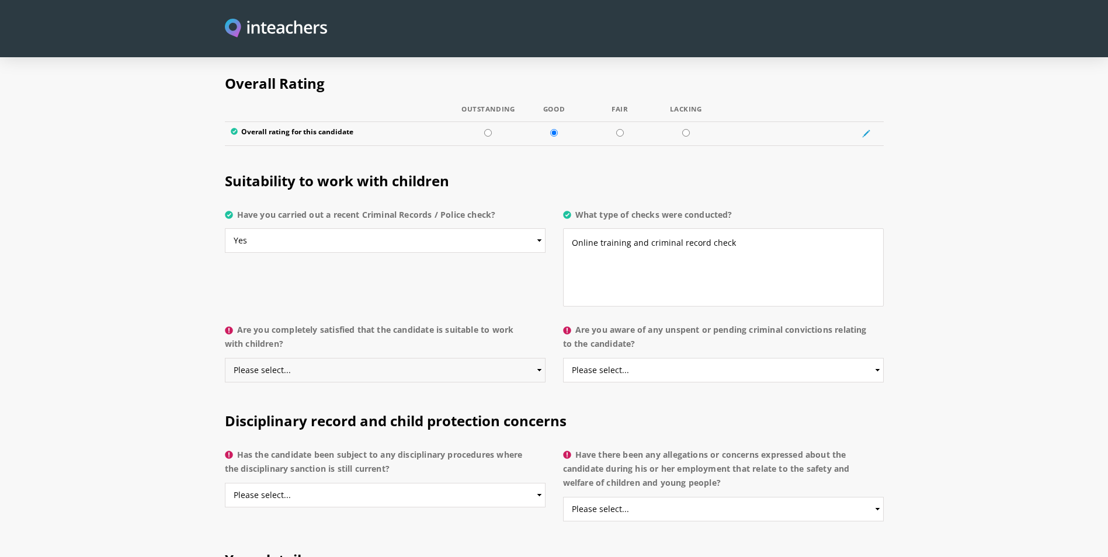
click at [225, 358] on select "Please select... Yes No Do not know" at bounding box center [385, 370] width 321 height 25
click at [642, 358] on select "Please select... Yes No Do not know" at bounding box center [723, 370] width 321 height 25
select select "No"
click at [563, 358] on select "Please select... Yes No Do not know" at bounding box center [723, 370] width 321 height 25
click at [422, 483] on select "Please select... Yes No Do not know" at bounding box center [385, 495] width 321 height 25
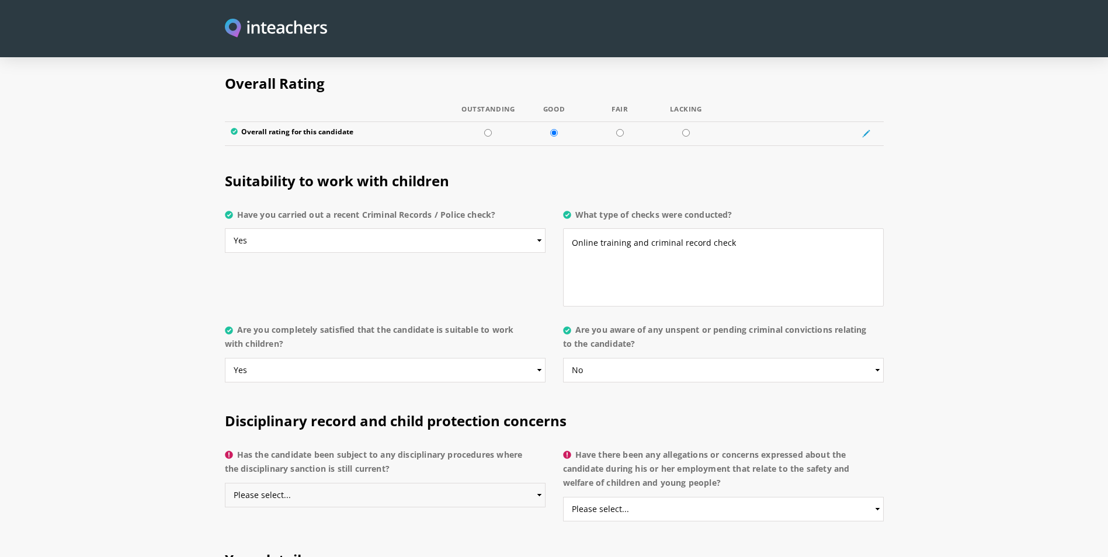
select select "No"
click at [225, 483] on select "Please select... Yes No Do not know" at bounding box center [385, 495] width 321 height 25
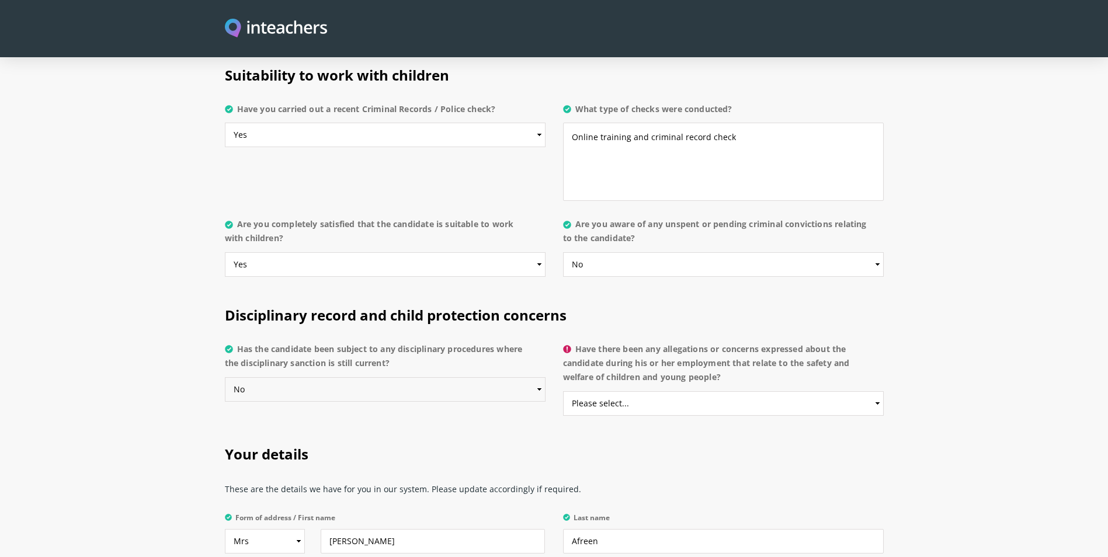
scroll to position [2395, 0]
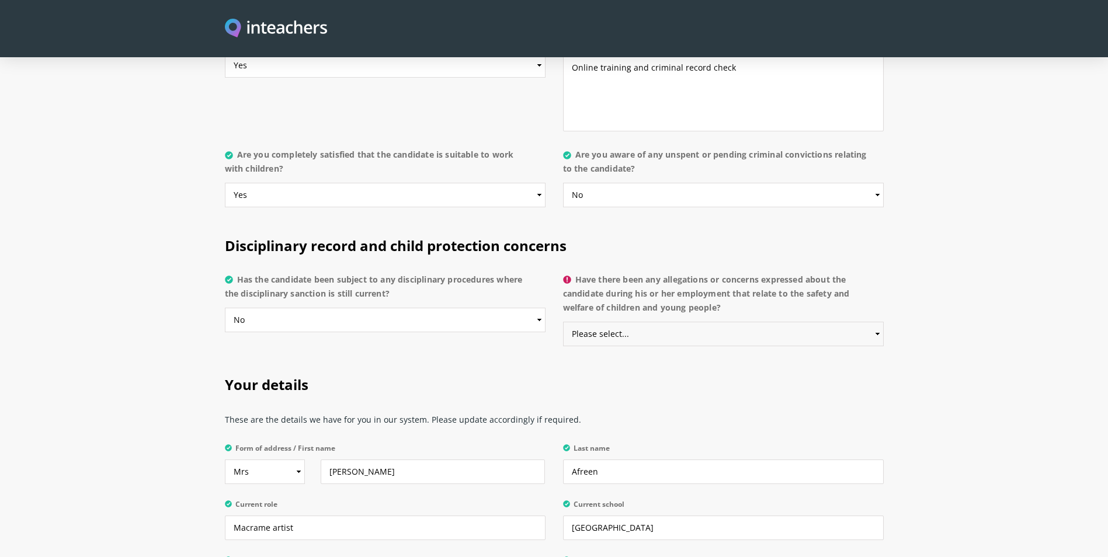
click at [650, 322] on select "Please select... Yes No Do not know" at bounding box center [723, 334] width 321 height 25
select select "No"
click at [563, 322] on select "Please select... Yes No Do not know" at bounding box center [723, 334] width 321 height 25
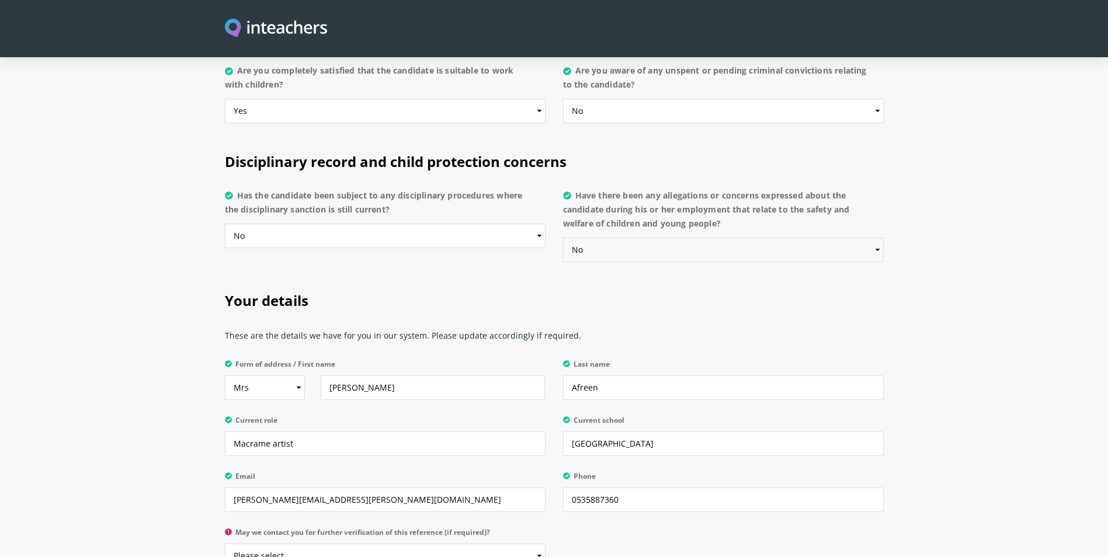
scroll to position [2570, 0]
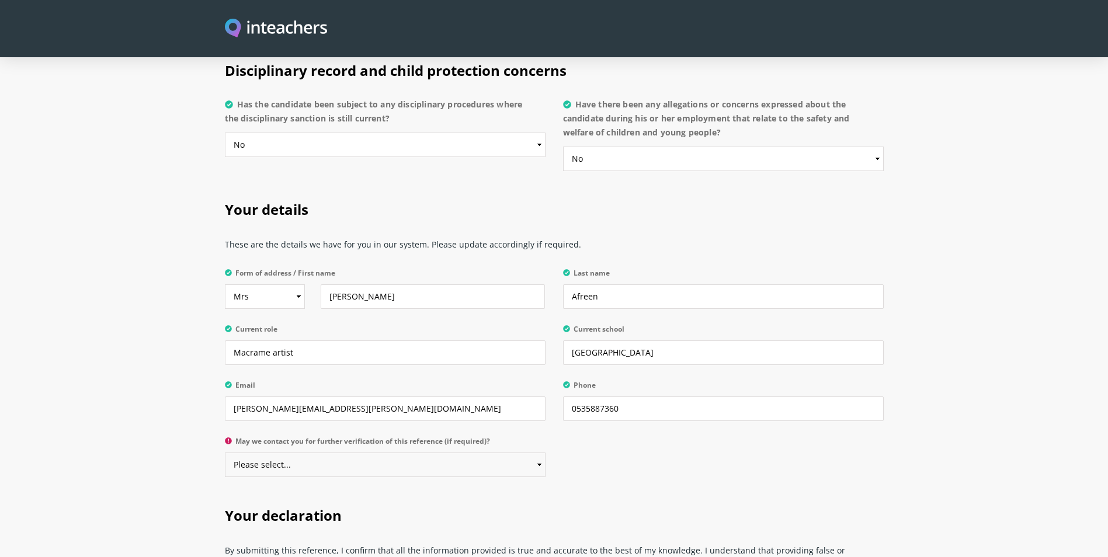
click at [458, 453] on select "Please select... Yes No" at bounding box center [385, 465] width 321 height 25
select select "Yes"
click at [225, 453] on select "Please select... Yes No" at bounding box center [385, 465] width 321 height 25
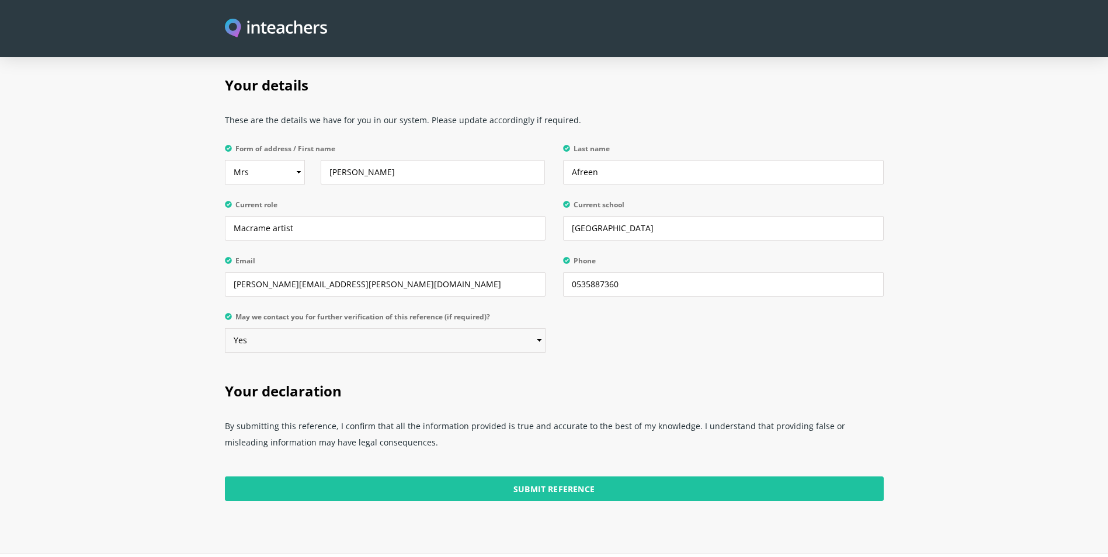
scroll to position [2803, 0]
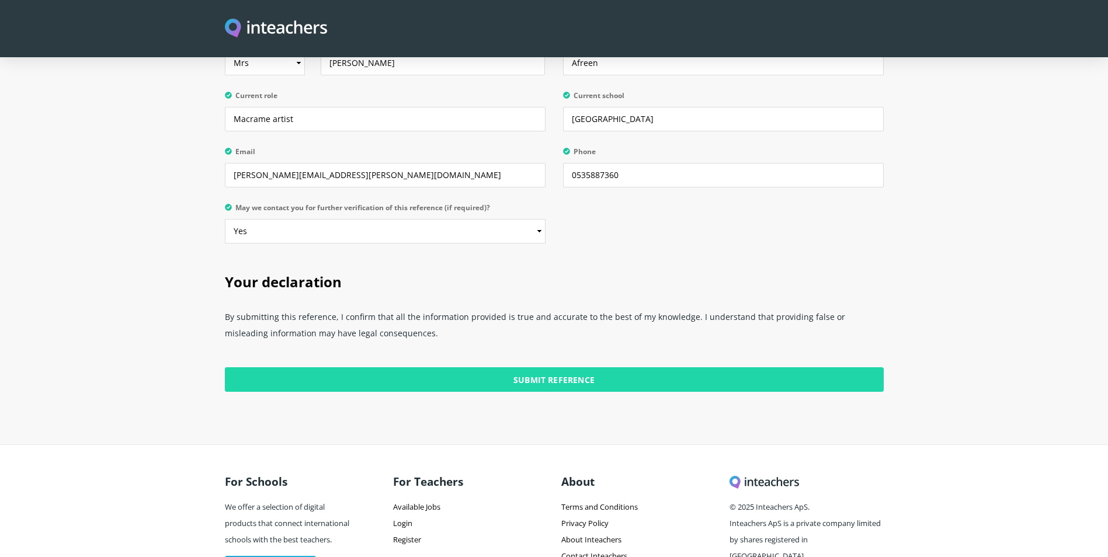
click at [556, 367] on input "Submit Reference" at bounding box center [554, 379] width 659 height 25
